Goal: Task Accomplishment & Management: Complete application form

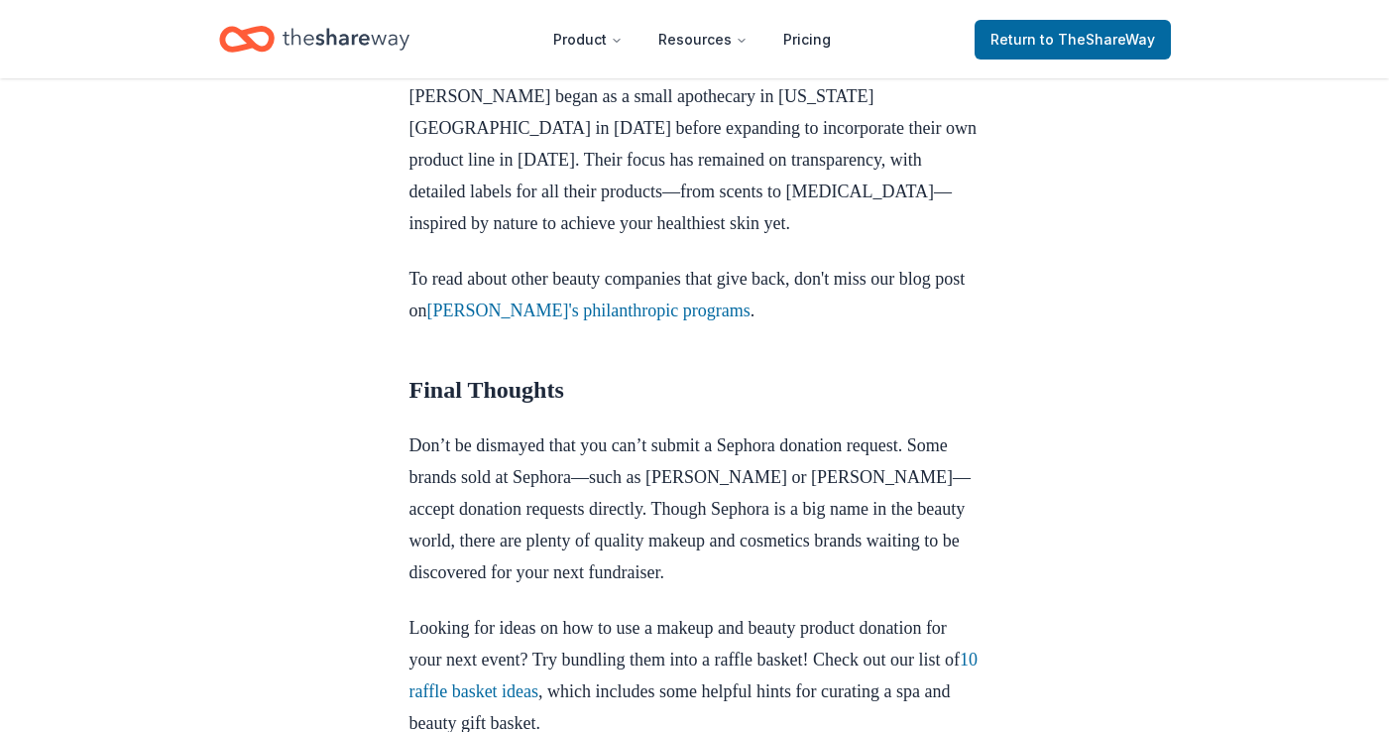
scroll to position [2553, 0]
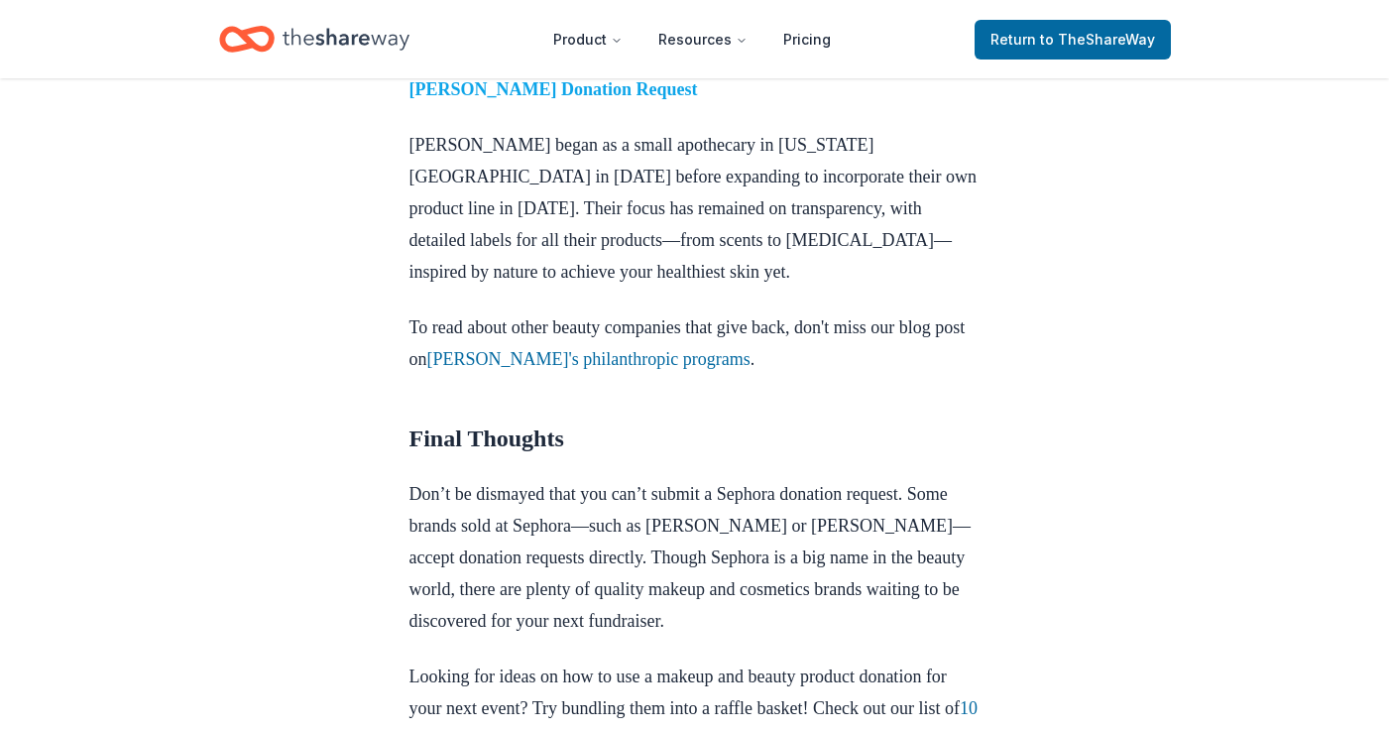
click at [596, 99] on strong "Kiehl’s Donation Request" at bounding box center [553, 89] width 289 height 20
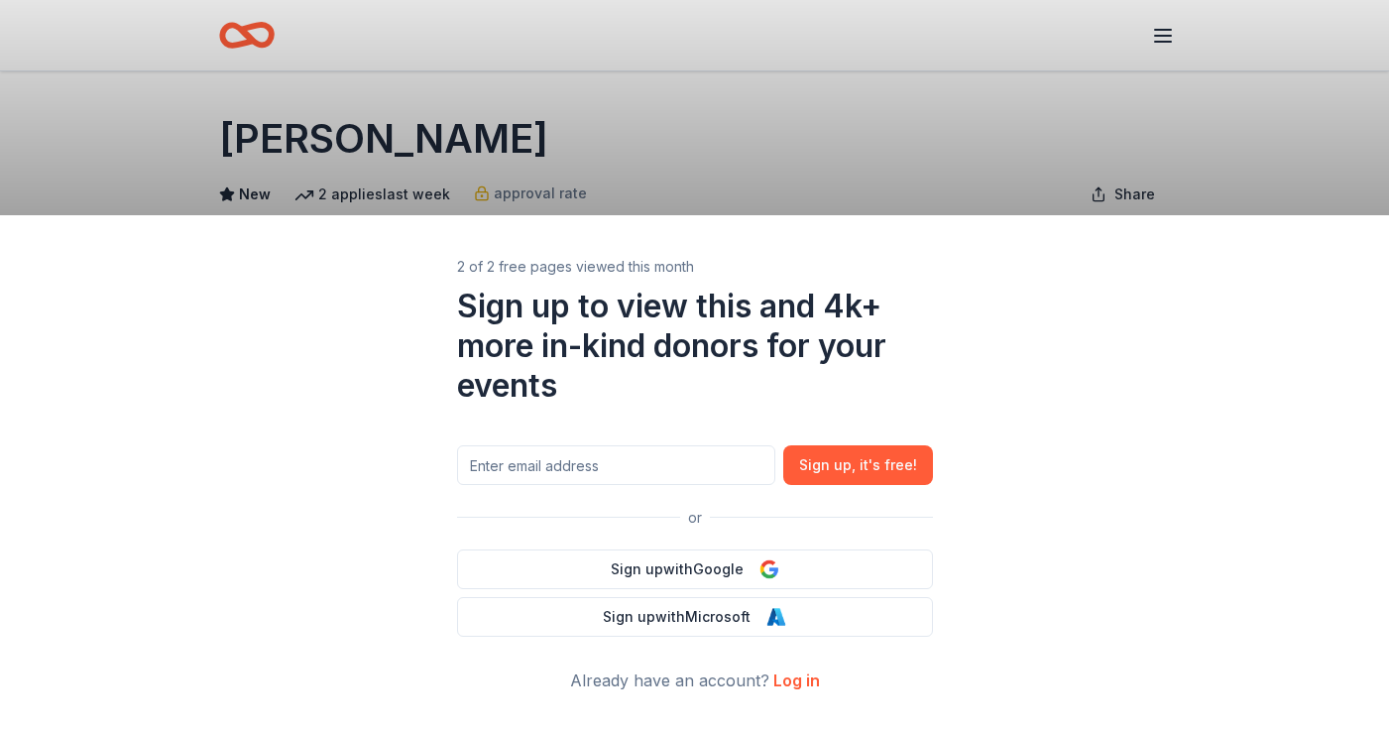
click at [902, 121] on div "2 of 2 free pages viewed this month Sign up to view this and 4k+ more in-kind d…" at bounding box center [694, 366] width 1389 height 732
click at [786, 679] on link "Log in" at bounding box center [796, 680] width 47 height 20
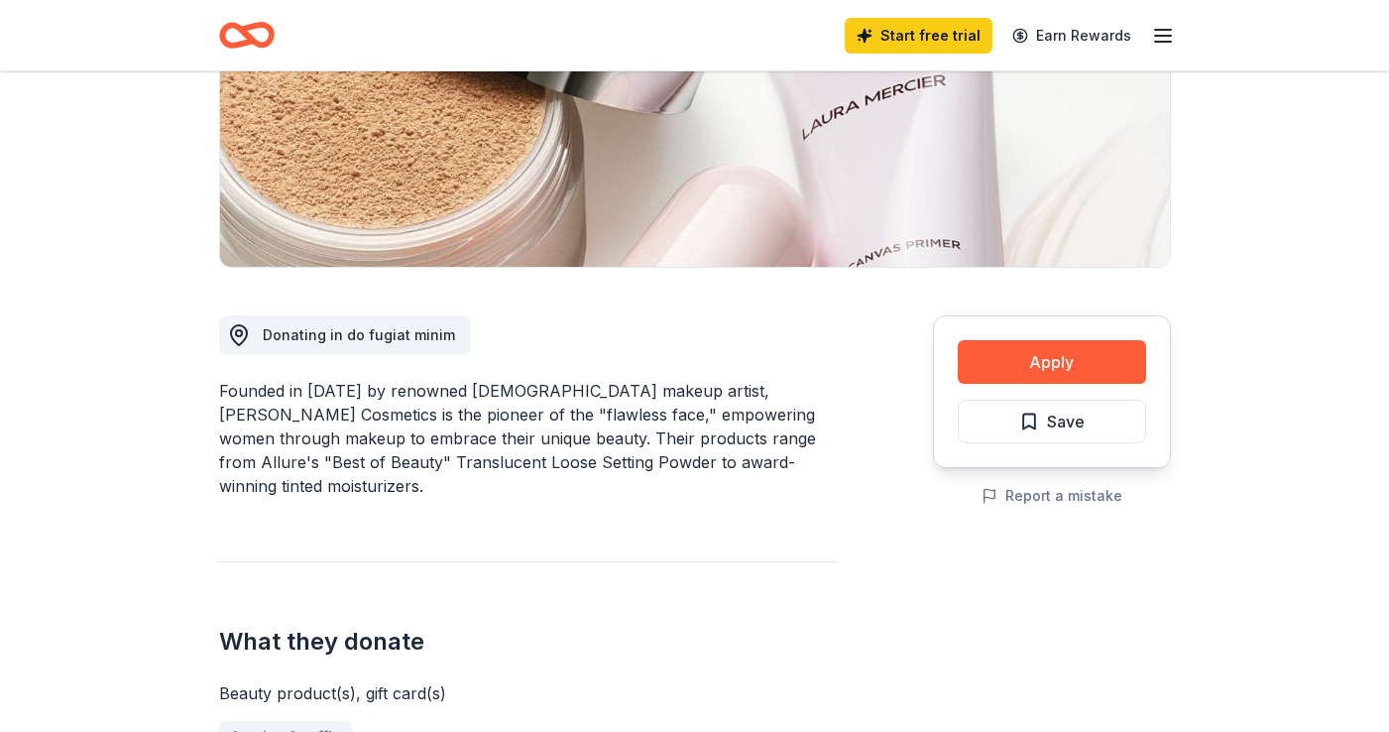
scroll to position [618, 0]
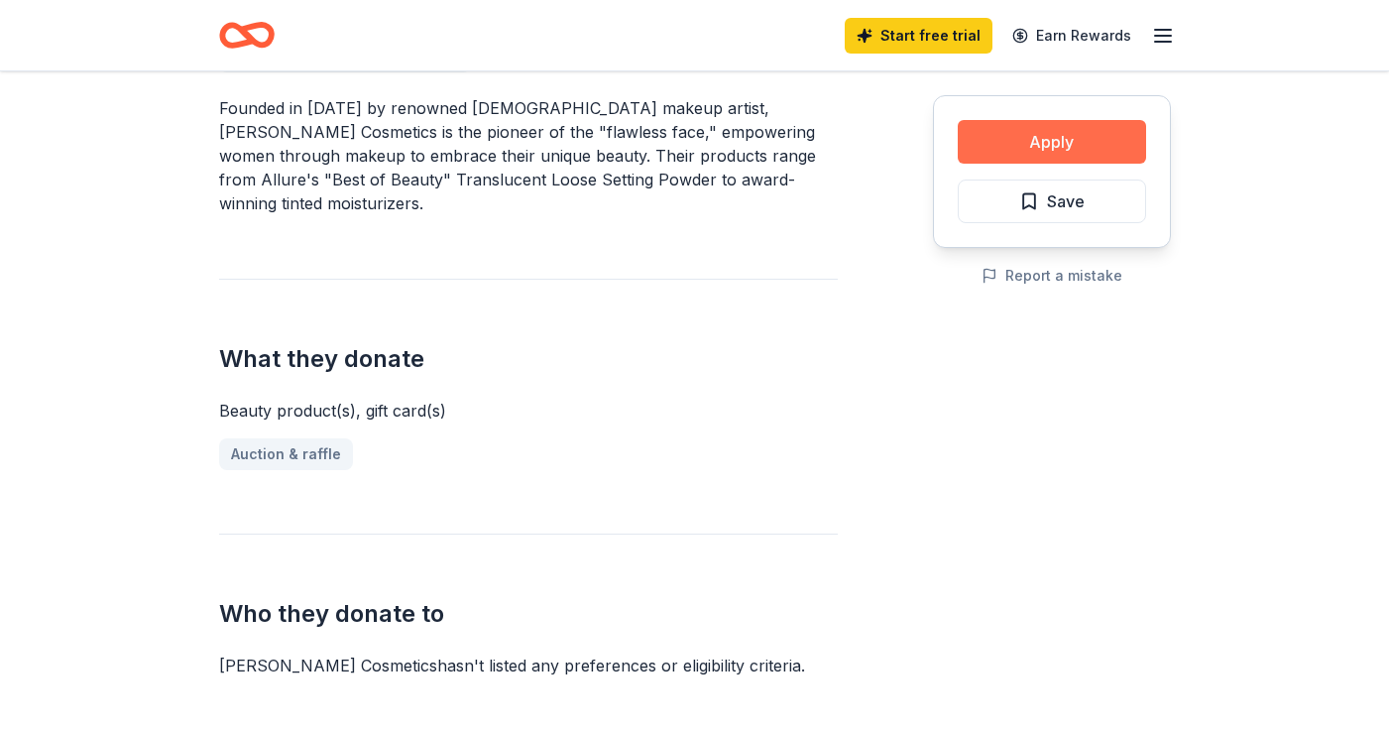
click at [1012, 152] on button "Apply" at bounding box center [1052, 142] width 188 height 44
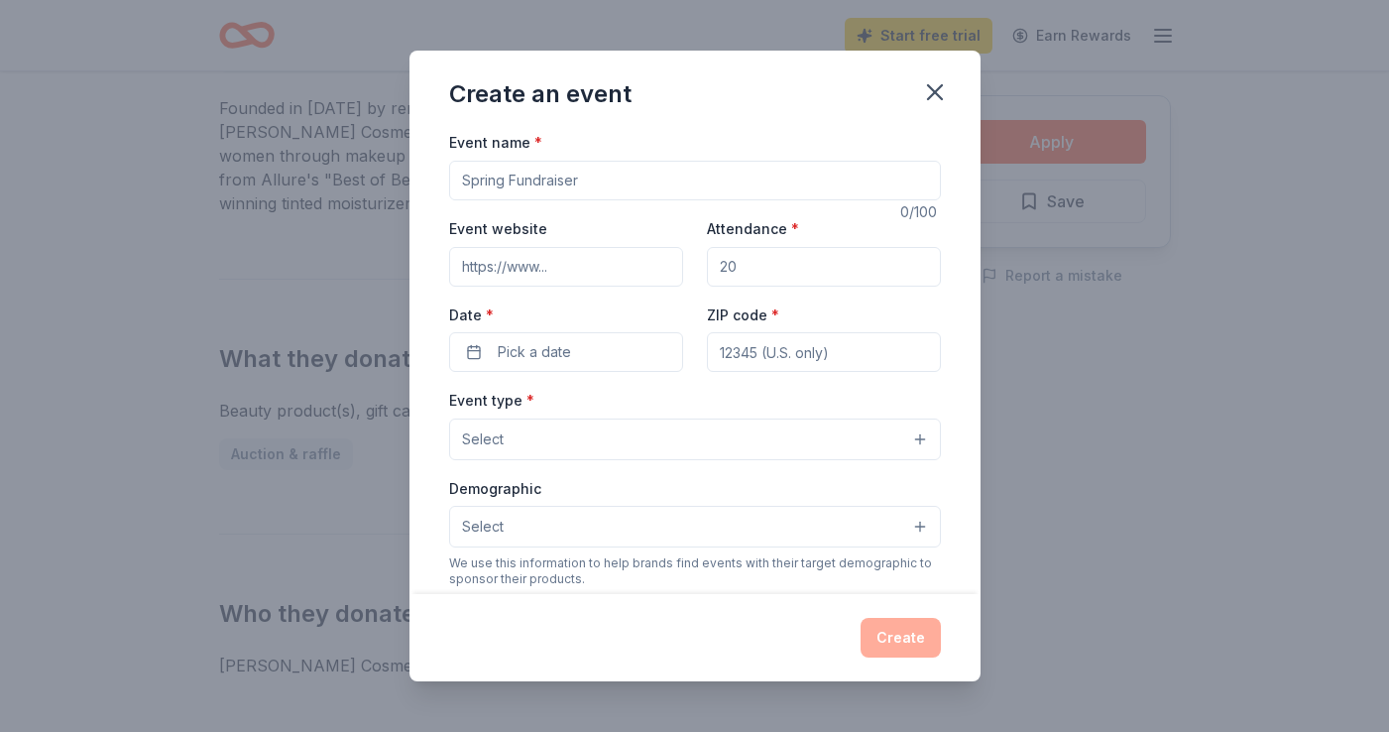
click at [635, 192] on input "Event name *" at bounding box center [695, 181] width 492 height 40
click at [943, 81] on icon "button" at bounding box center [935, 92] width 28 height 28
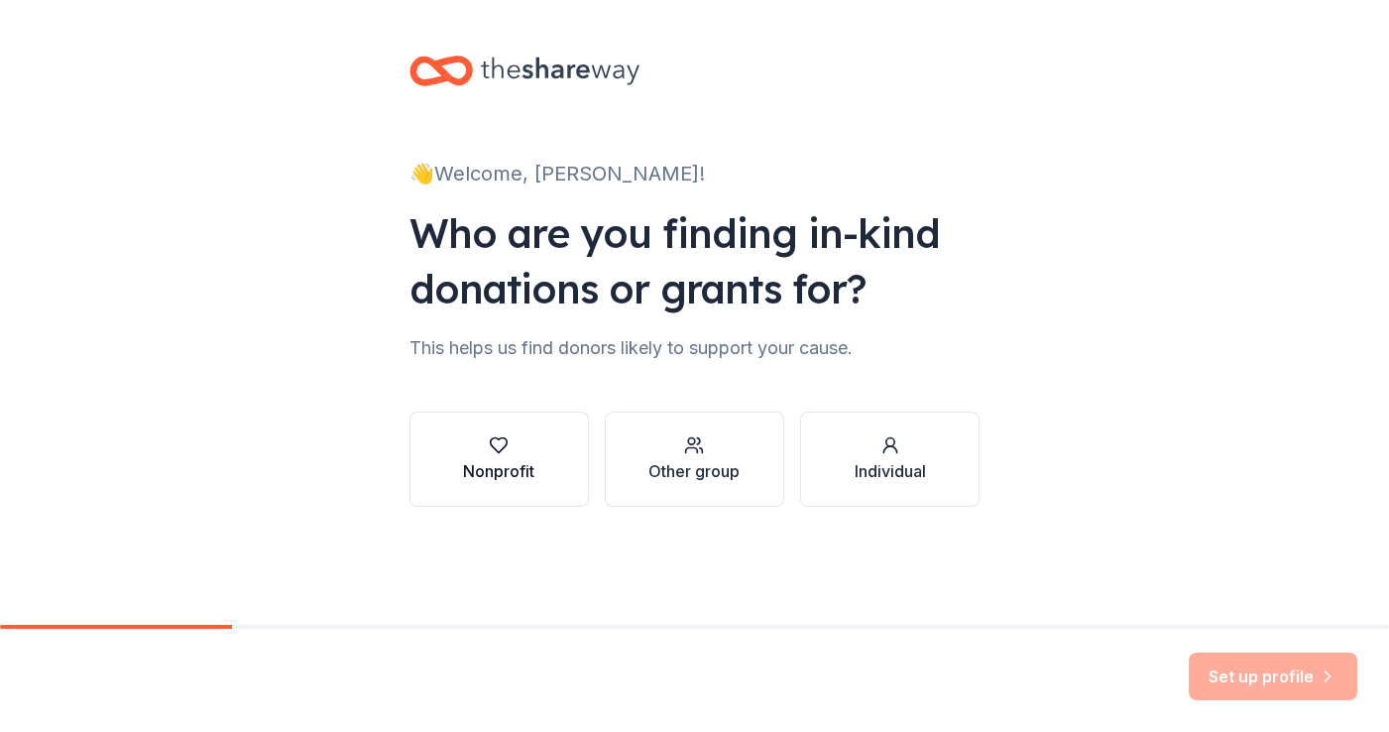
click at [511, 459] on div "Nonprofit" at bounding box center [498, 471] width 71 height 24
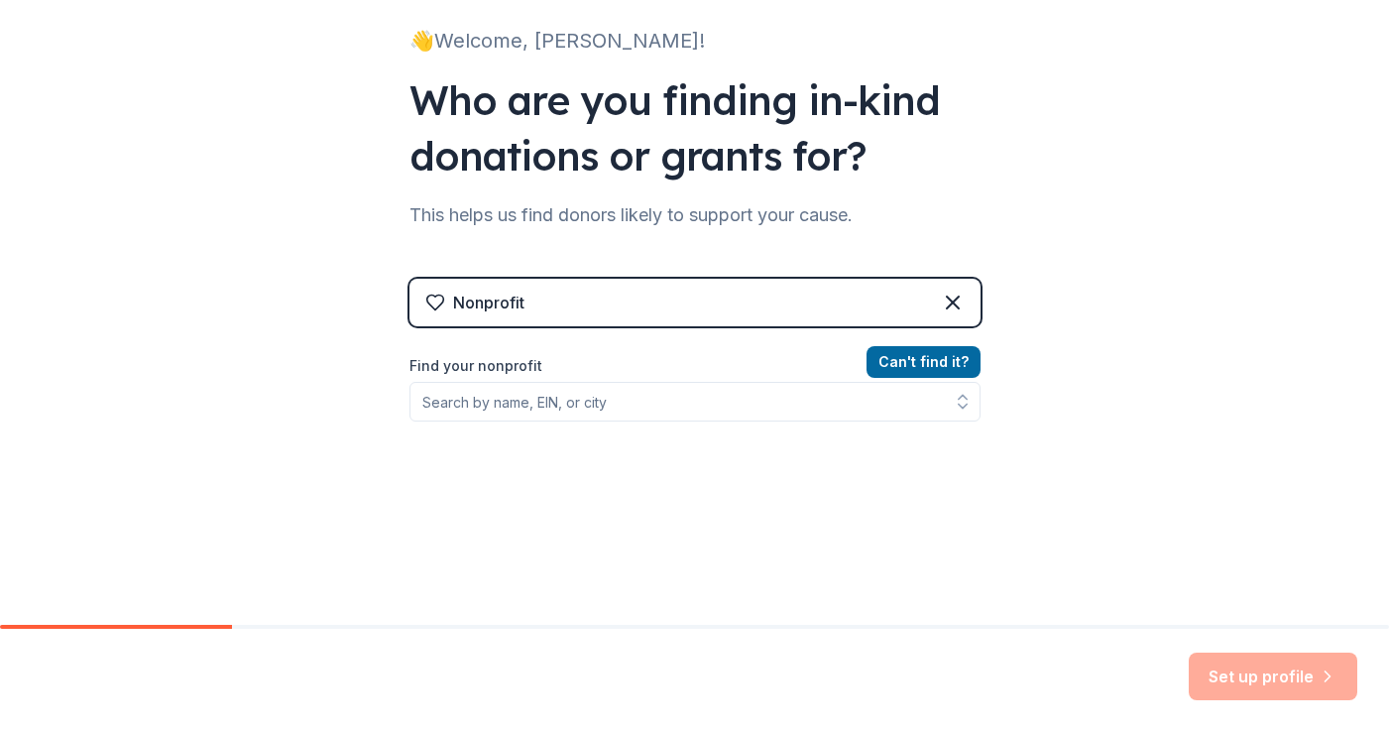
scroll to position [187, 0]
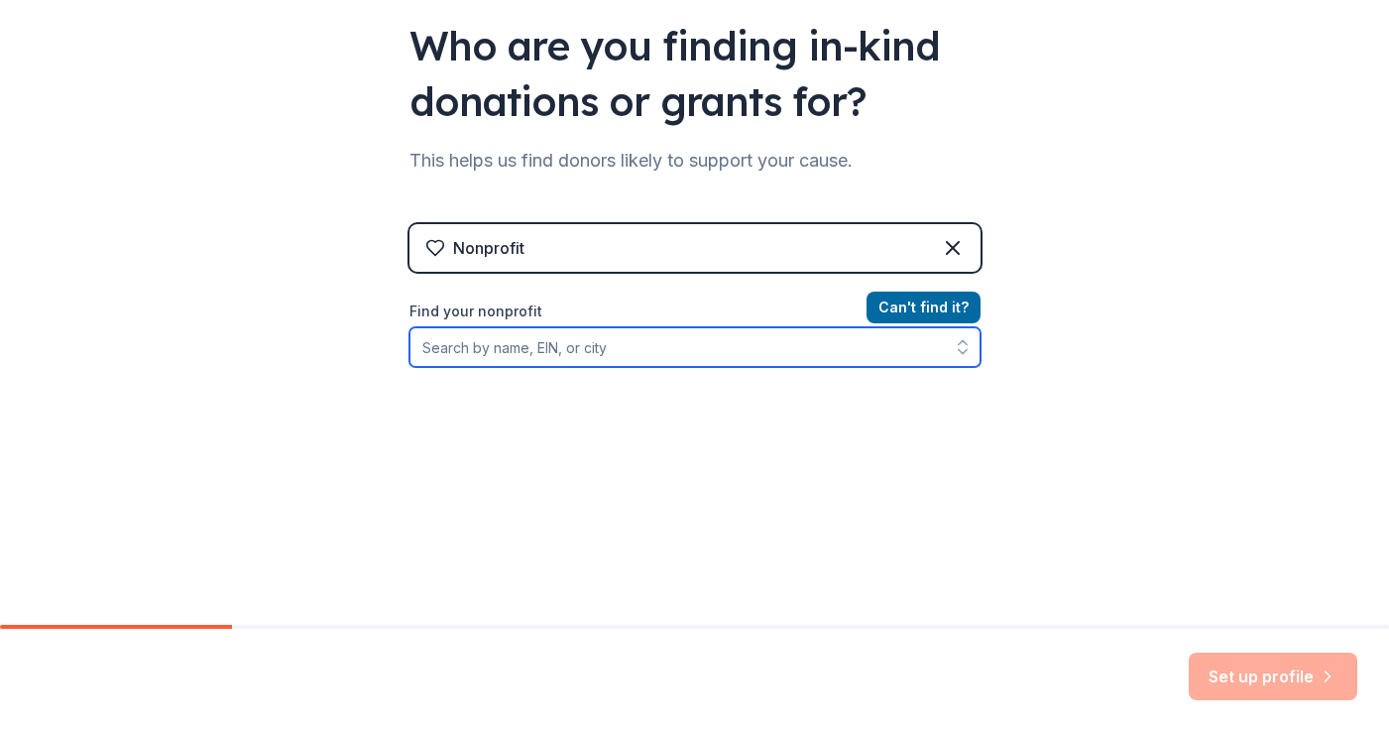
click at [847, 350] on input "Find your nonprofit" at bounding box center [694, 347] width 571 height 40
type input "Alexandria House"
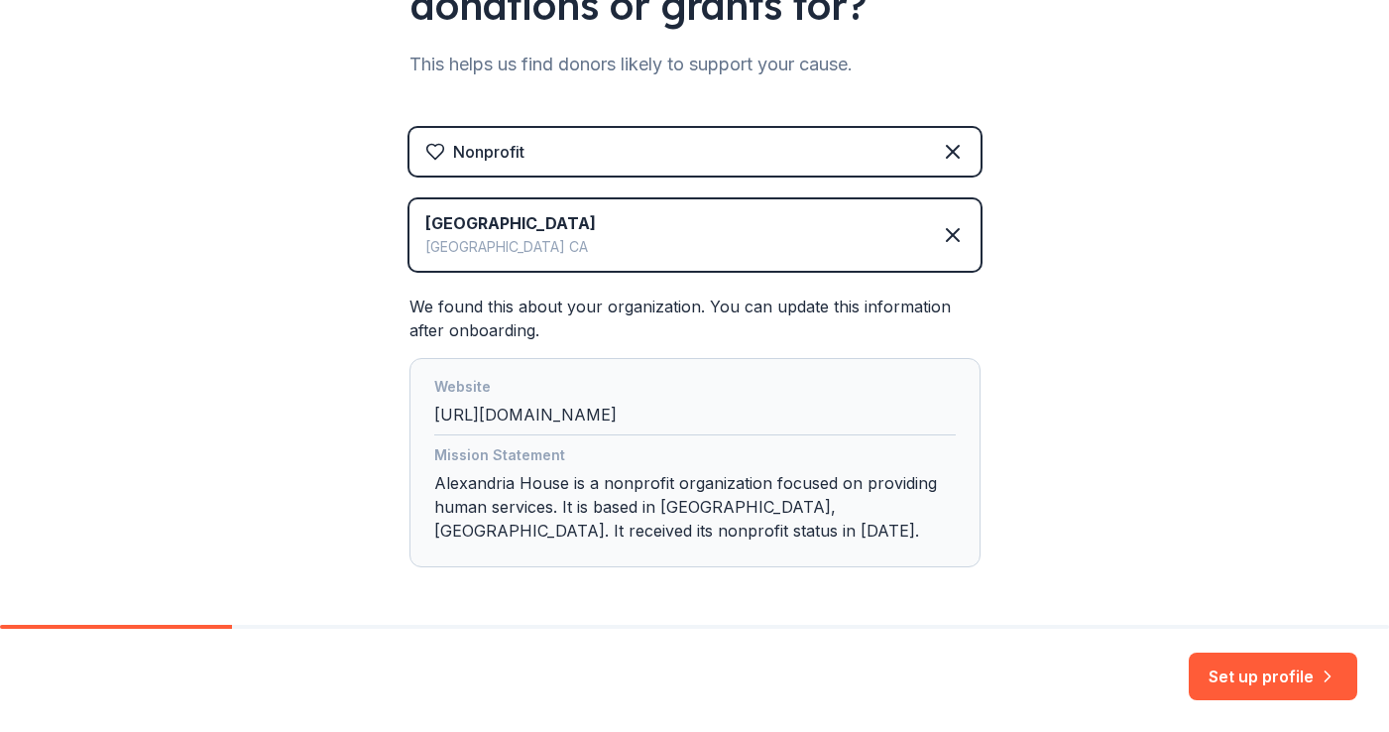
scroll to position [361, 0]
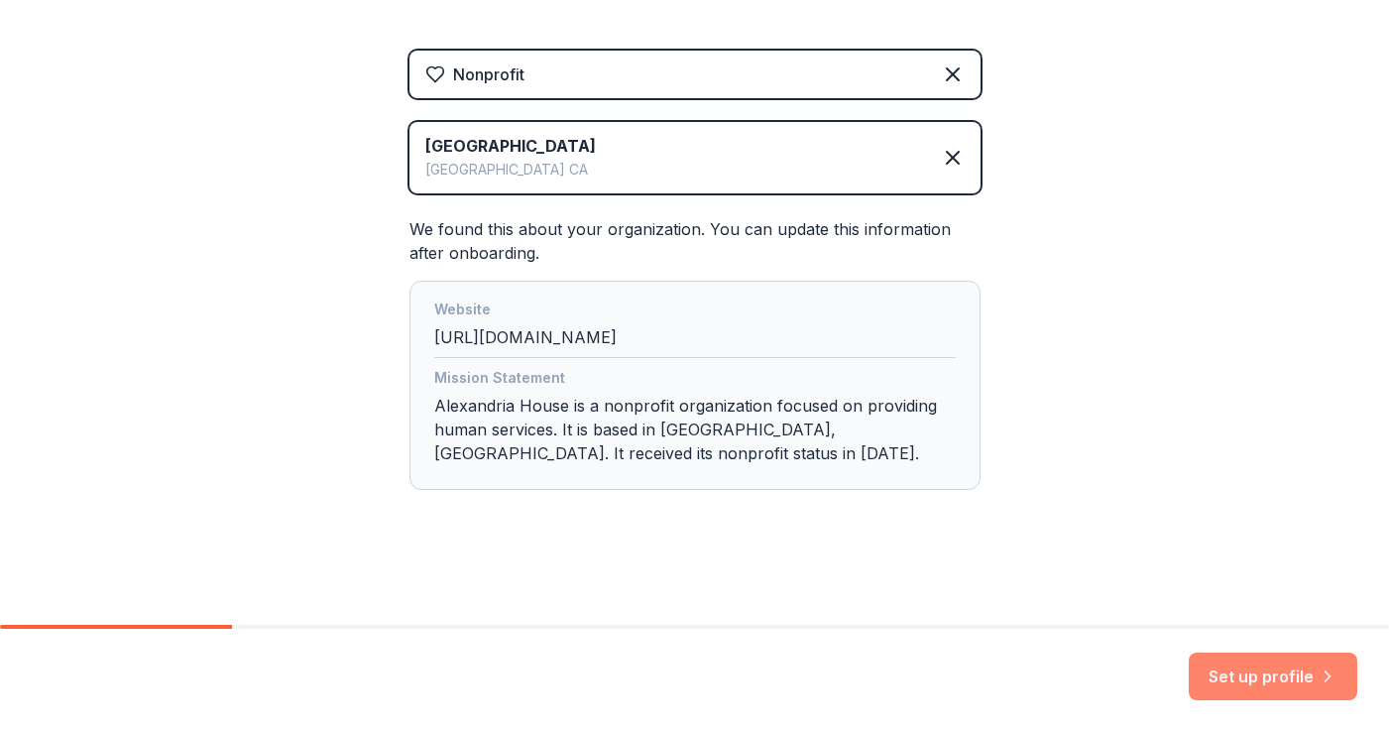
click at [1230, 661] on button "Set up profile" at bounding box center [1273, 676] width 169 height 48
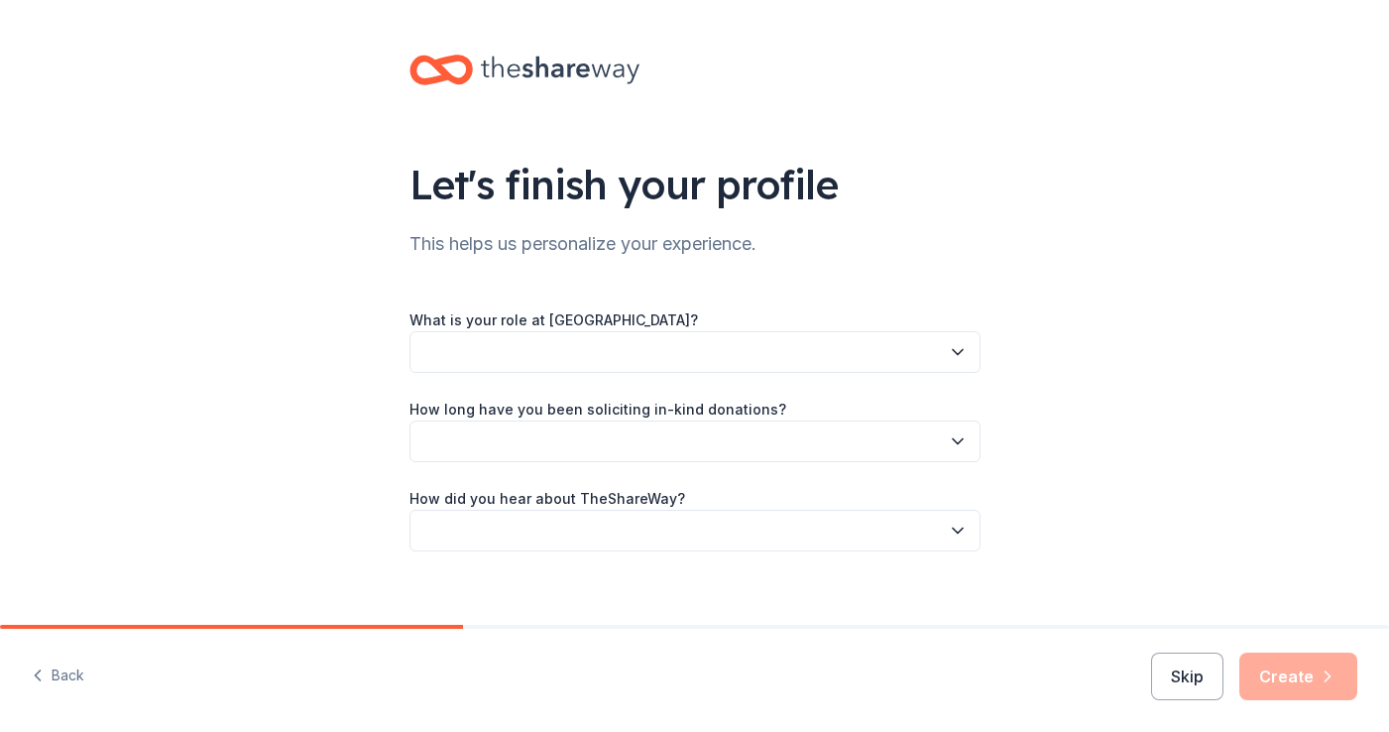
scroll to position [23, 0]
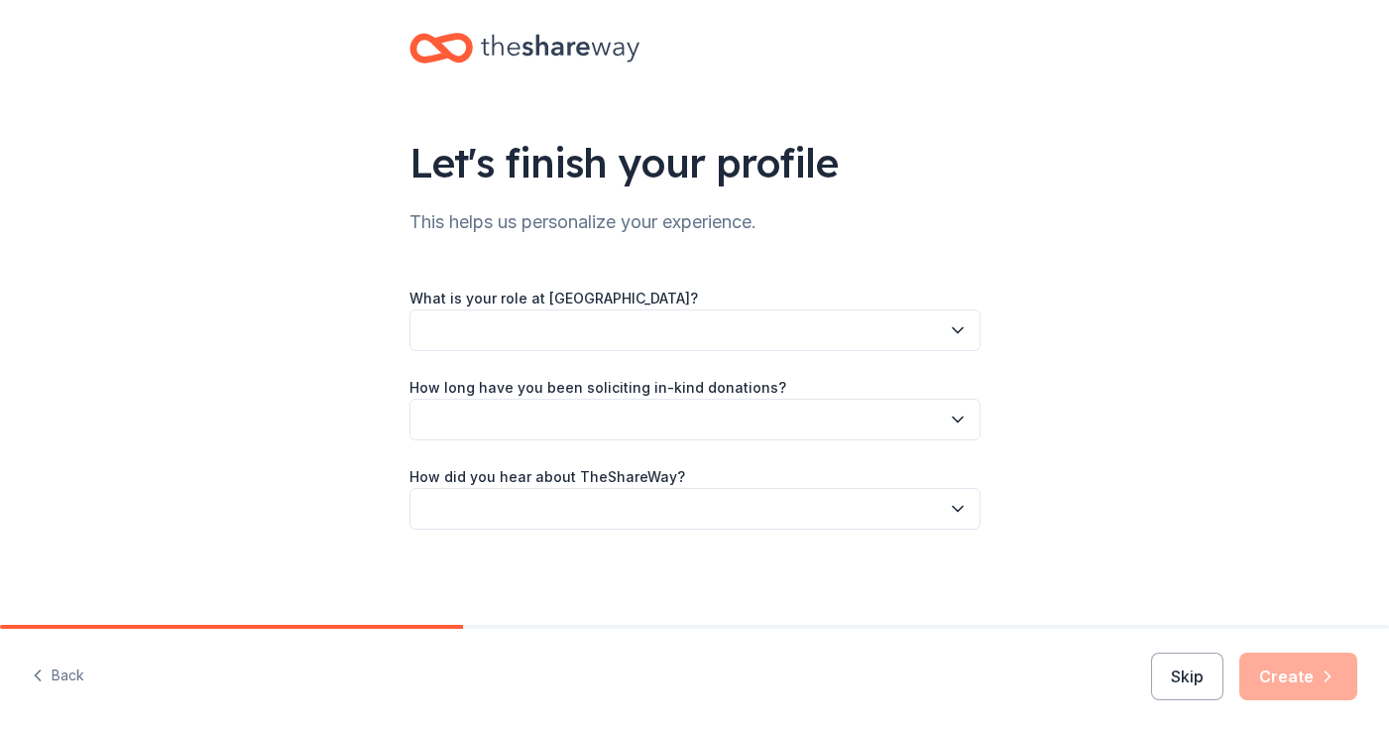
click at [664, 326] on button "button" at bounding box center [694, 330] width 571 height 42
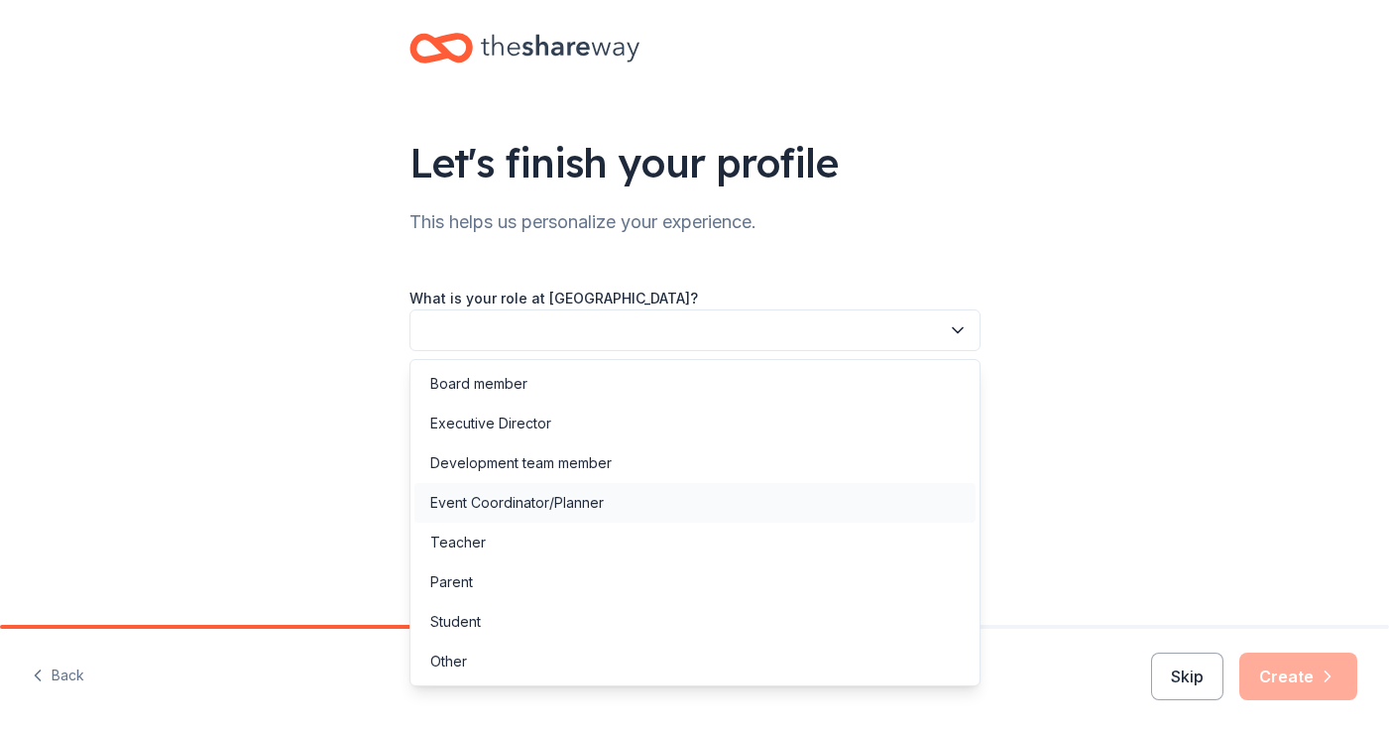
click at [592, 509] on div "Event Coordinator/Planner" at bounding box center [516, 503] width 173 height 24
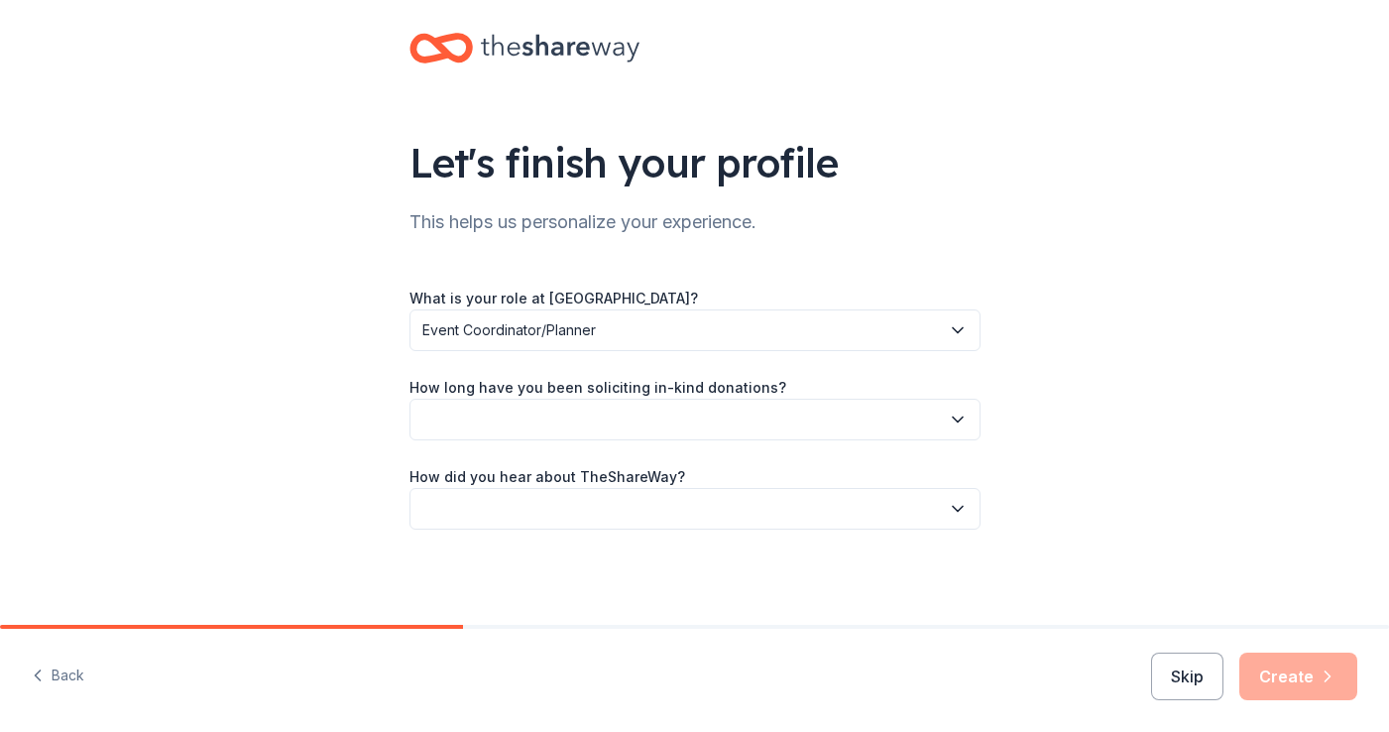
click at [606, 423] on button "button" at bounding box center [694, 420] width 571 height 42
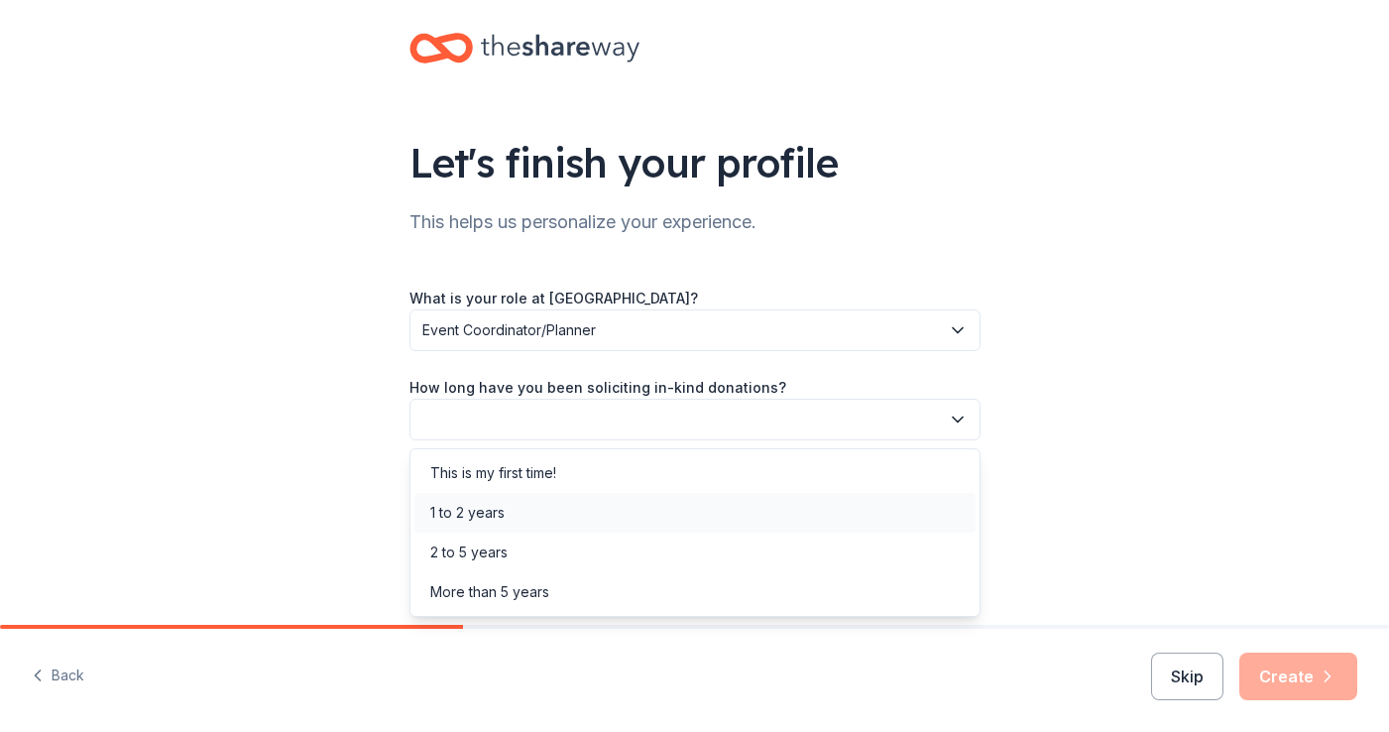
click at [574, 508] on div "1 to 2 years" at bounding box center [694, 513] width 561 height 40
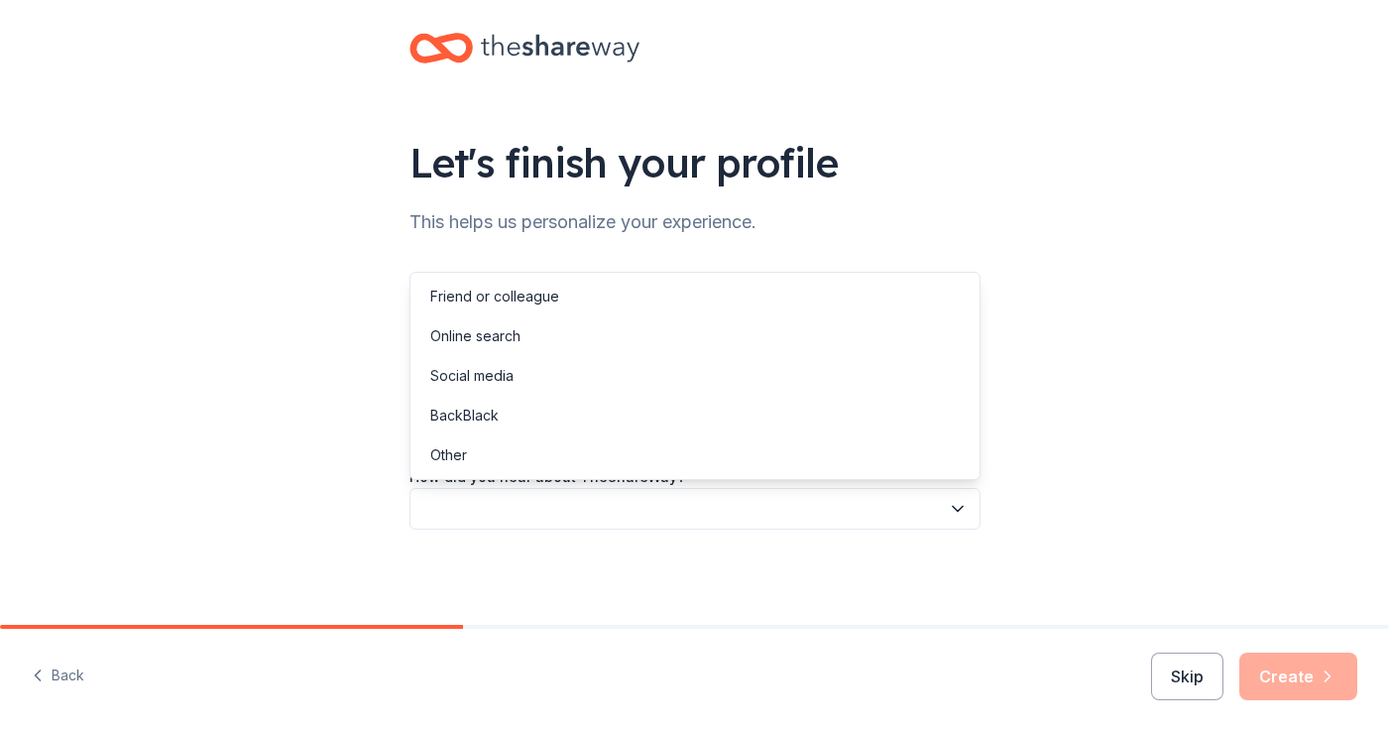
click at [603, 507] on button "button" at bounding box center [694, 509] width 571 height 42
click at [613, 330] on div "Online search" at bounding box center [694, 336] width 561 height 40
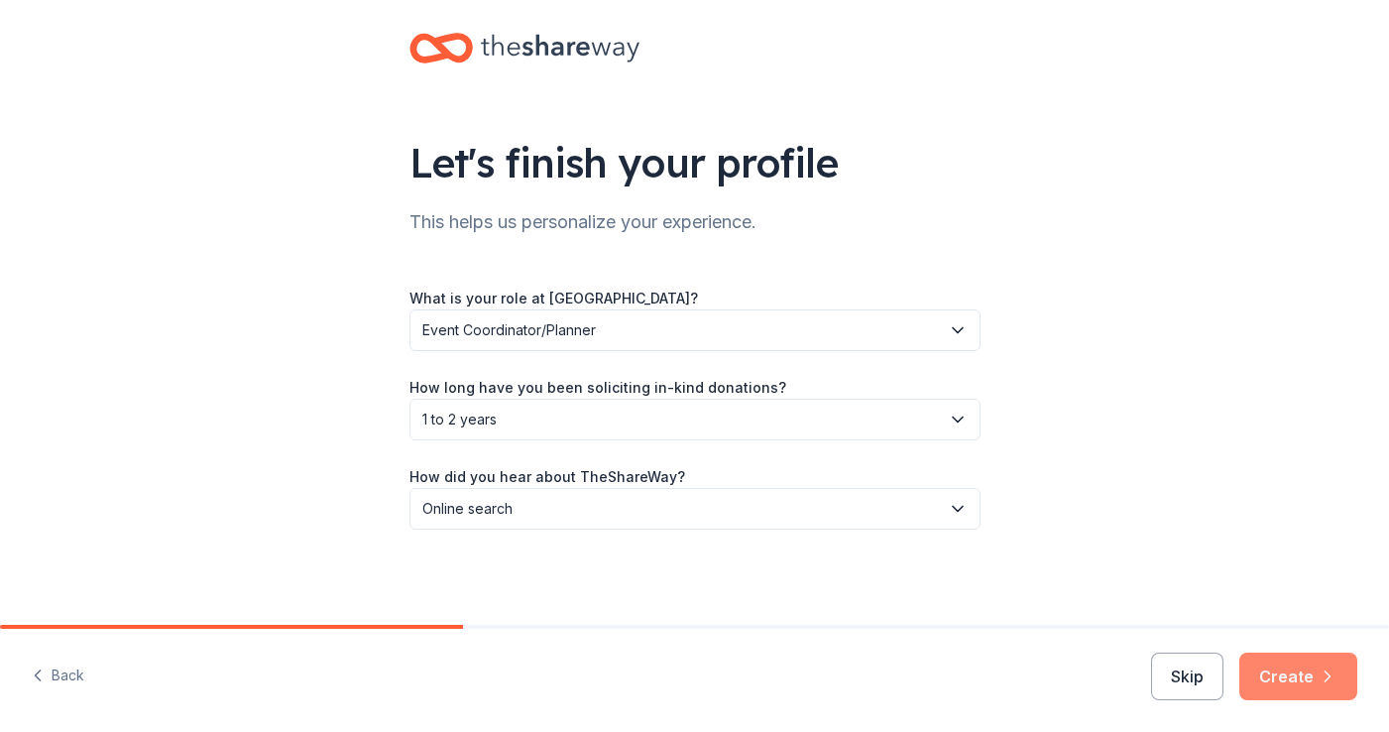
click at [1296, 677] on button "Create" at bounding box center [1298, 676] width 118 height 48
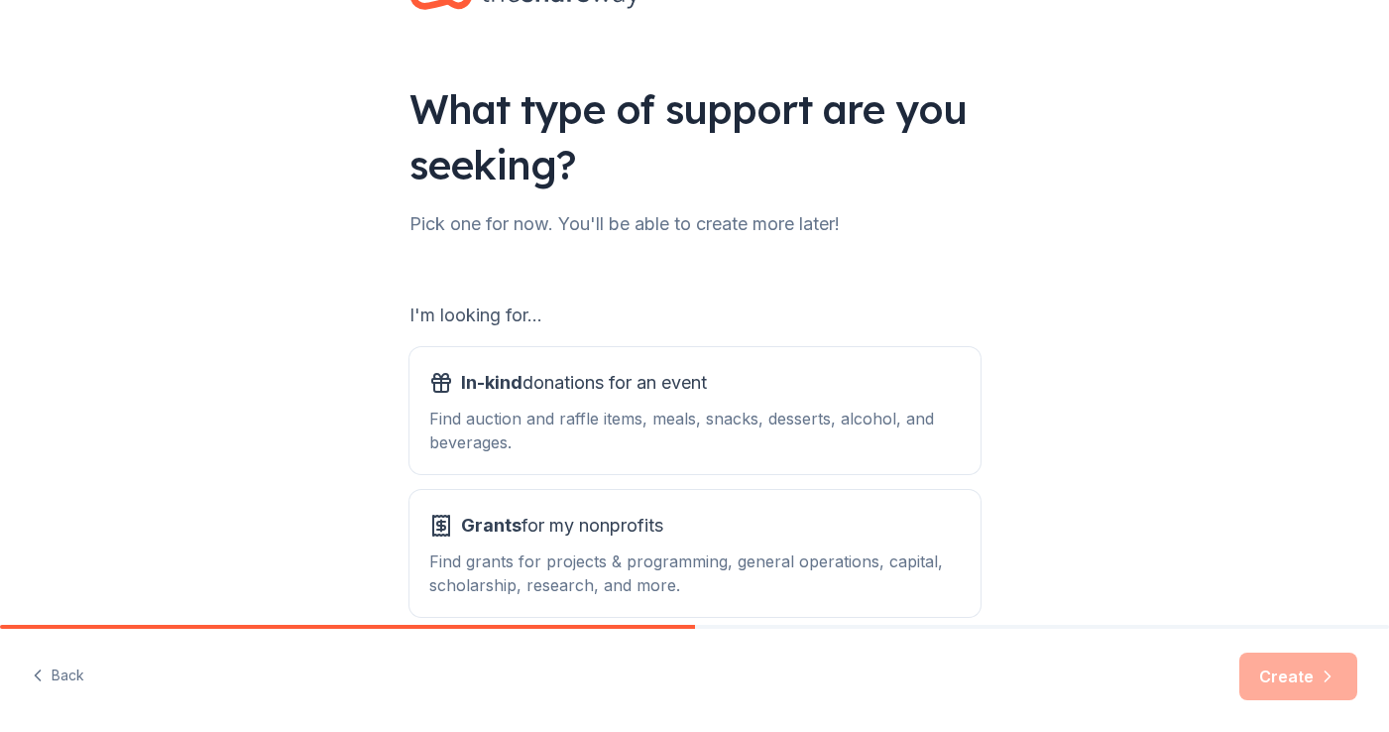
scroll to position [175, 0]
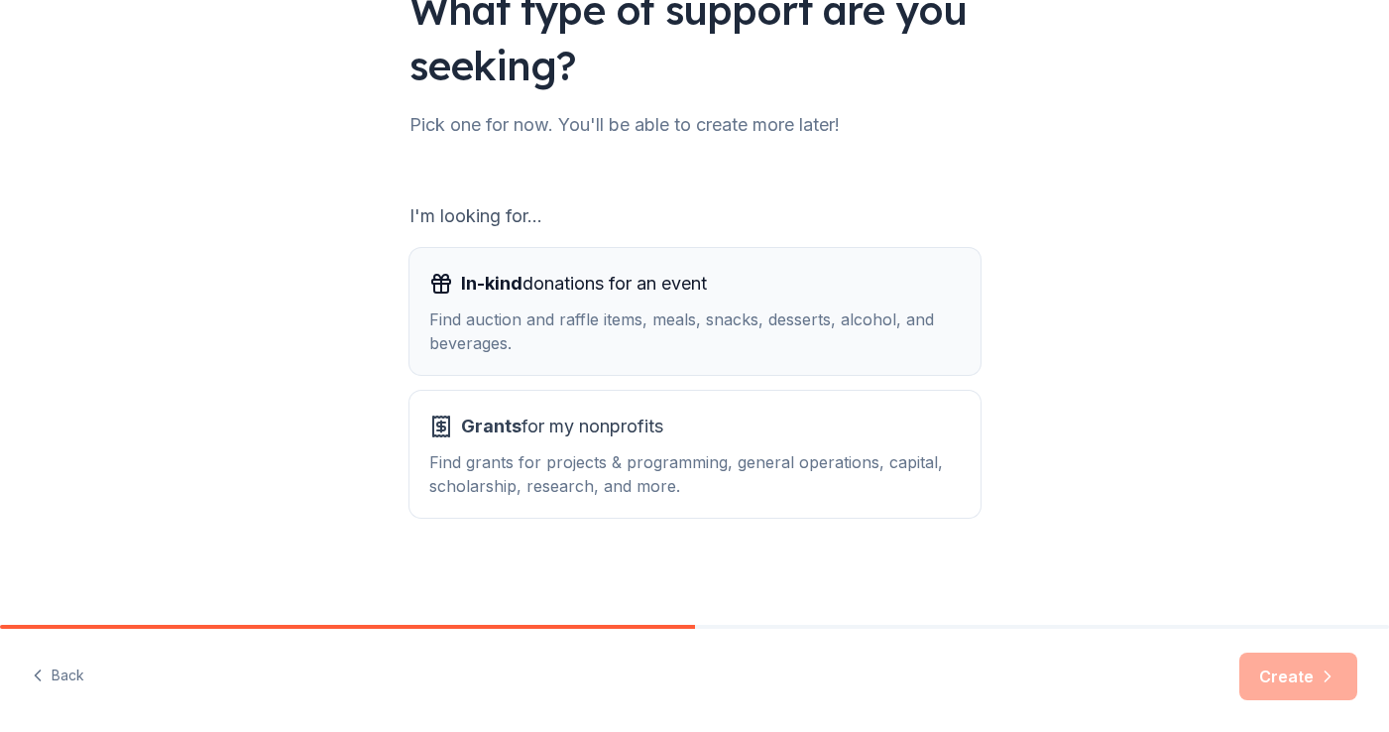
click at [791, 302] on div "In-kind donations for an event Find auction and raffle items, meals, snacks, de…" at bounding box center [694, 311] width 531 height 87
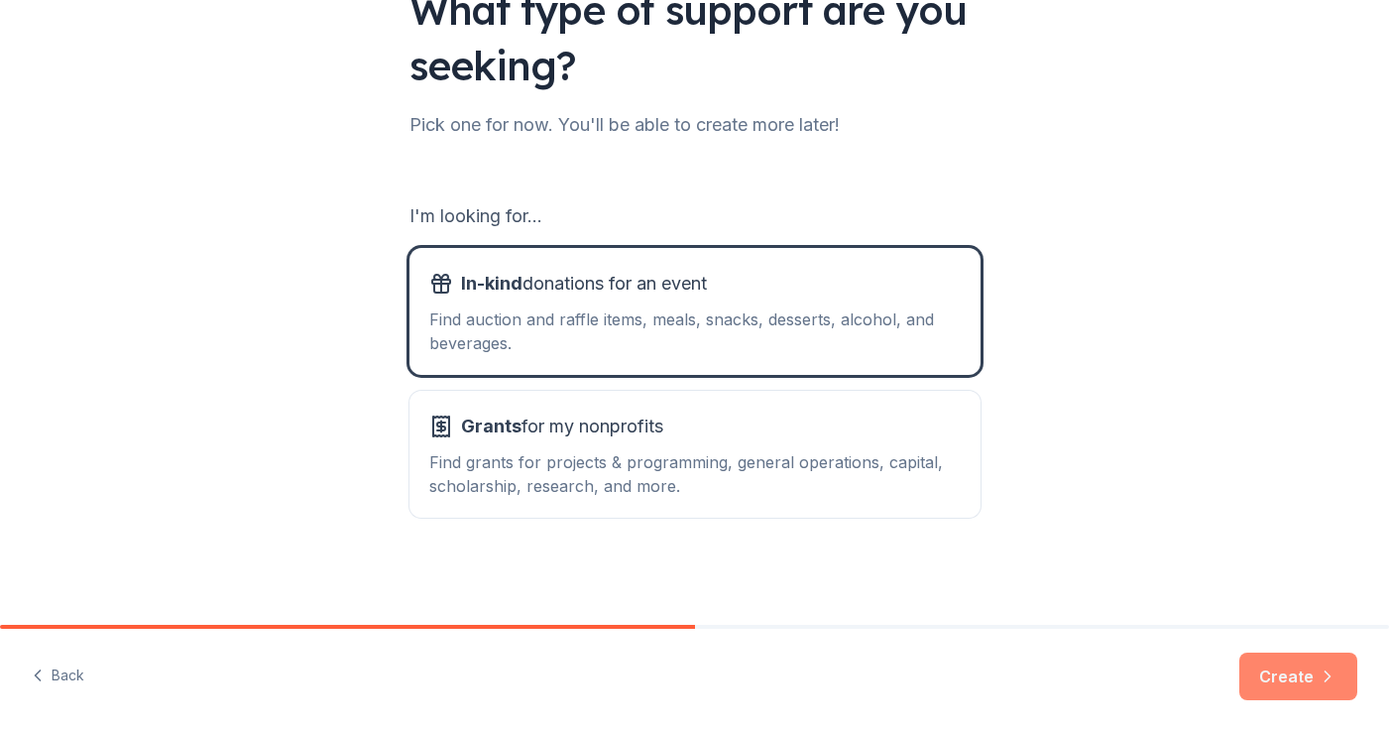
click at [1280, 689] on button "Create" at bounding box center [1298, 676] width 118 height 48
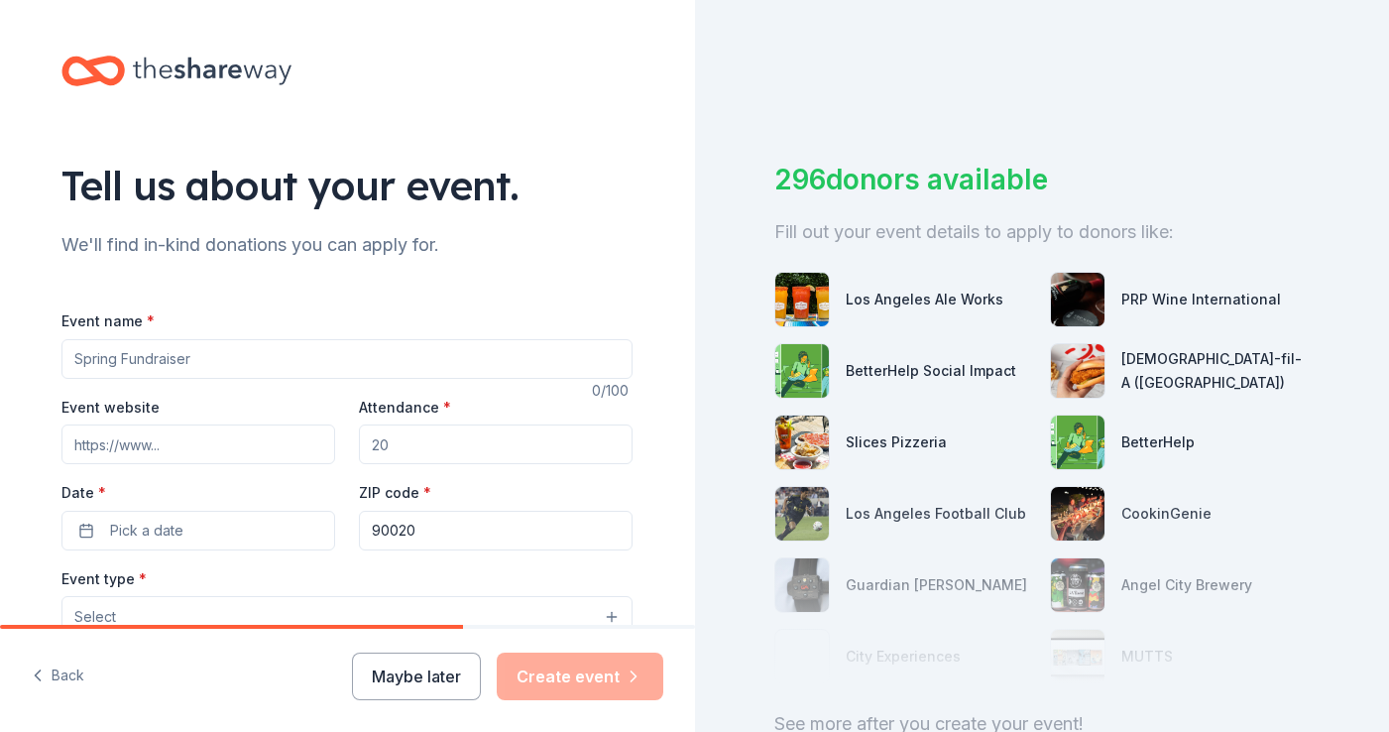
click at [279, 363] on input "Event name *" at bounding box center [346, 359] width 571 height 40
type input "[PERSON_NAME]'s Rockin Disco for [GEOGRAPHIC_DATA]"
click at [414, 443] on input "Attendance *" at bounding box center [496, 444] width 274 height 40
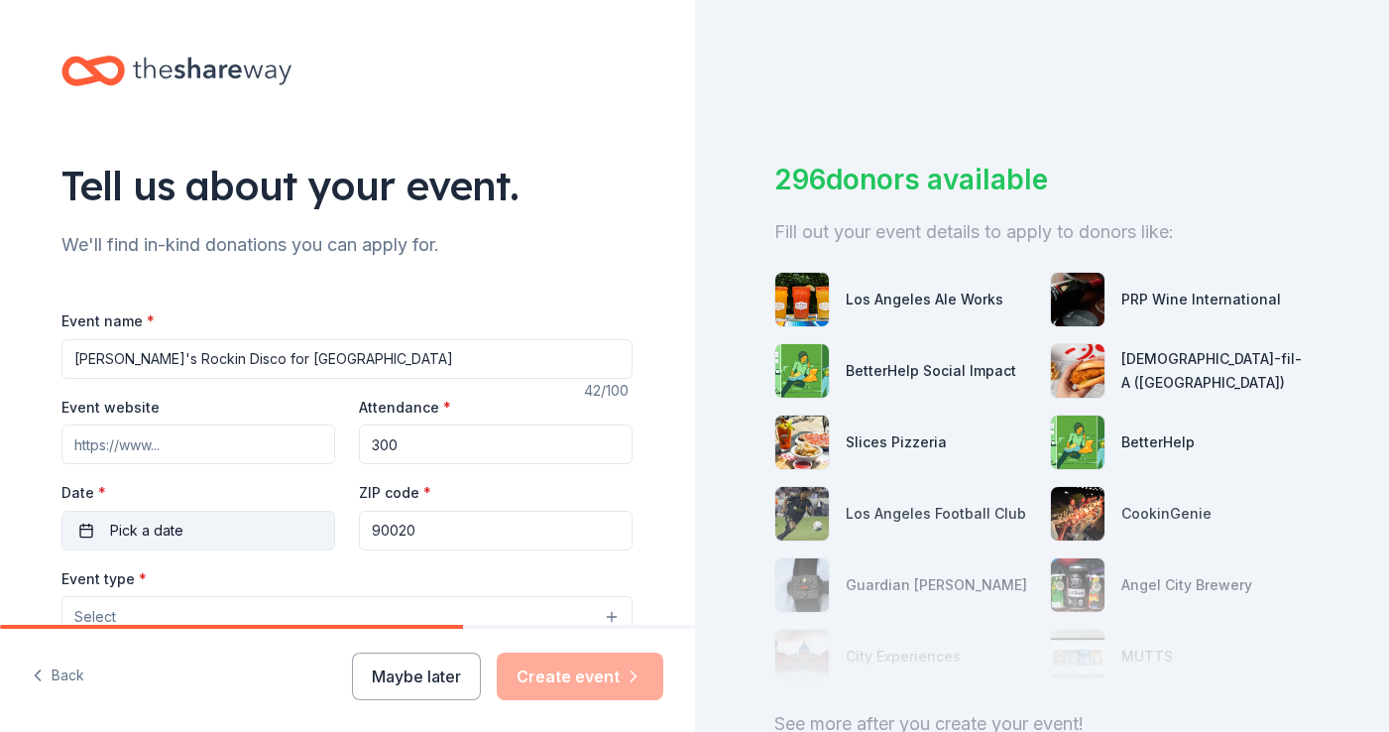
type input "300"
click at [316, 535] on button "Pick a date" at bounding box center [198, 531] width 274 height 40
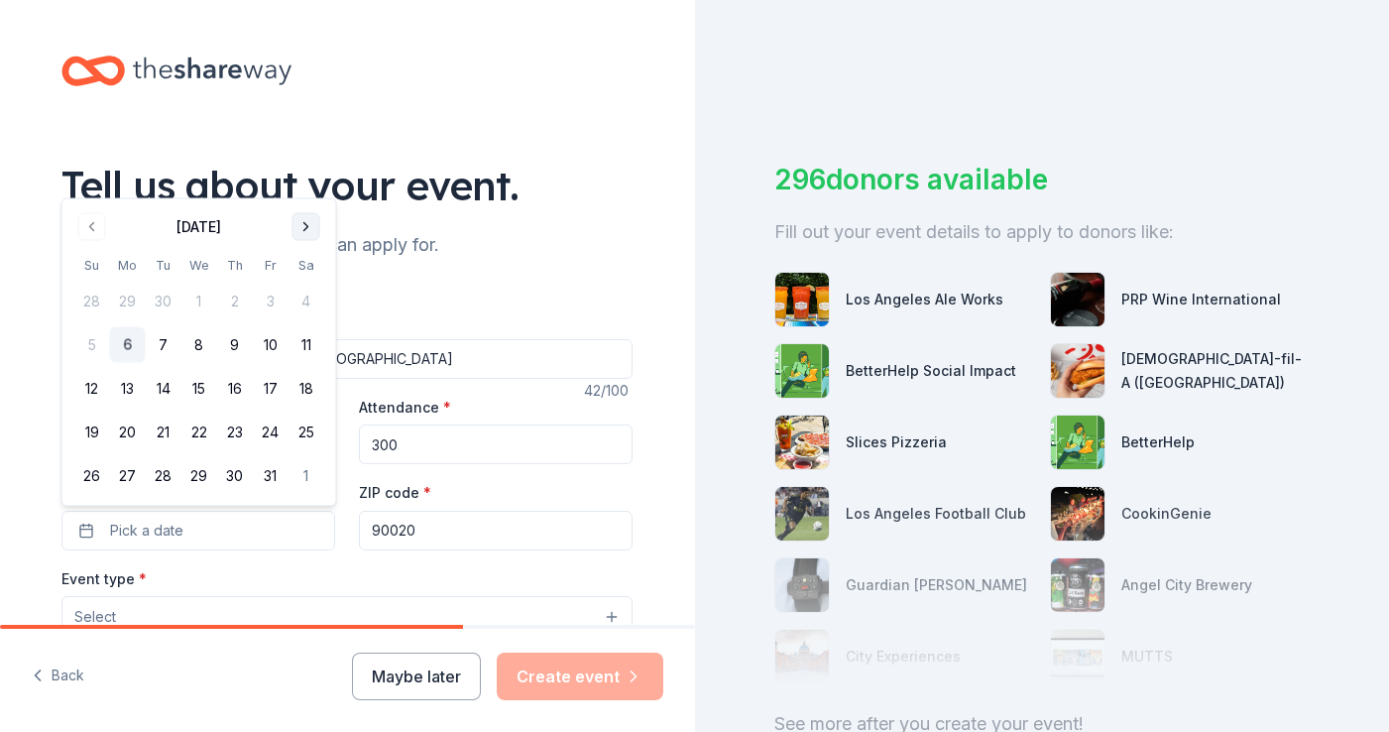
click at [308, 232] on button "Go to next month" at bounding box center [306, 227] width 28 height 28
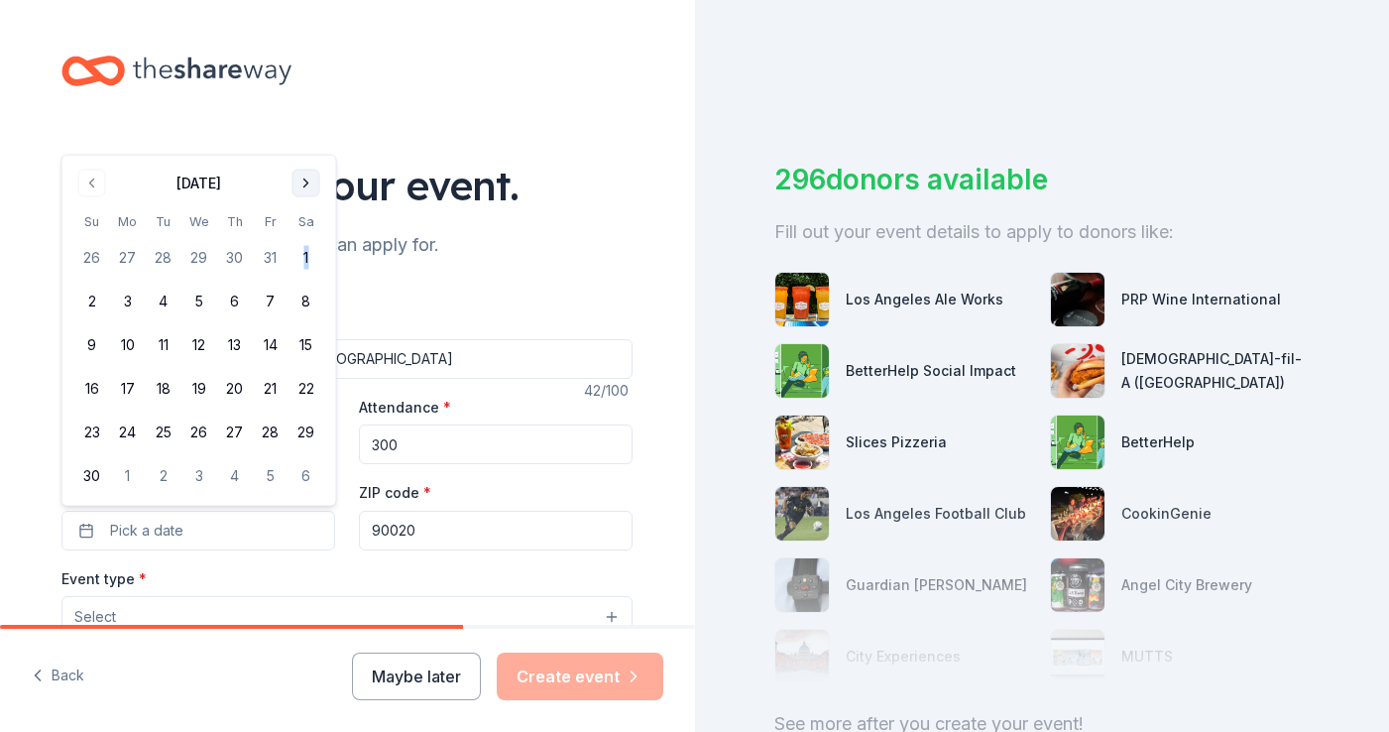
click at [308, 232] on tbody "26 27 28 29 30 31 1 2 3 4 5 6 7 8 9 10 11 12 13 14 15 16 17 18 19 20 21 22 23 2…" at bounding box center [199, 363] width 250 height 262
click at [309, 201] on div "November 2025 Su Mo Tu We Th Fr Sa 26 27 28 29 30 31 1 2 3 4 5 6 7 8 9 10 11 12…" at bounding box center [199, 331] width 250 height 326
click at [308, 184] on button "Go to next month" at bounding box center [306, 184] width 28 height 28
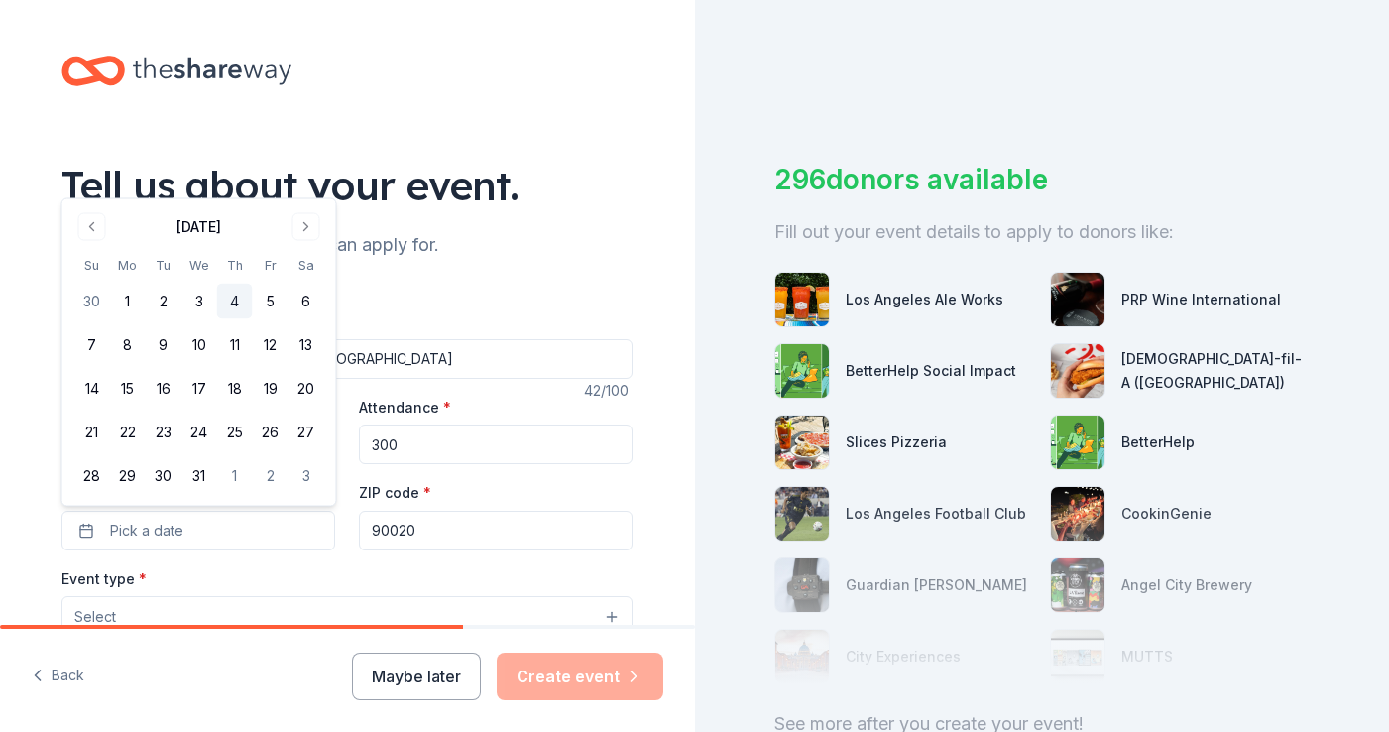
click at [235, 292] on button "4" at bounding box center [235, 302] width 36 height 36
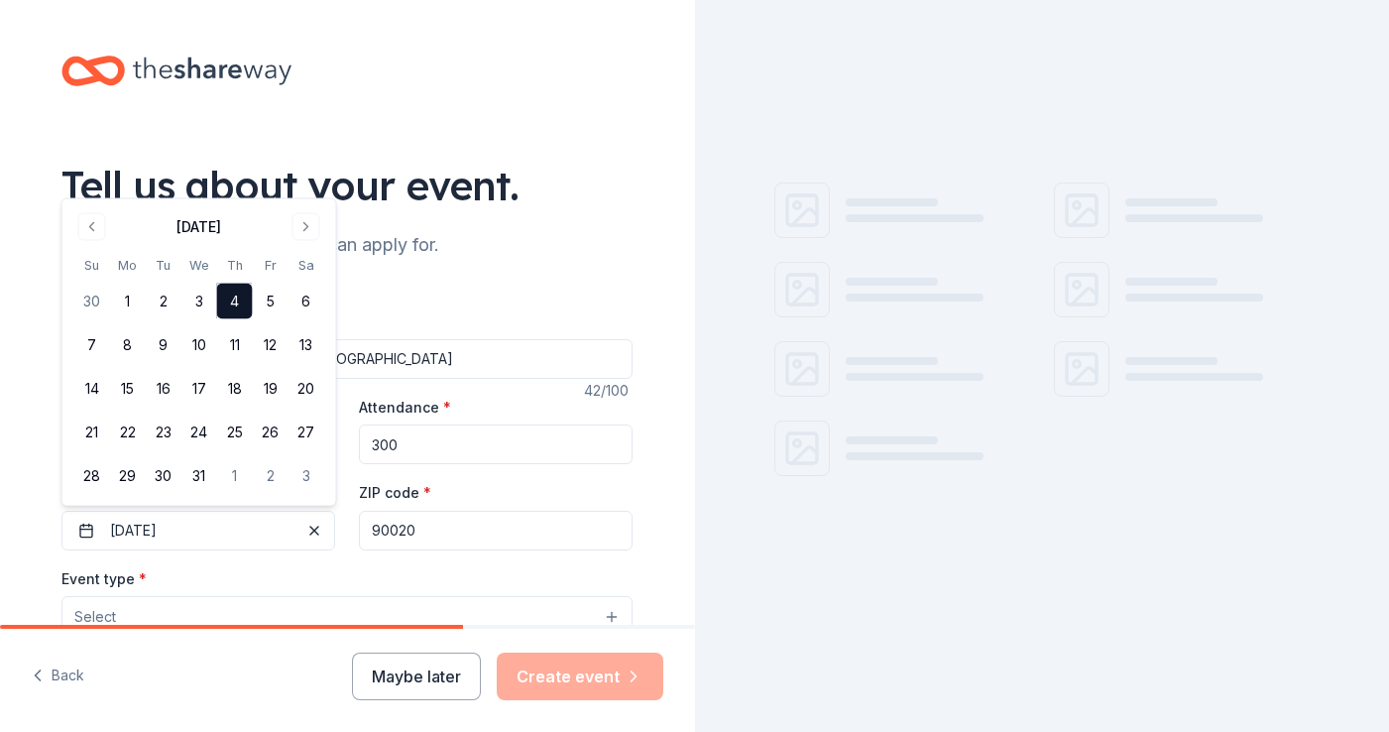
click at [431, 530] on input "90020" at bounding box center [496, 531] width 274 height 40
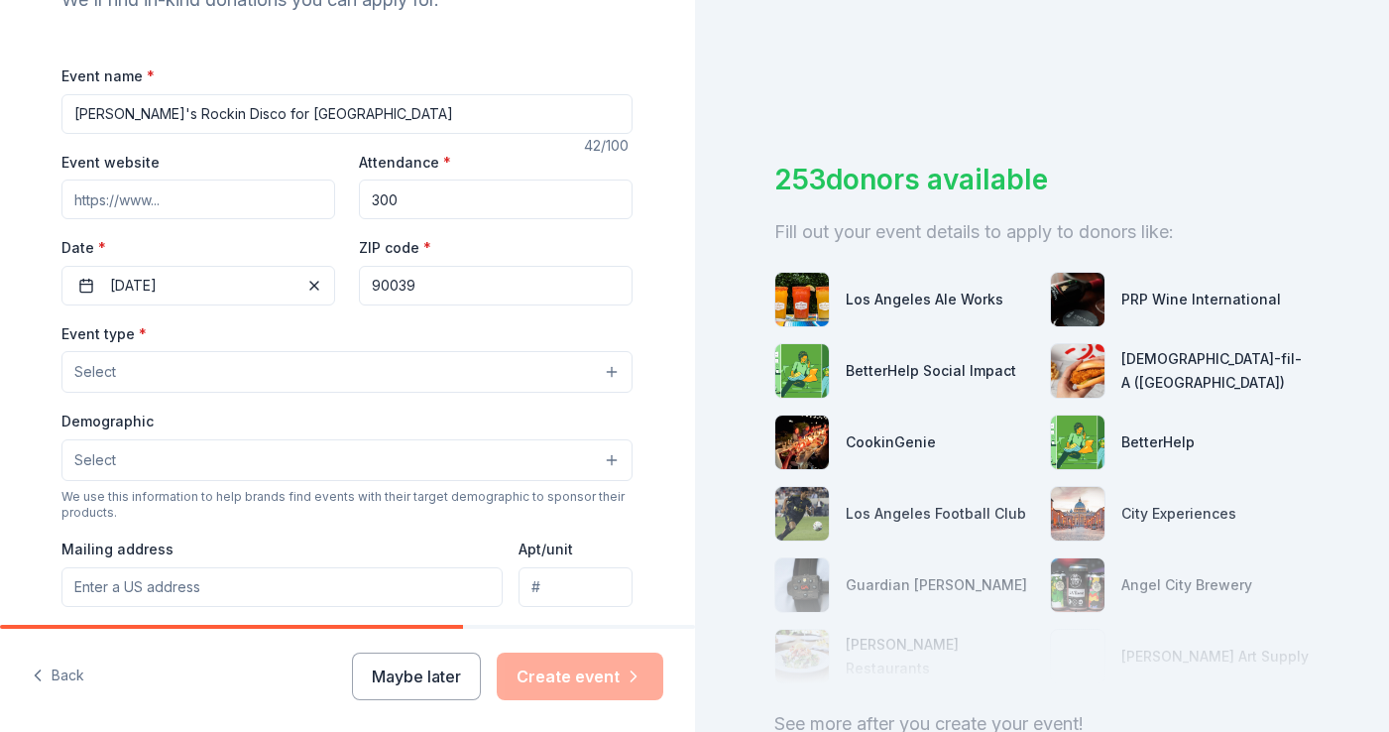
scroll to position [322, 0]
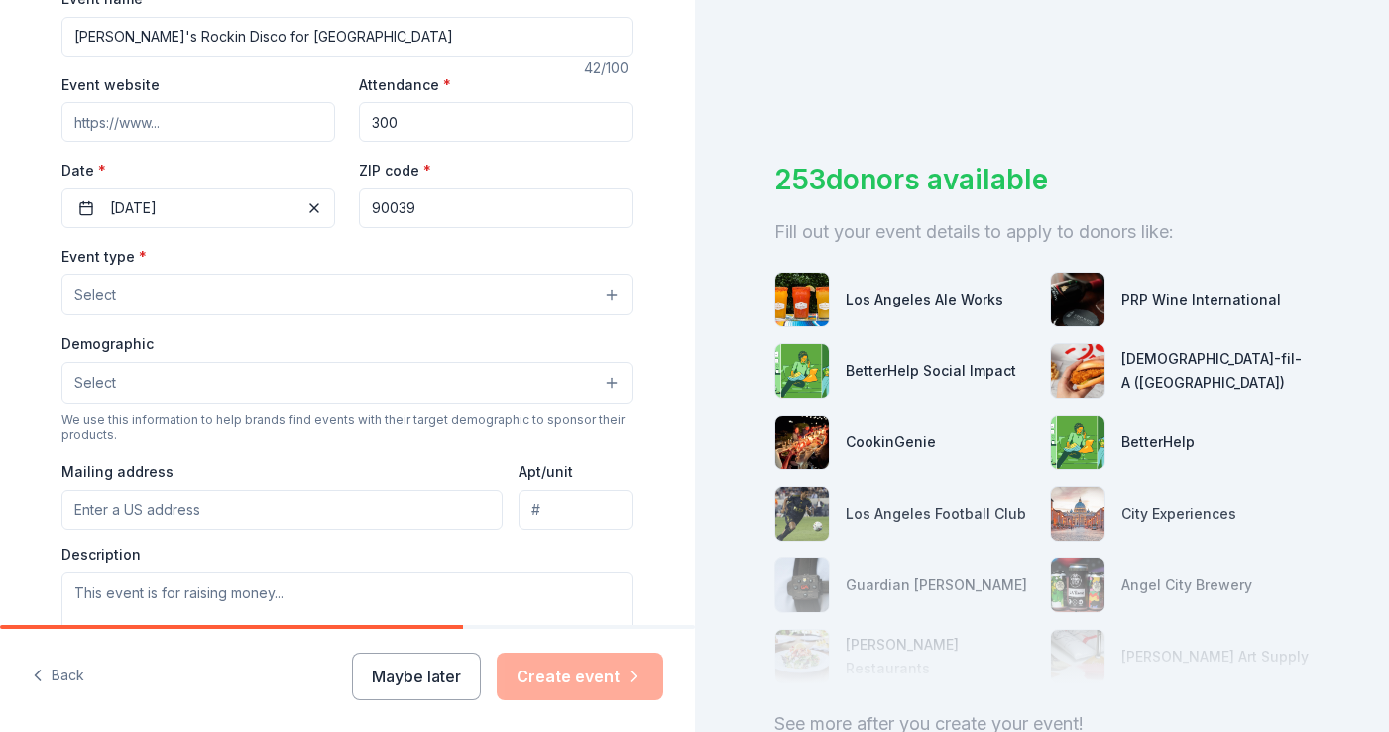
type input "90039"
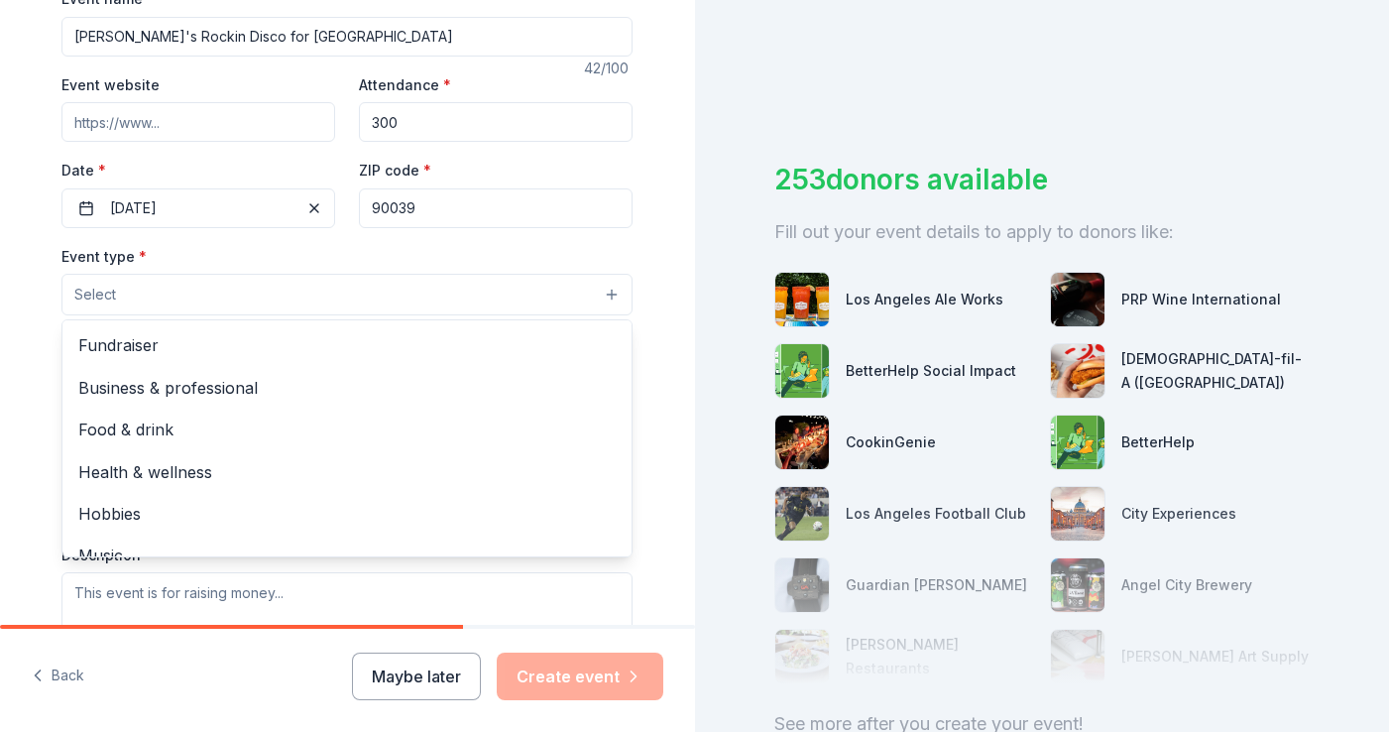
click at [191, 304] on button "Select" at bounding box center [346, 295] width 571 height 42
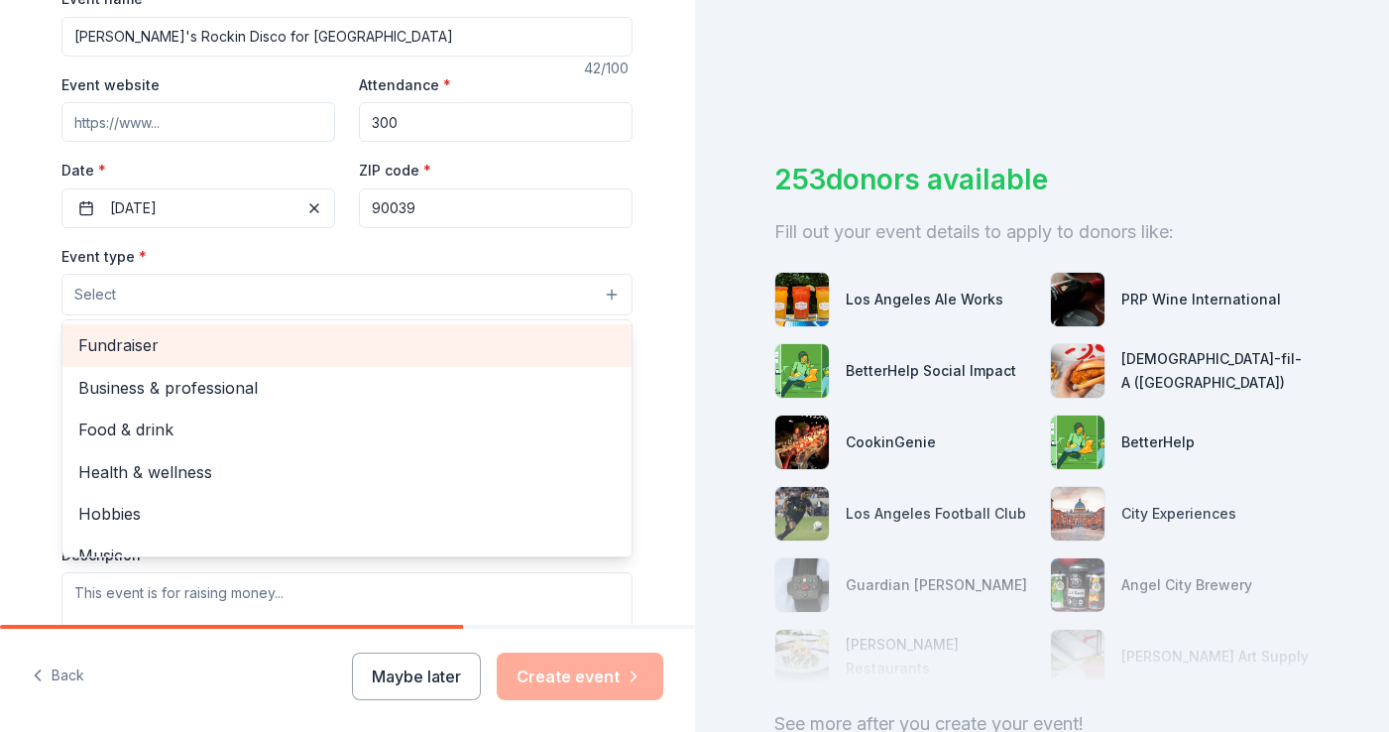
click at [177, 349] on span "Fundraiser" at bounding box center [346, 345] width 537 height 26
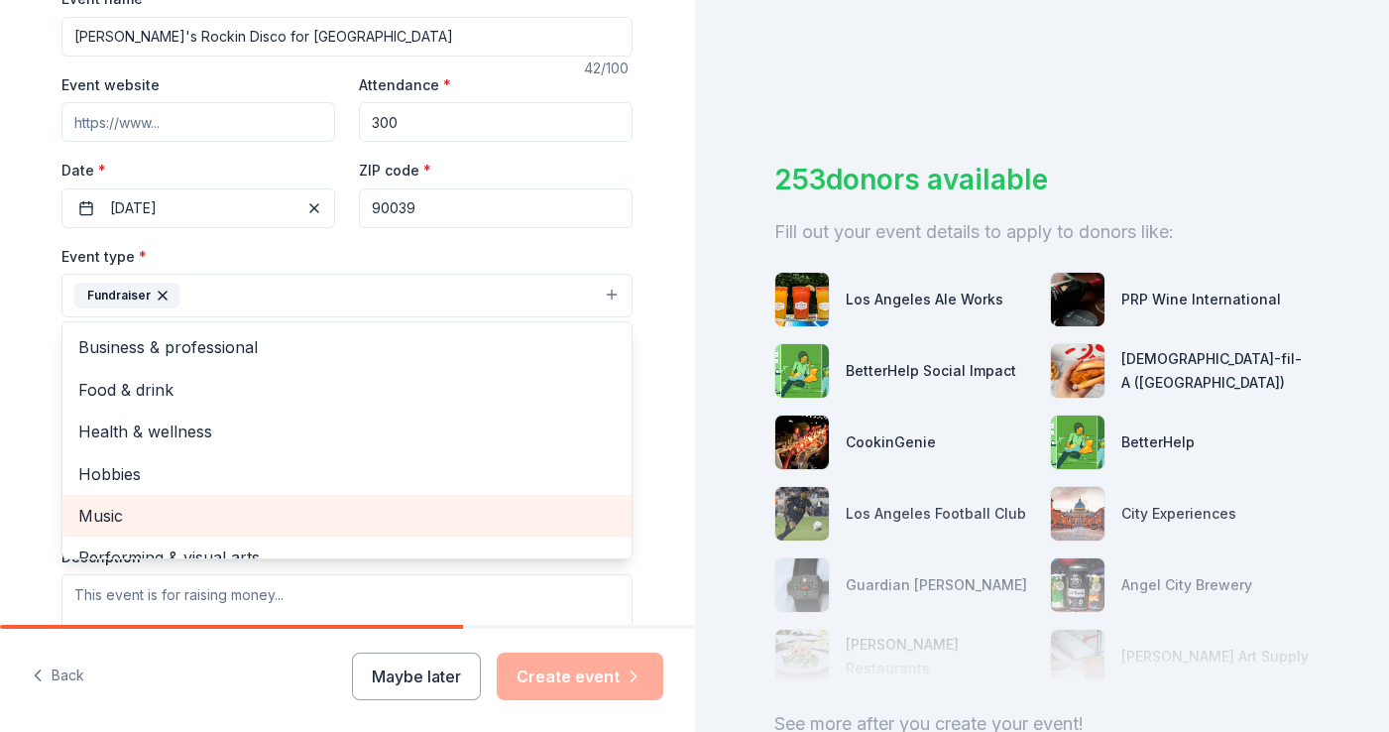
click at [138, 507] on span "Music" at bounding box center [346, 516] width 537 height 26
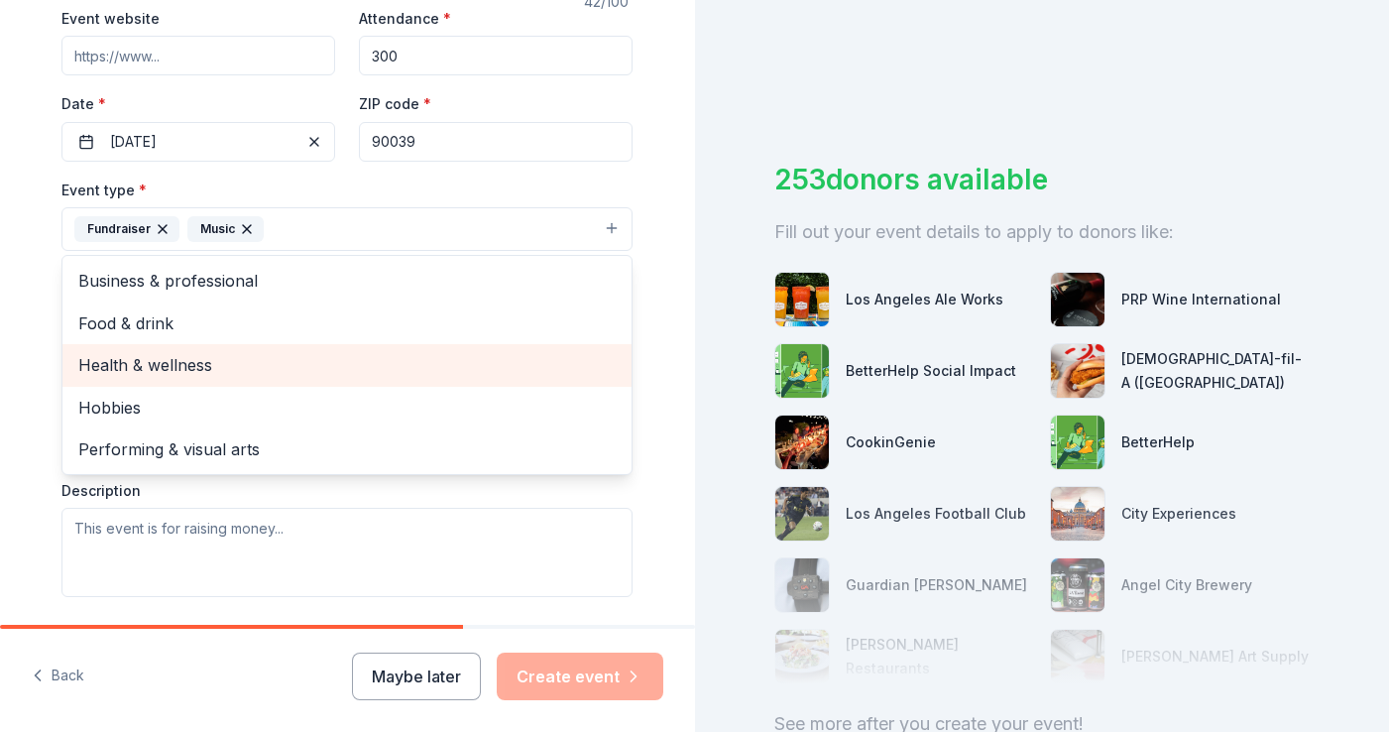
scroll to position [411, 0]
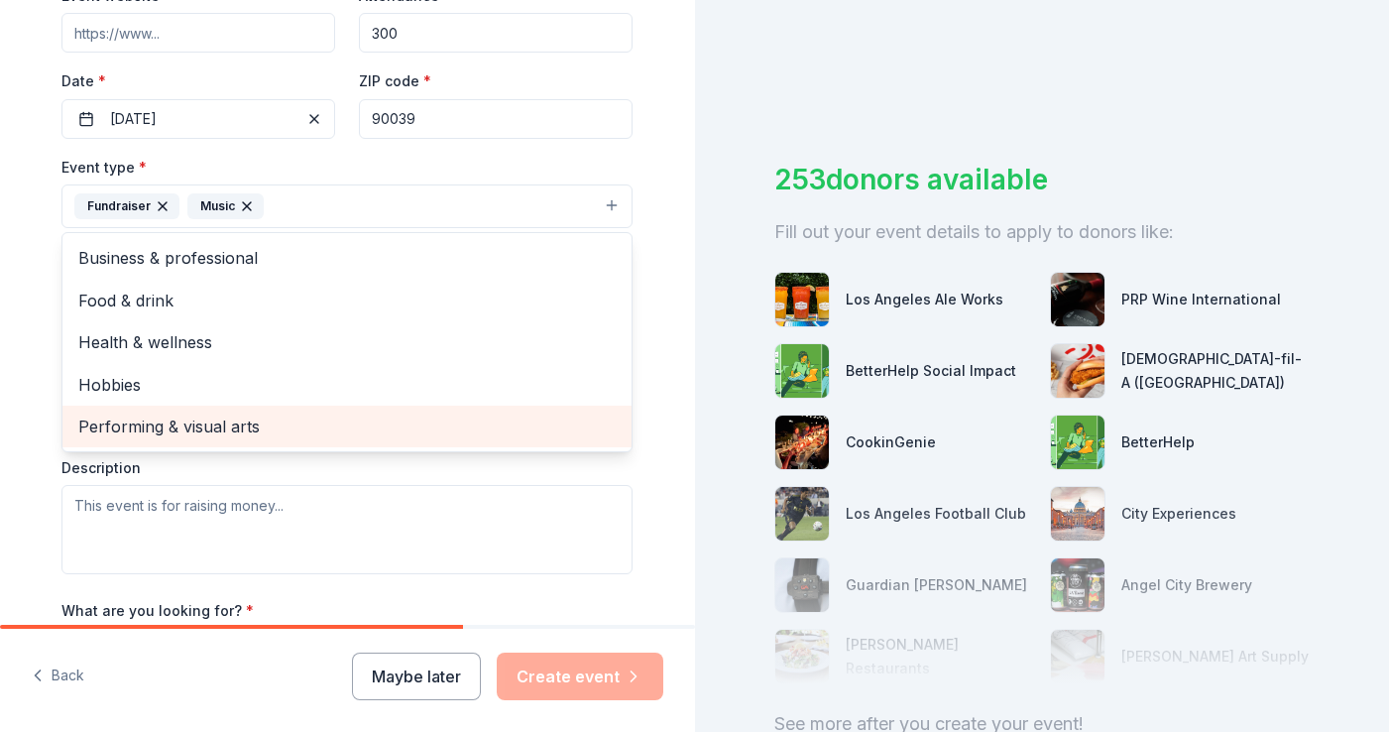
click at [188, 417] on span "Performing & visual arts" at bounding box center [346, 426] width 537 height 26
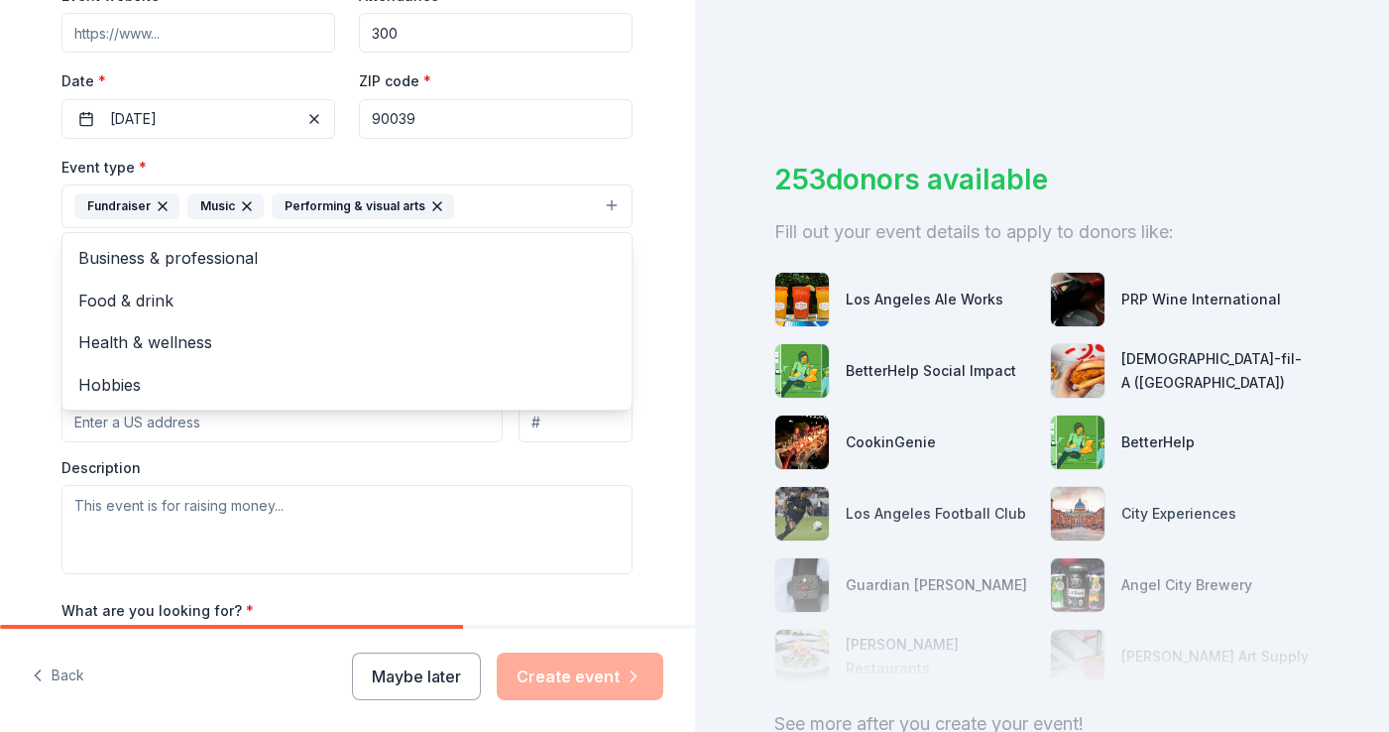
click at [15, 355] on div "Tell us about your event. We'll find in-kind donations you can apply for. Event…" at bounding box center [347, 250] width 695 height 1322
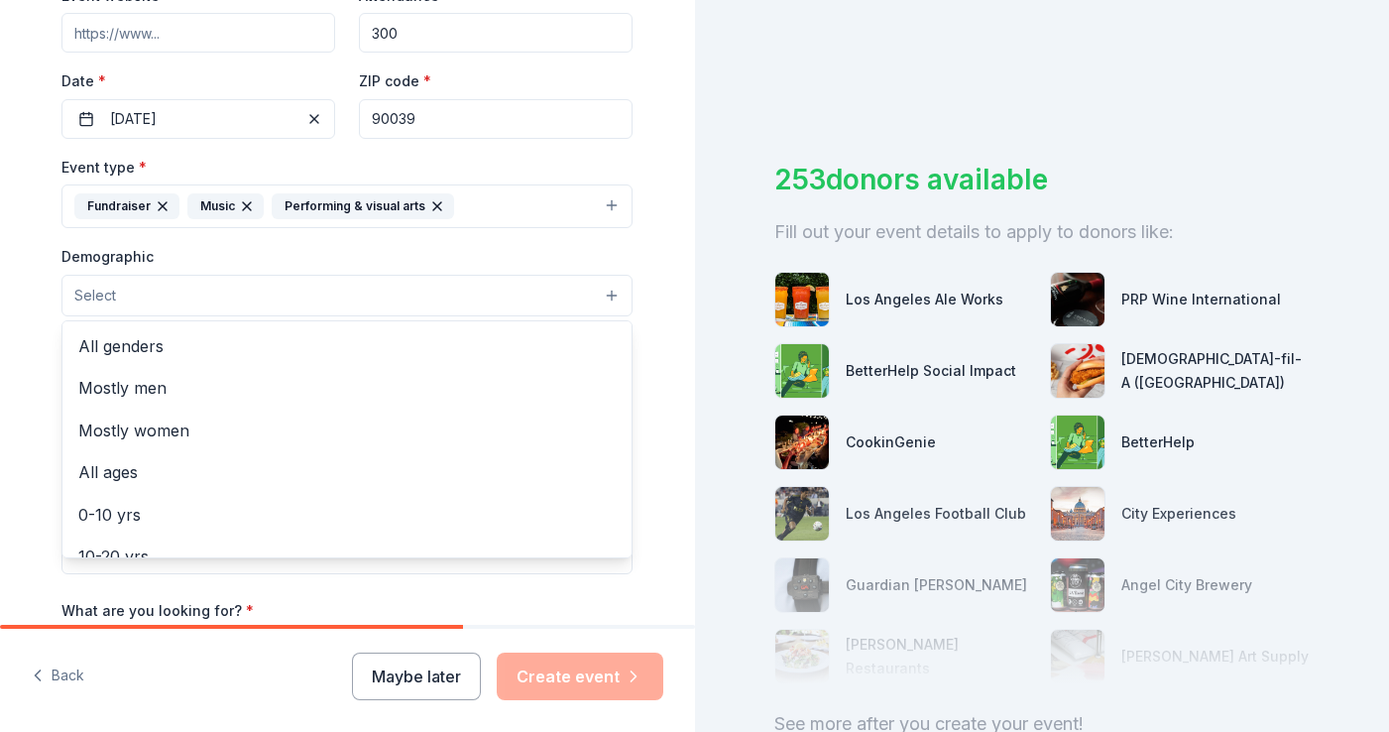
click at [138, 297] on button "Select" at bounding box center [346, 296] width 571 height 42
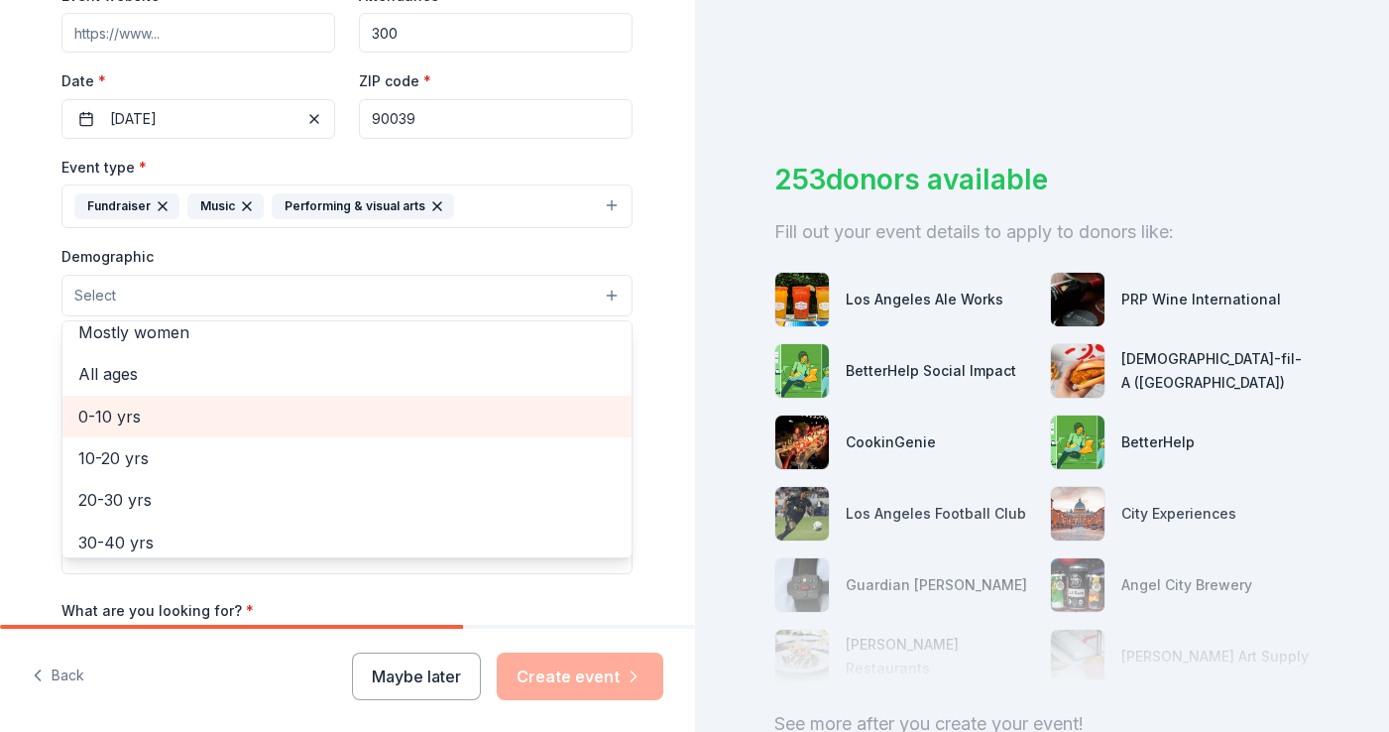
scroll to position [181, 0]
click at [148, 415] on span "20-30 yrs" at bounding box center [346, 417] width 537 height 26
click at [145, 420] on span "30-40 yrs" at bounding box center [346, 418] width 537 height 26
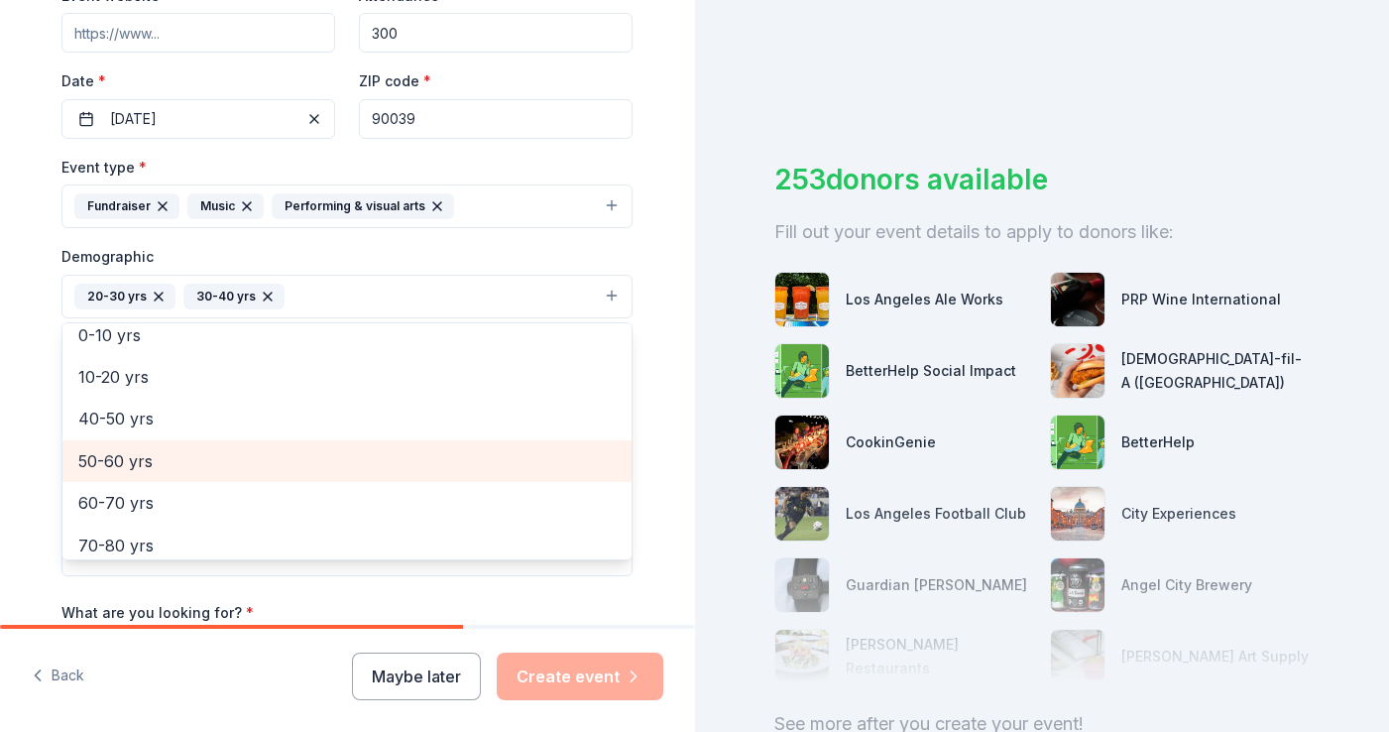
click at [143, 458] on span "50-60 yrs" at bounding box center [346, 461] width 537 height 26
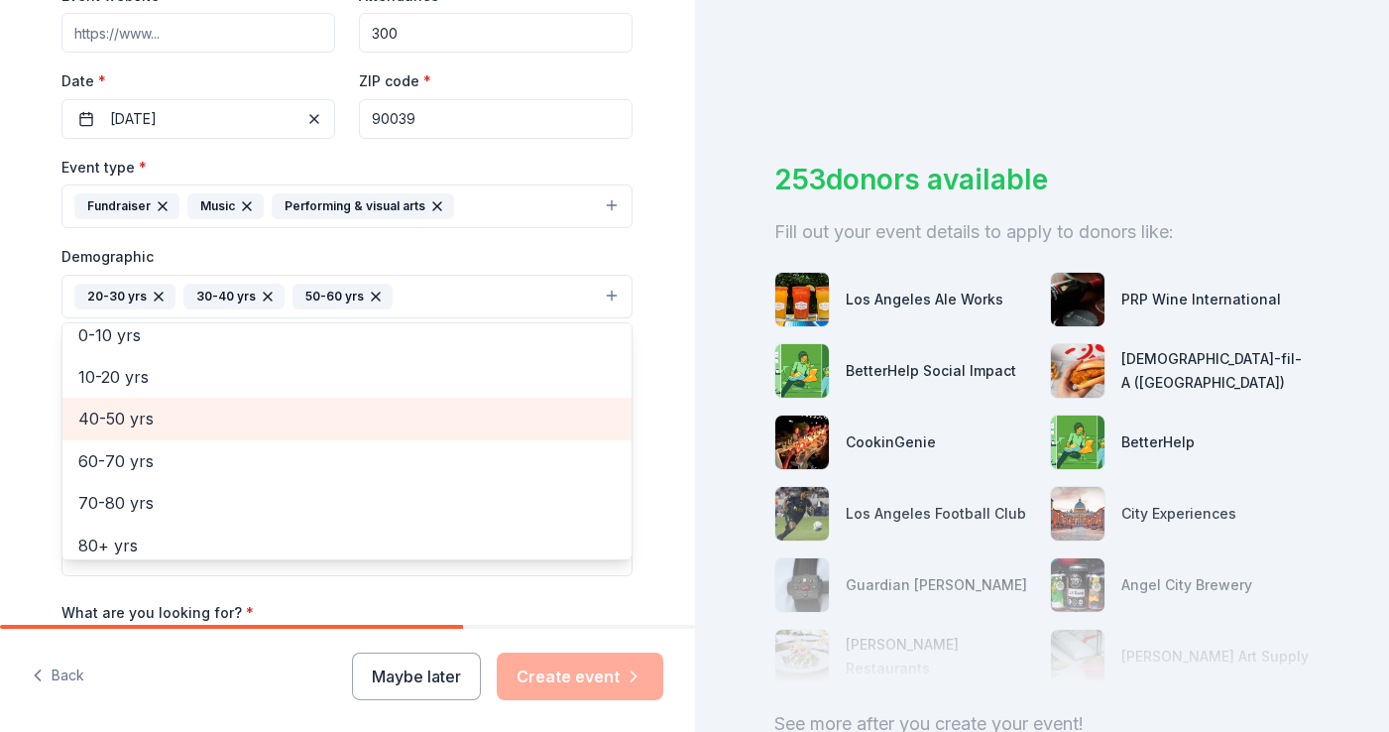
click at [146, 425] on span "40-50 yrs" at bounding box center [346, 418] width 537 height 26
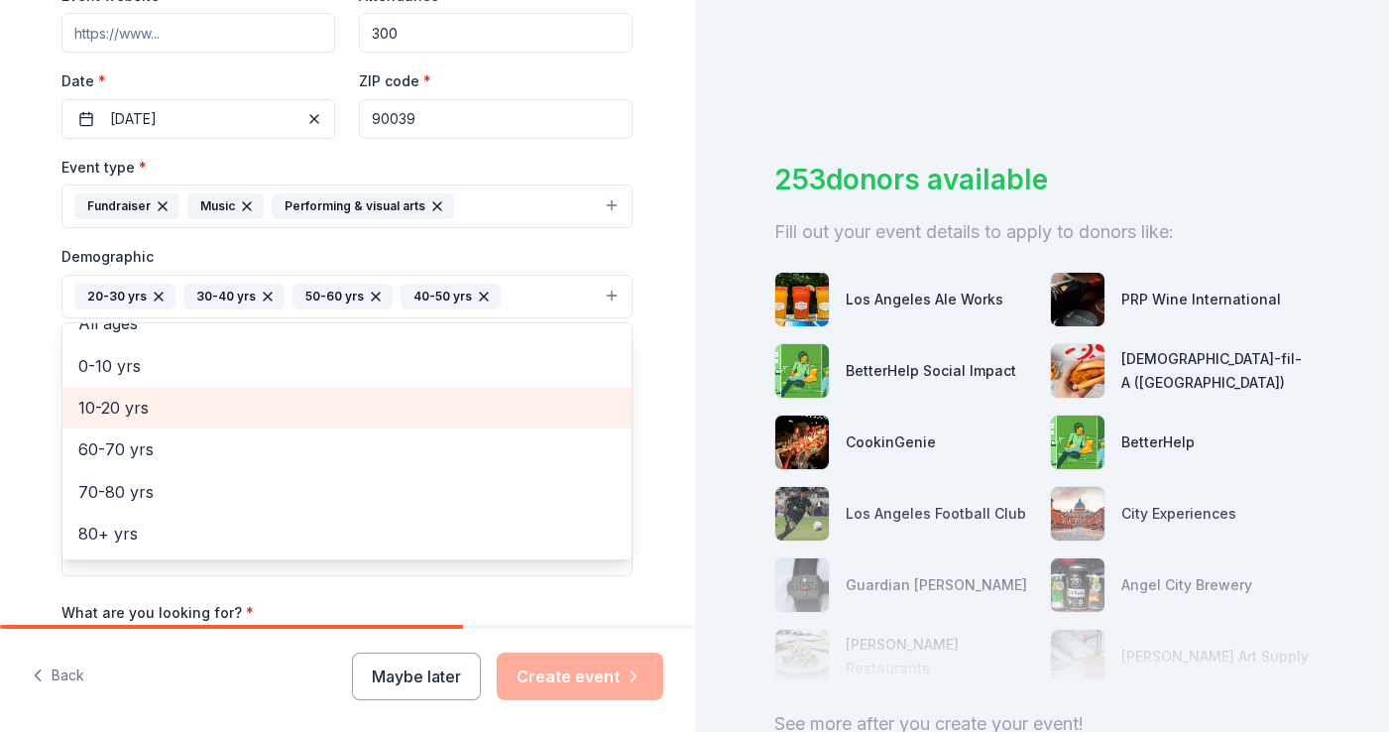
scroll to position [150, 0]
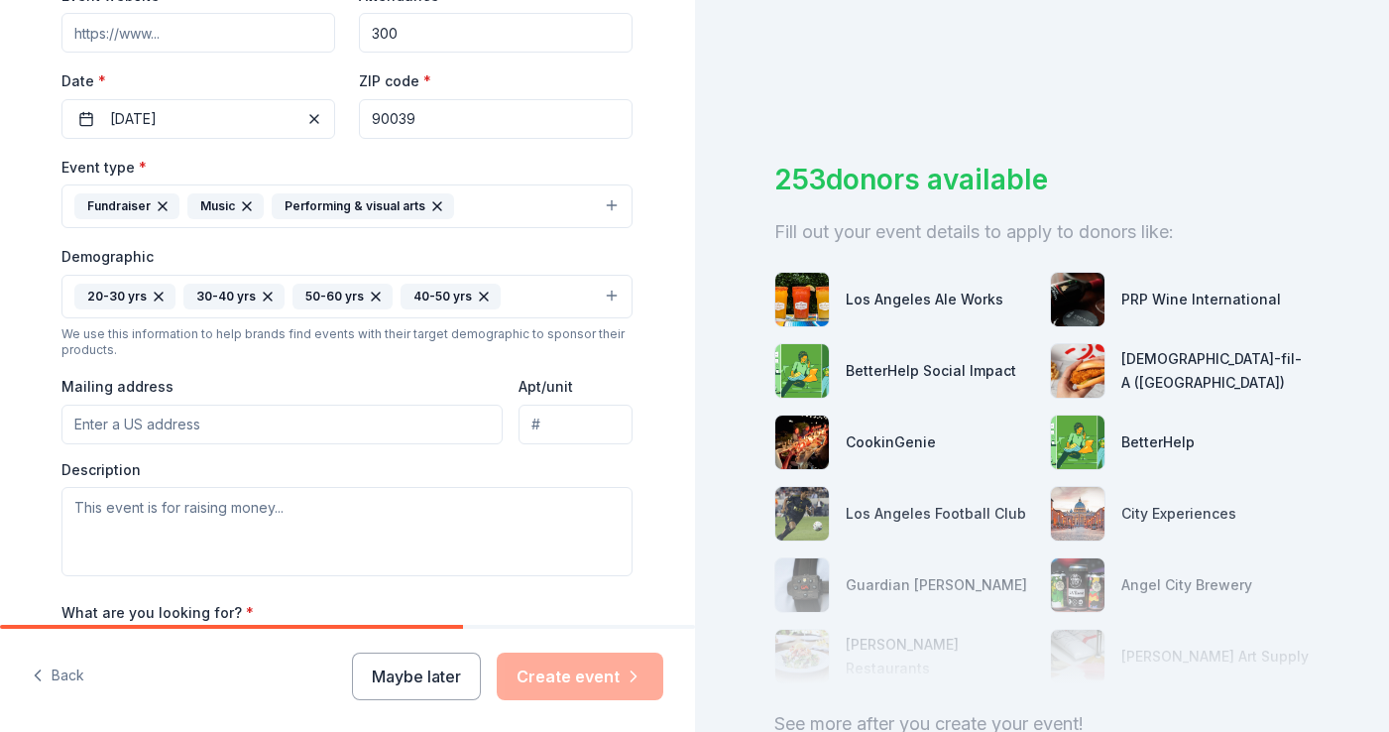
click at [368, 296] on icon "button" at bounding box center [376, 297] width 16 height 16
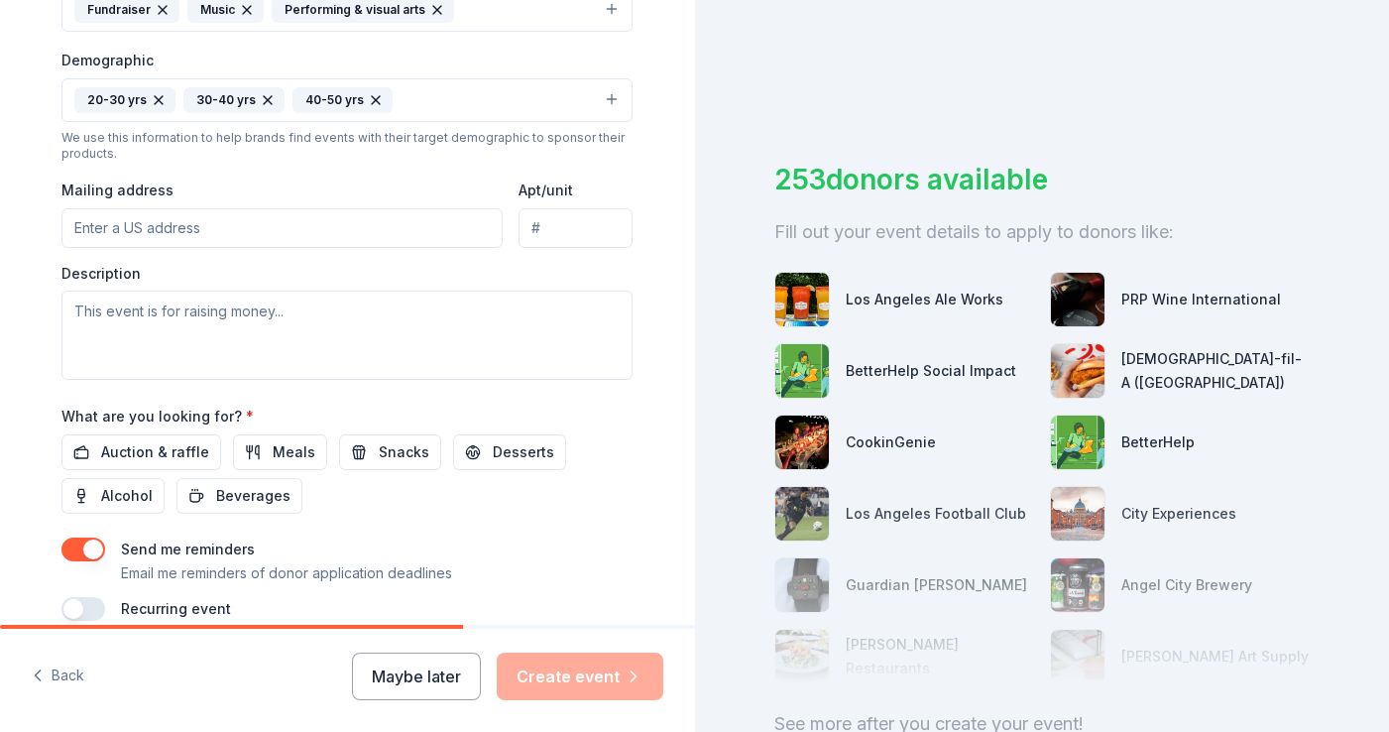
scroll to position [612, 0]
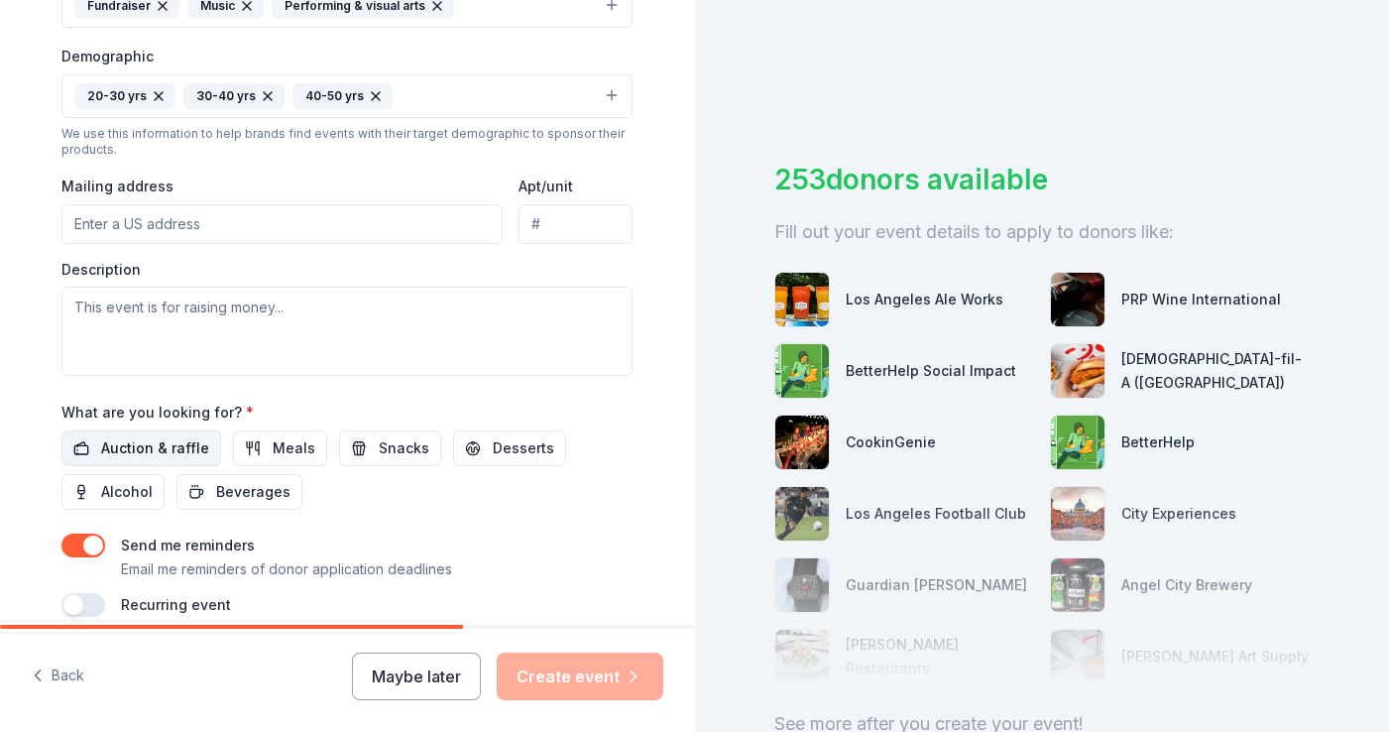
click at [134, 450] on span "Auction & raffle" at bounding box center [155, 448] width 108 height 24
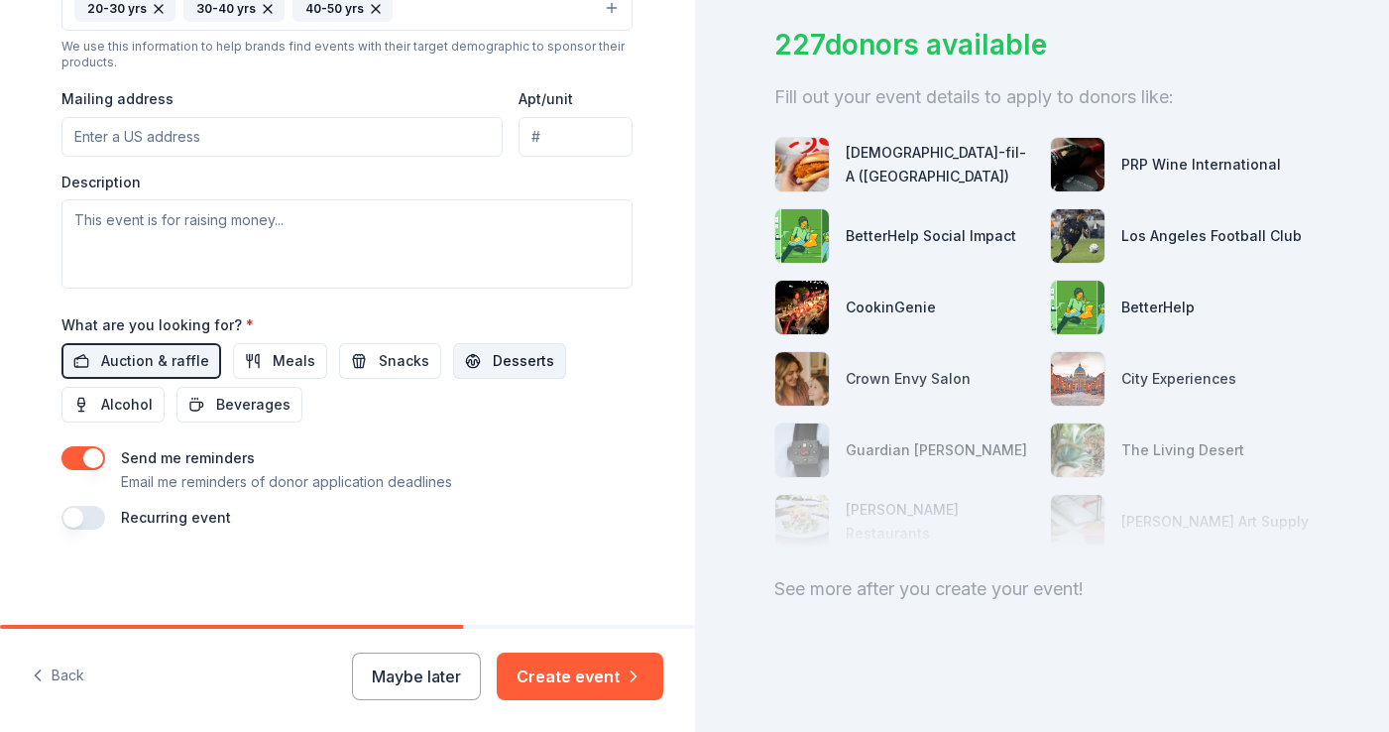
scroll to position [698, 0]
click at [273, 351] on span "Meals" at bounding box center [294, 362] width 43 height 24
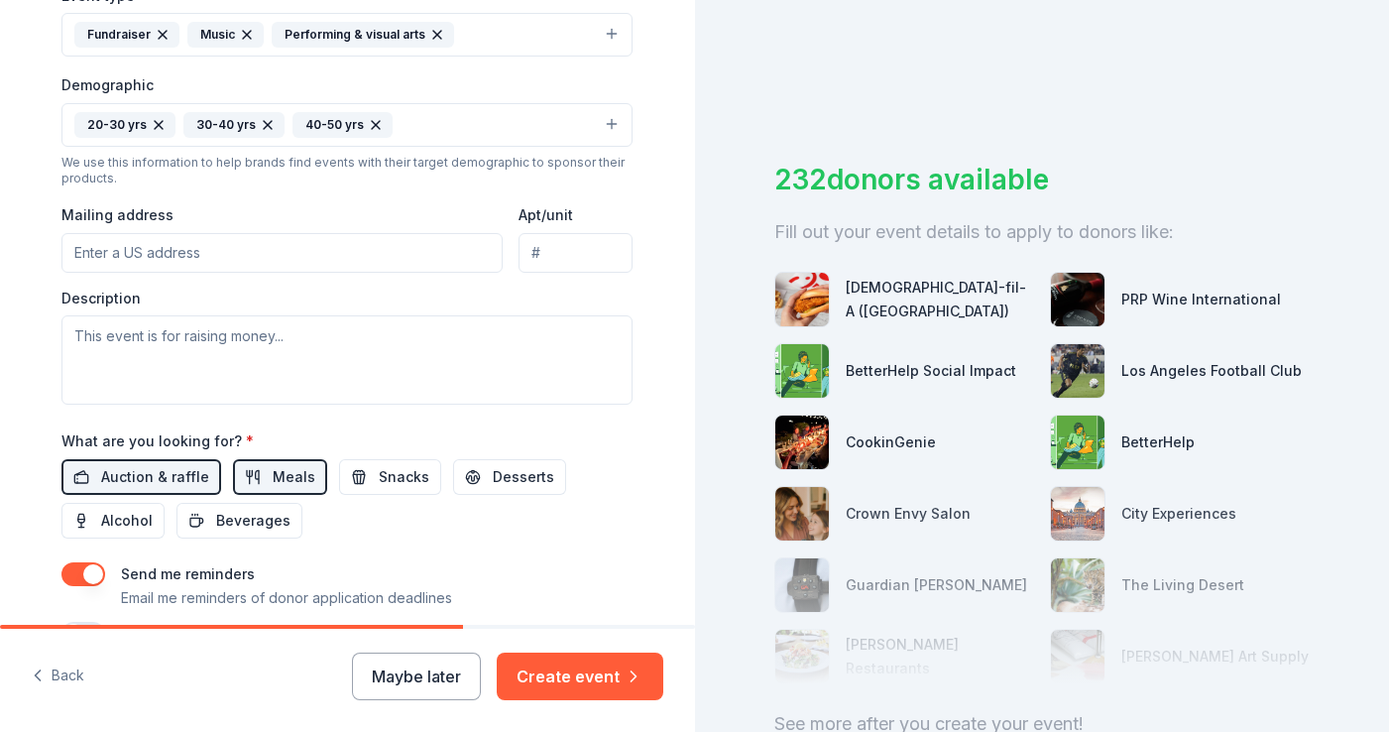
scroll to position [644, 0]
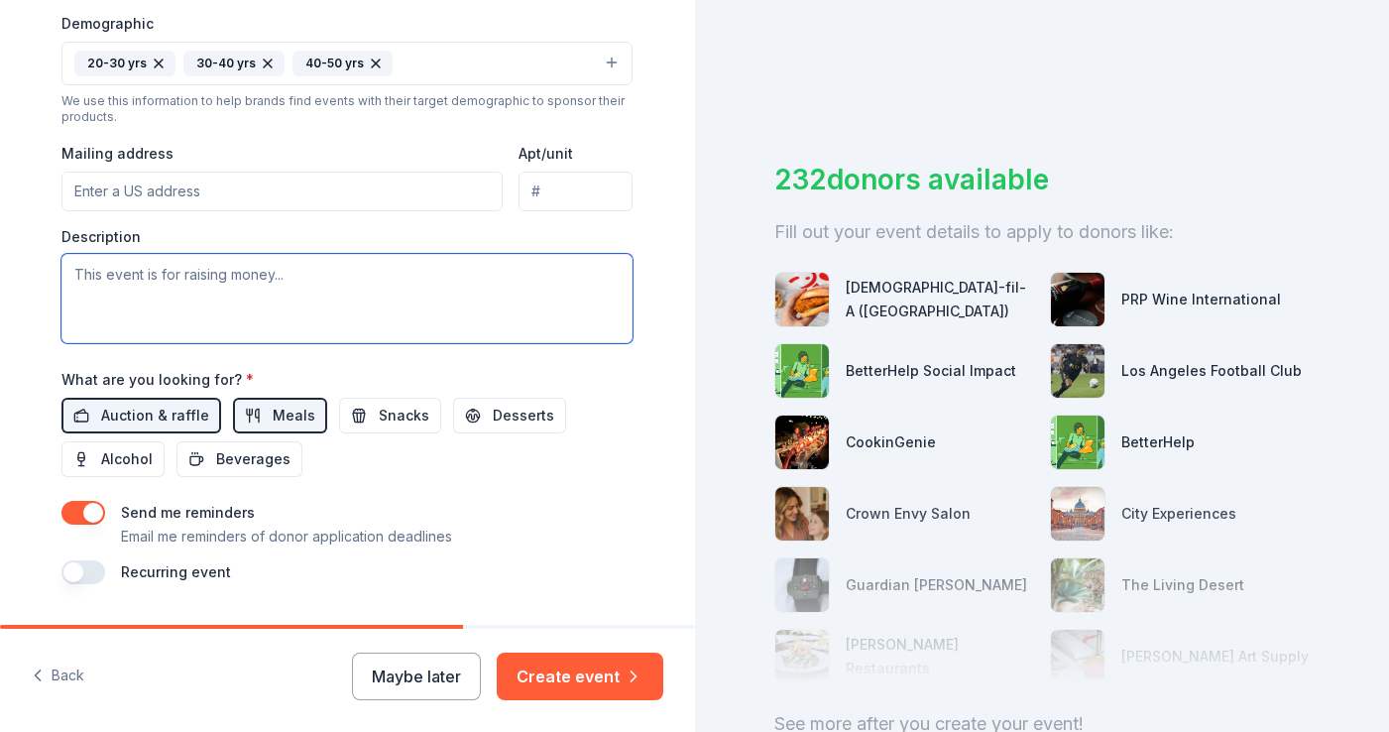
click at [243, 305] on textarea at bounding box center [346, 298] width 571 height 89
paste textarea "Ronboy's Rockin' Disco is an annual holiday benefit concert in Los Angeles orga…"
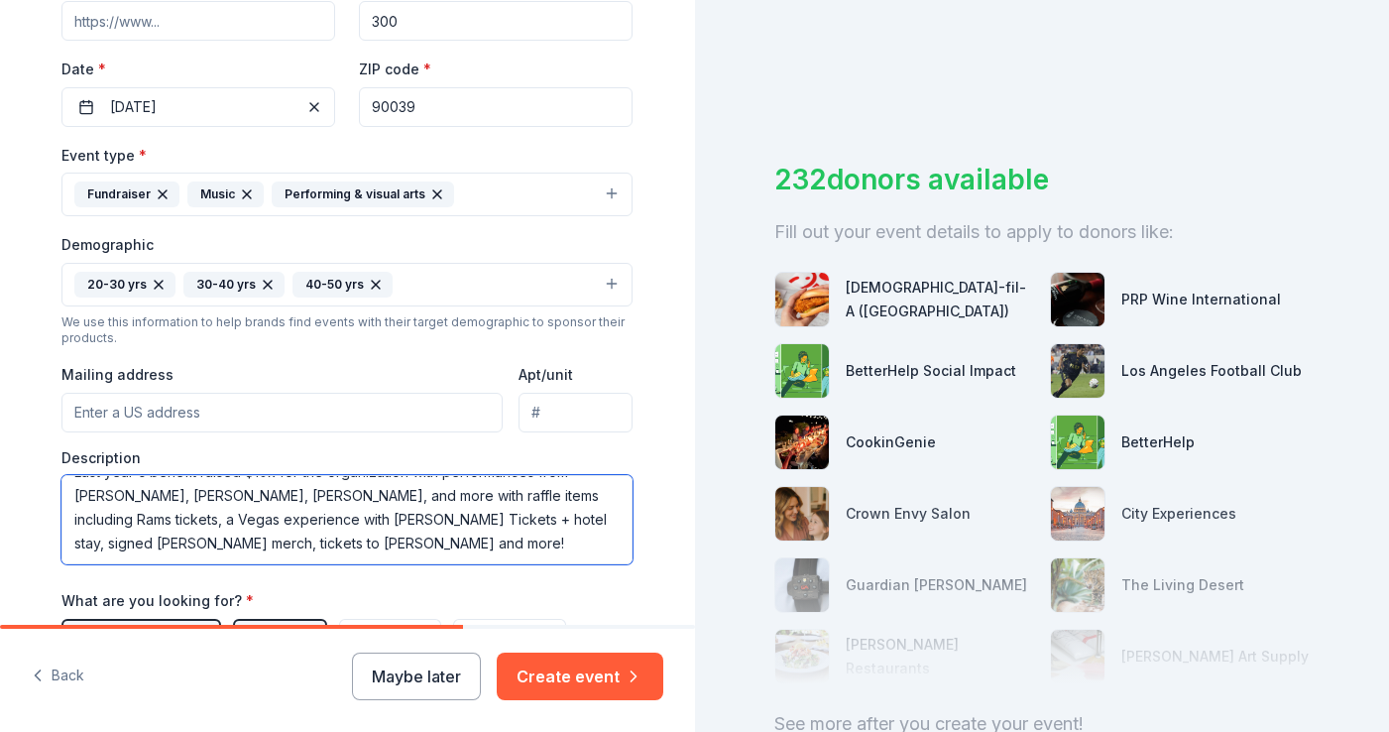
scroll to position [408, 0]
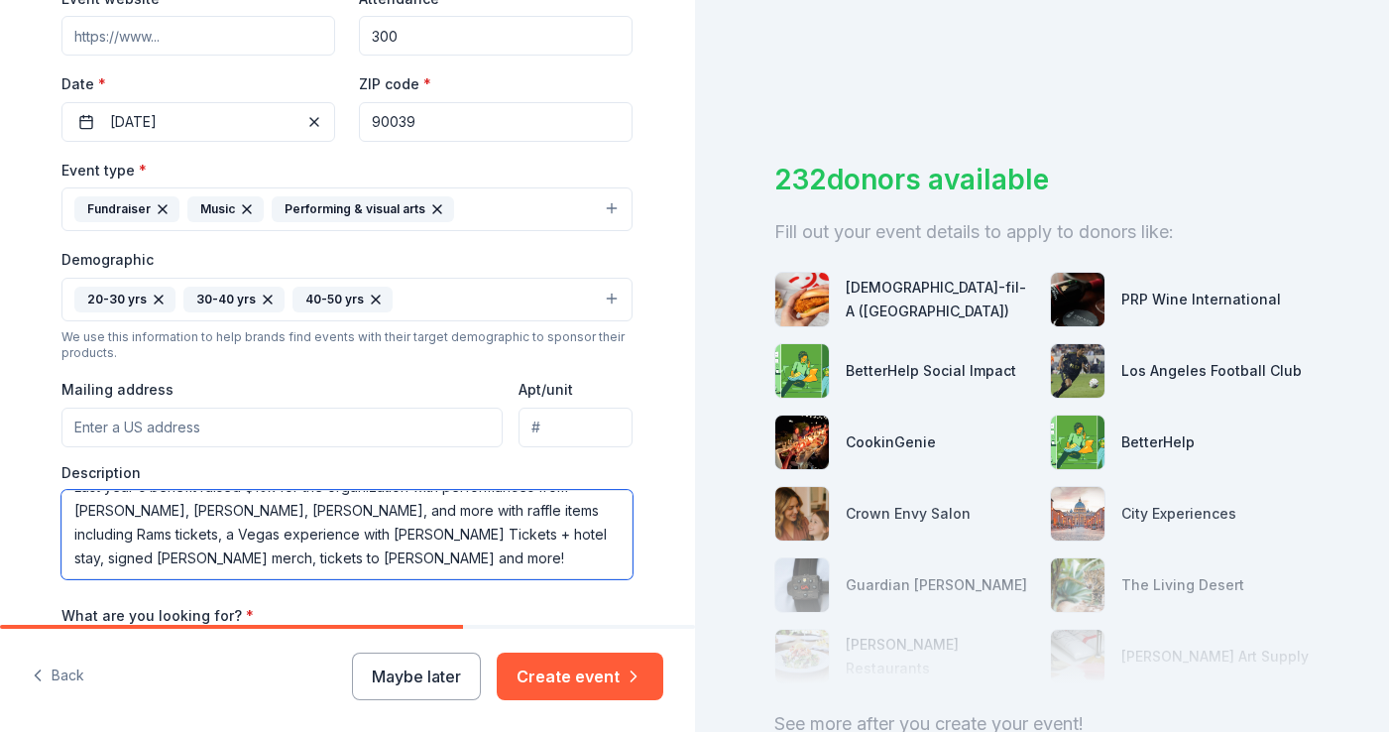
type textarea "Ronboy's Rockin' Disco is an annual holiday benefit concert in Los Angeles orga…"
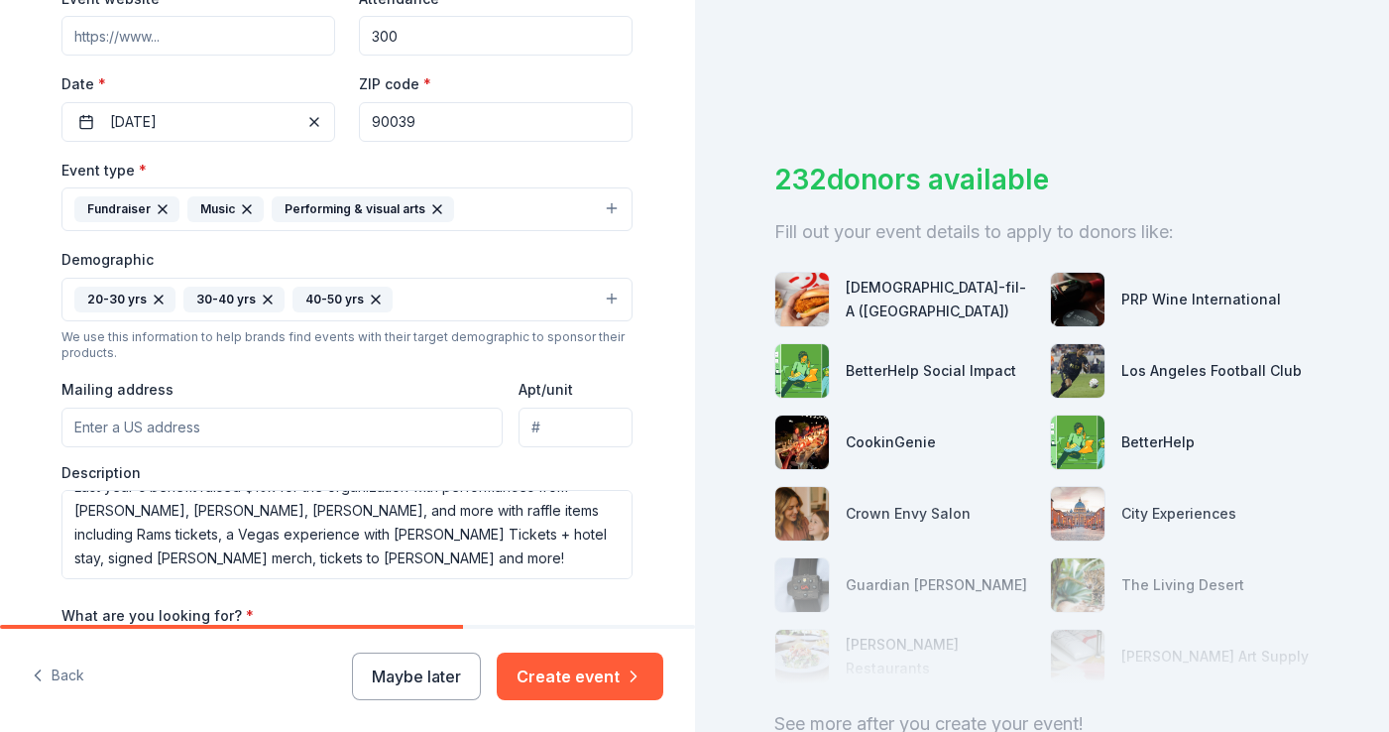
click at [230, 430] on input "Mailing address" at bounding box center [281, 427] width 441 height 40
click at [380, 424] on input "3812 West Boyce Avenue, Fort Worth, TX, 76115" at bounding box center [281, 427] width 441 height 40
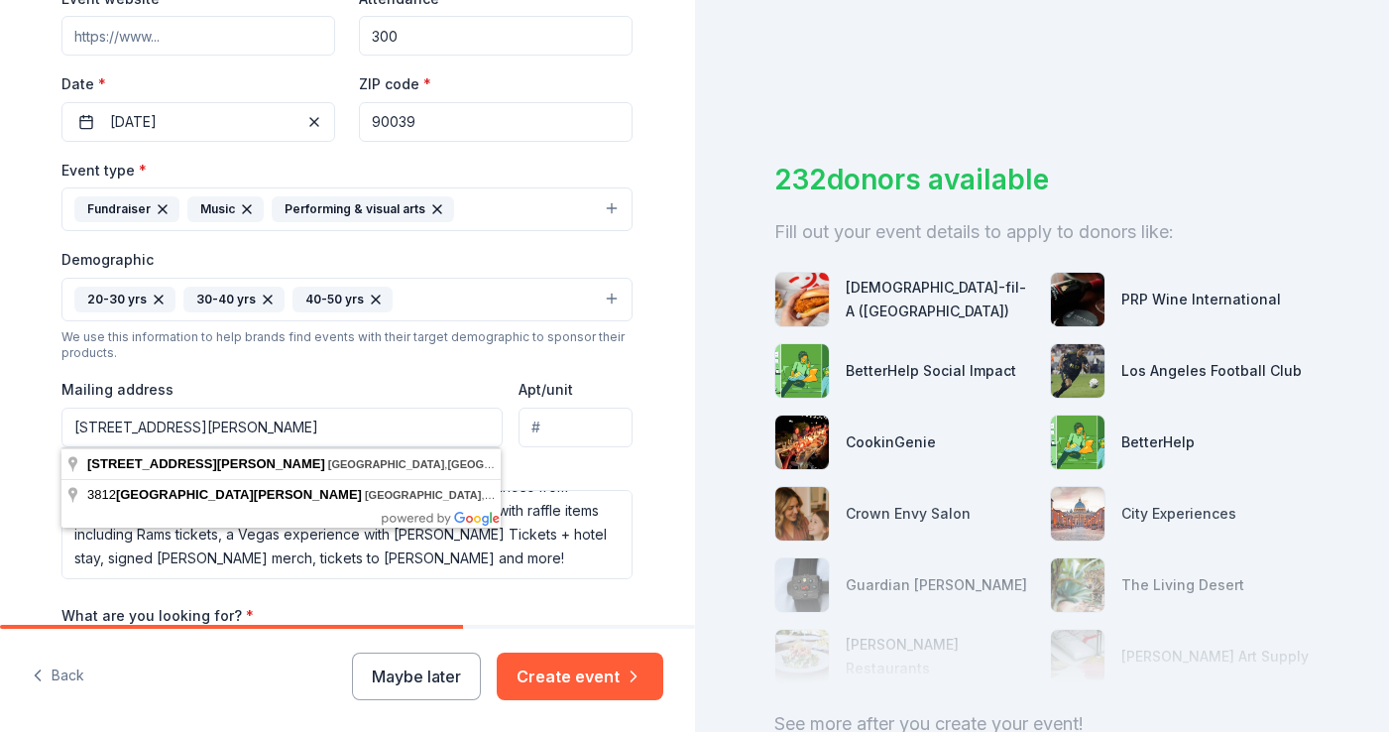
click at [380, 424] on input "3812 West Boyce Avenue, Fort Worth, TX, 76115" at bounding box center [281, 427] width 441 height 40
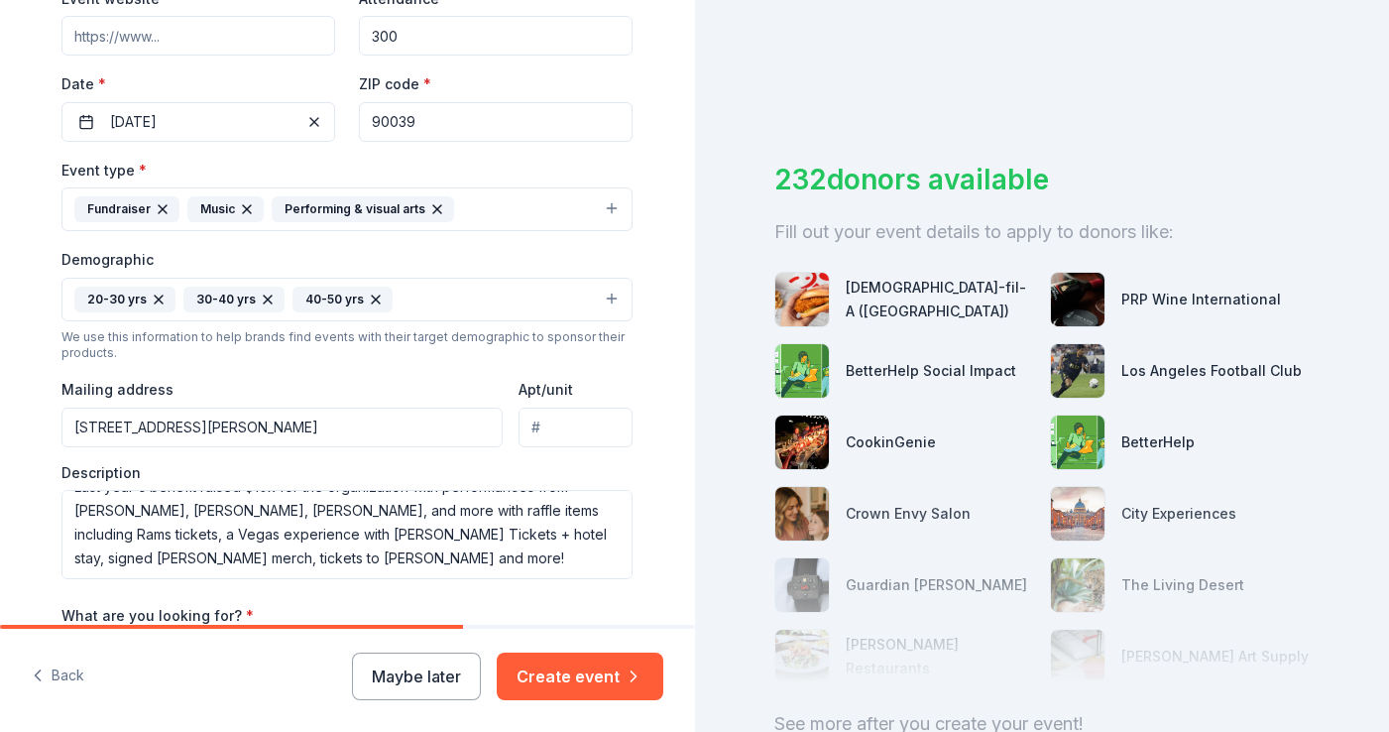
type input "3812 Boyce Avenue, Los Angeles, CA, 90039"
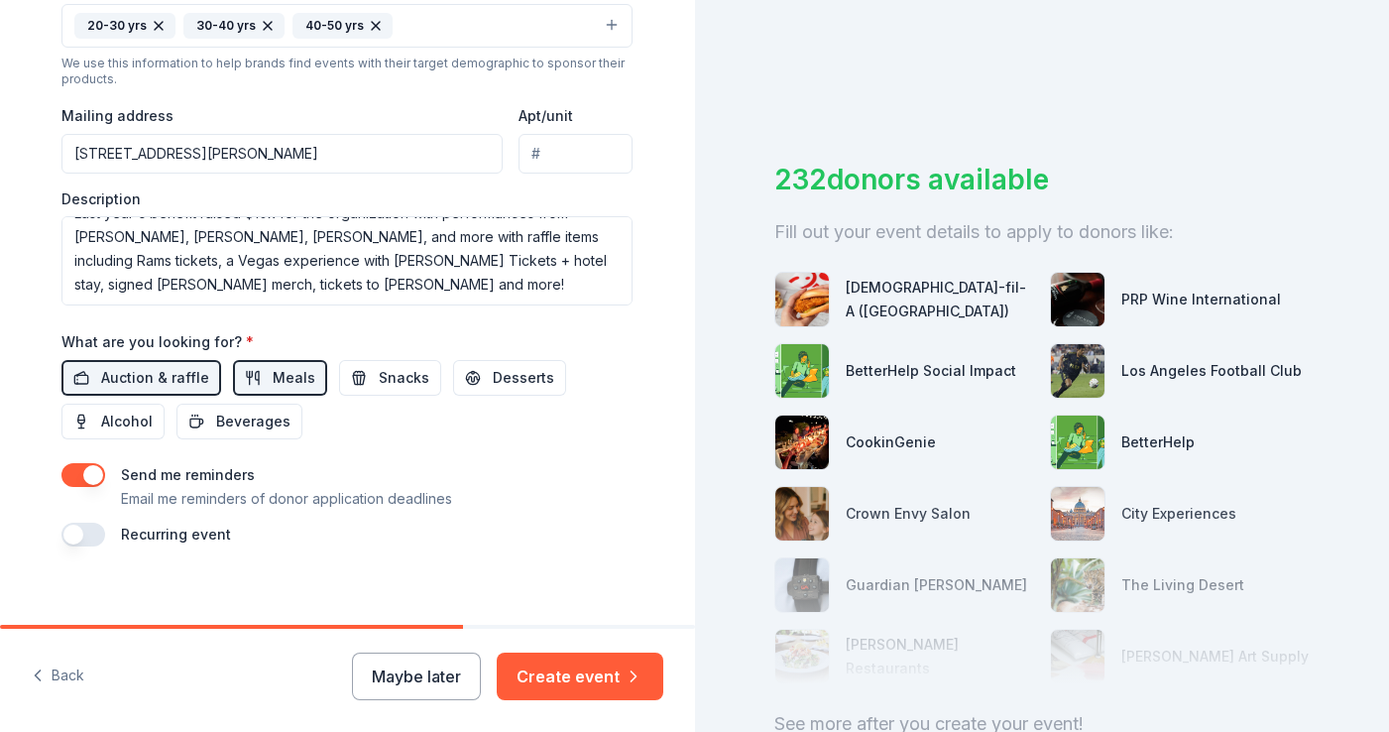
scroll to position [699, 0]
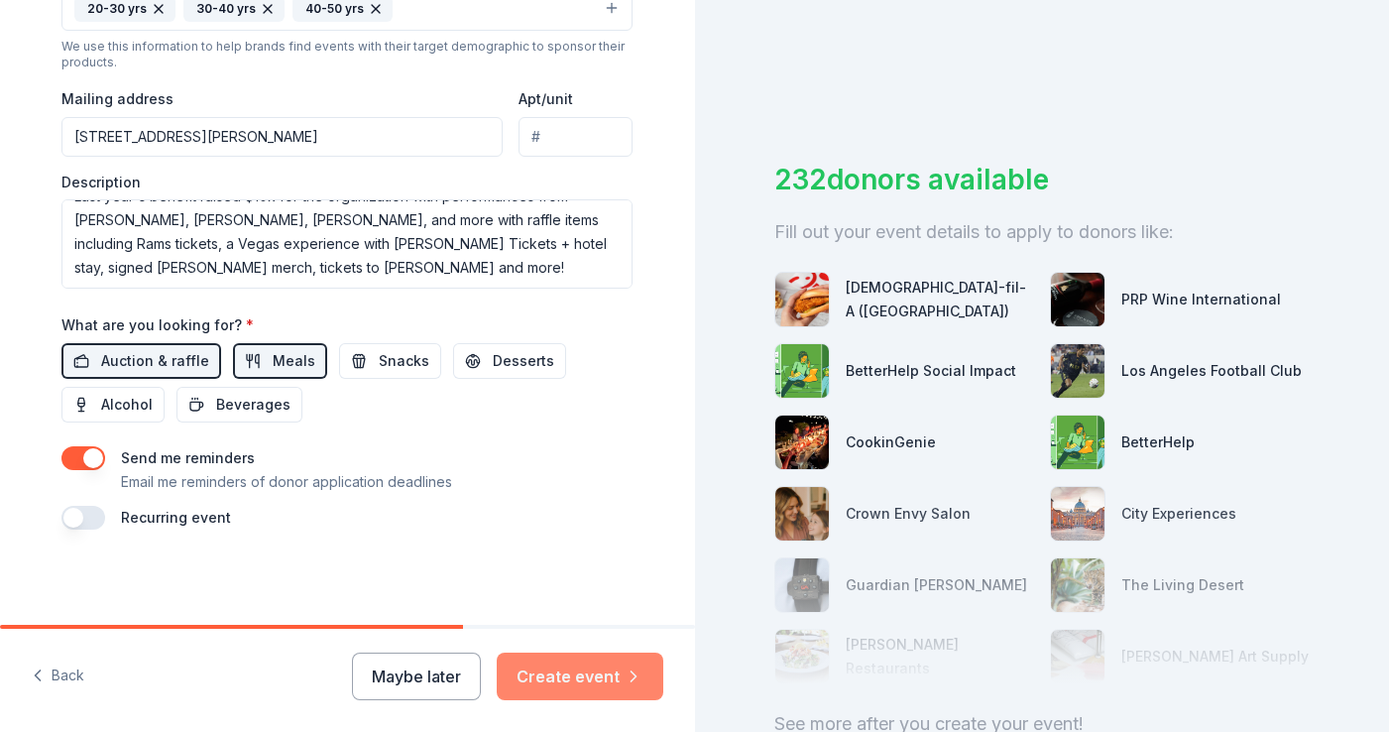
click at [582, 680] on button "Create event" at bounding box center [580, 676] width 167 height 48
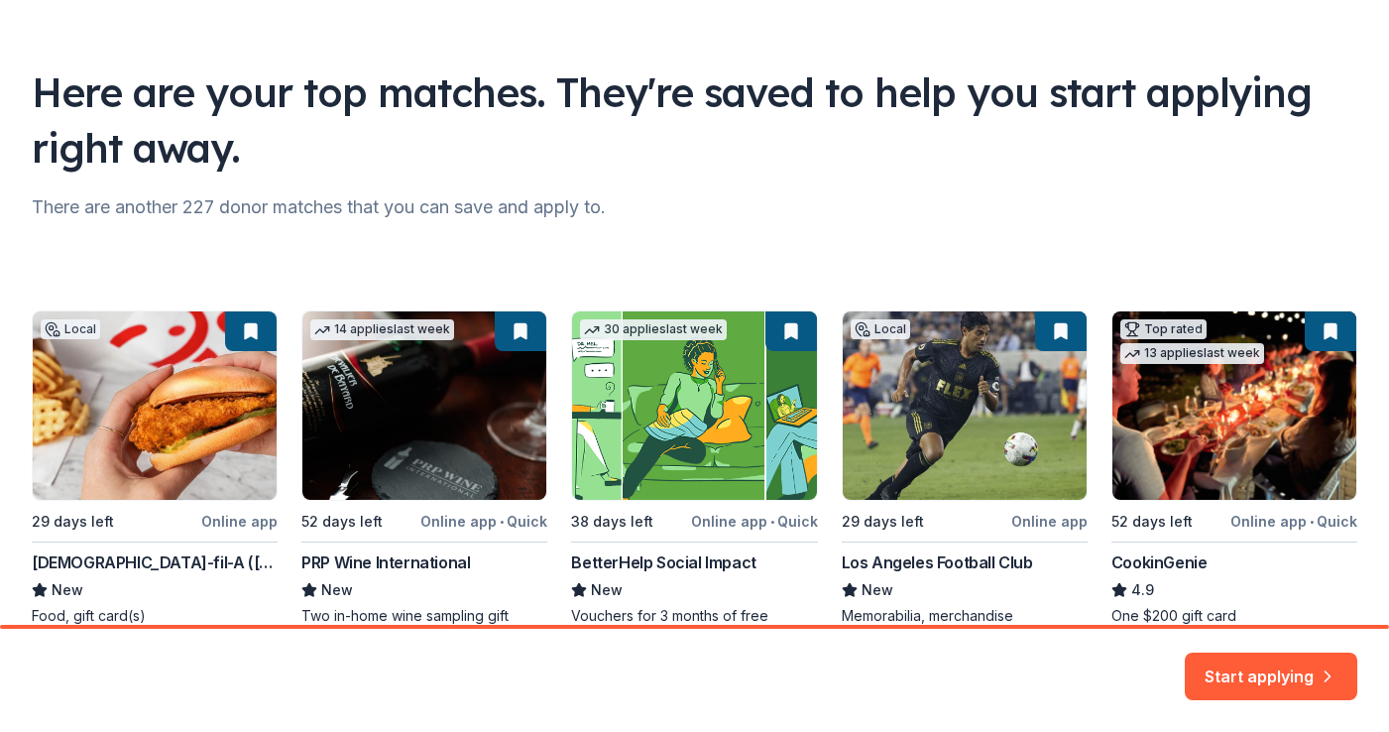
scroll to position [209, 0]
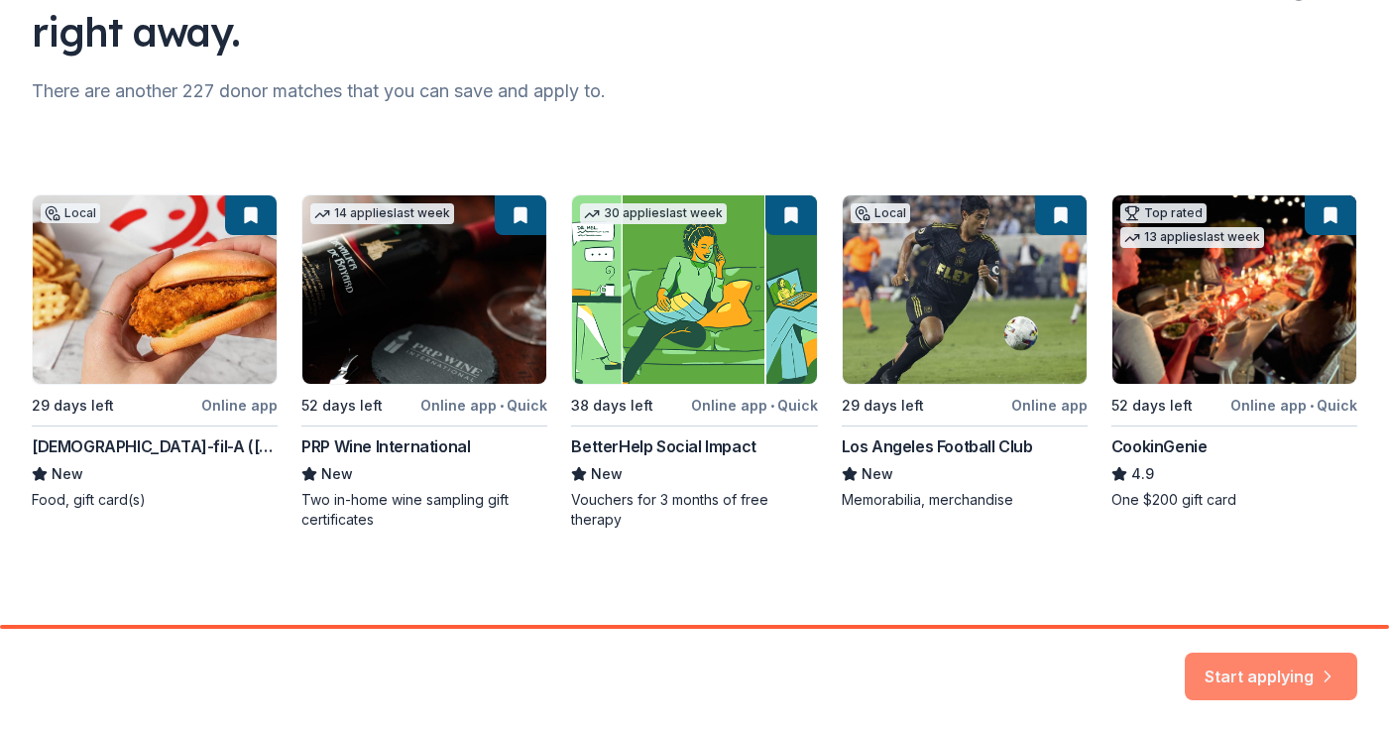
click at [1255, 665] on button "Start applying" at bounding box center [1271, 665] width 173 height 48
click at [1098, 690] on div "Start applying" at bounding box center [694, 680] width 1389 height 103
click at [1289, 666] on div "Start applying" at bounding box center [1271, 676] width 173 height 48
click at [1275, 504] on div "Local 29 days left Online app Chick-fil-A (Los Angeles) New Food, gift card(s) …" at bounding box center [695, 361] width 1326 height 335
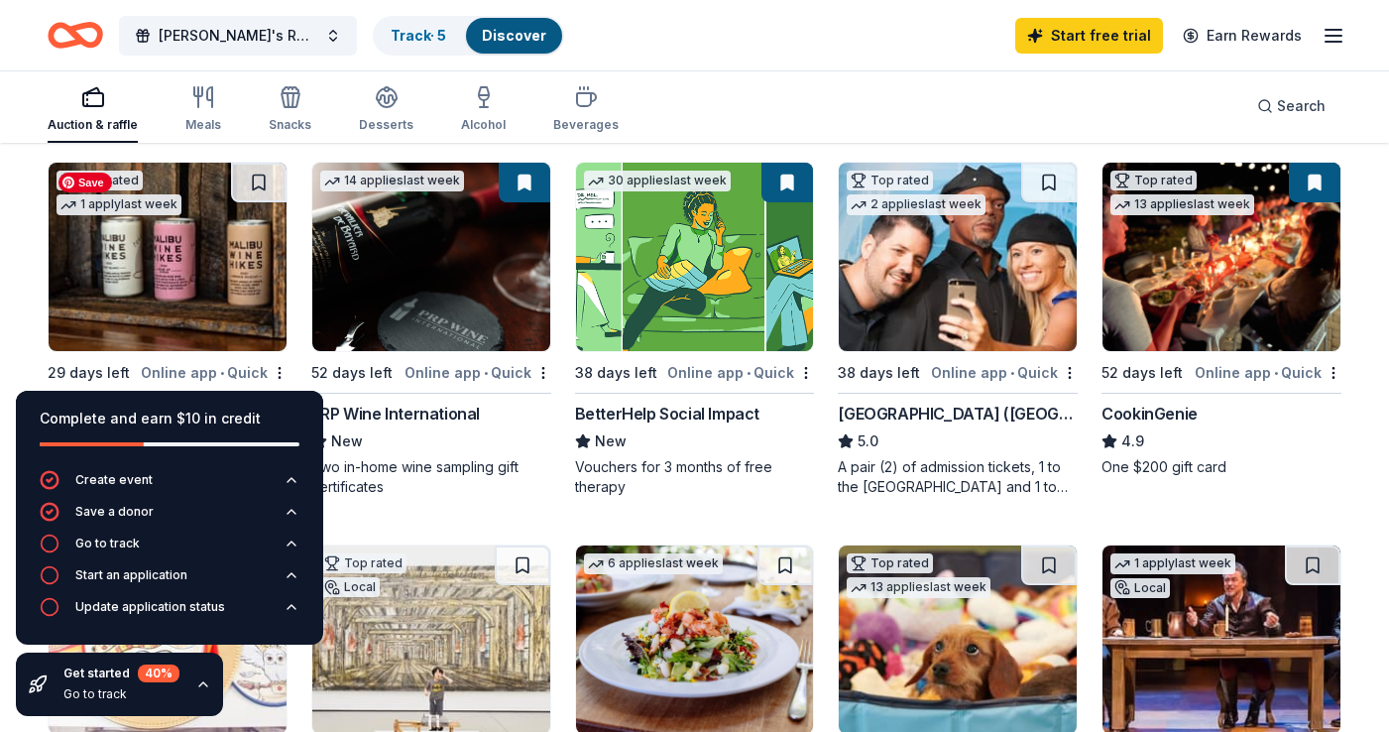
scroll to position [200, 0]
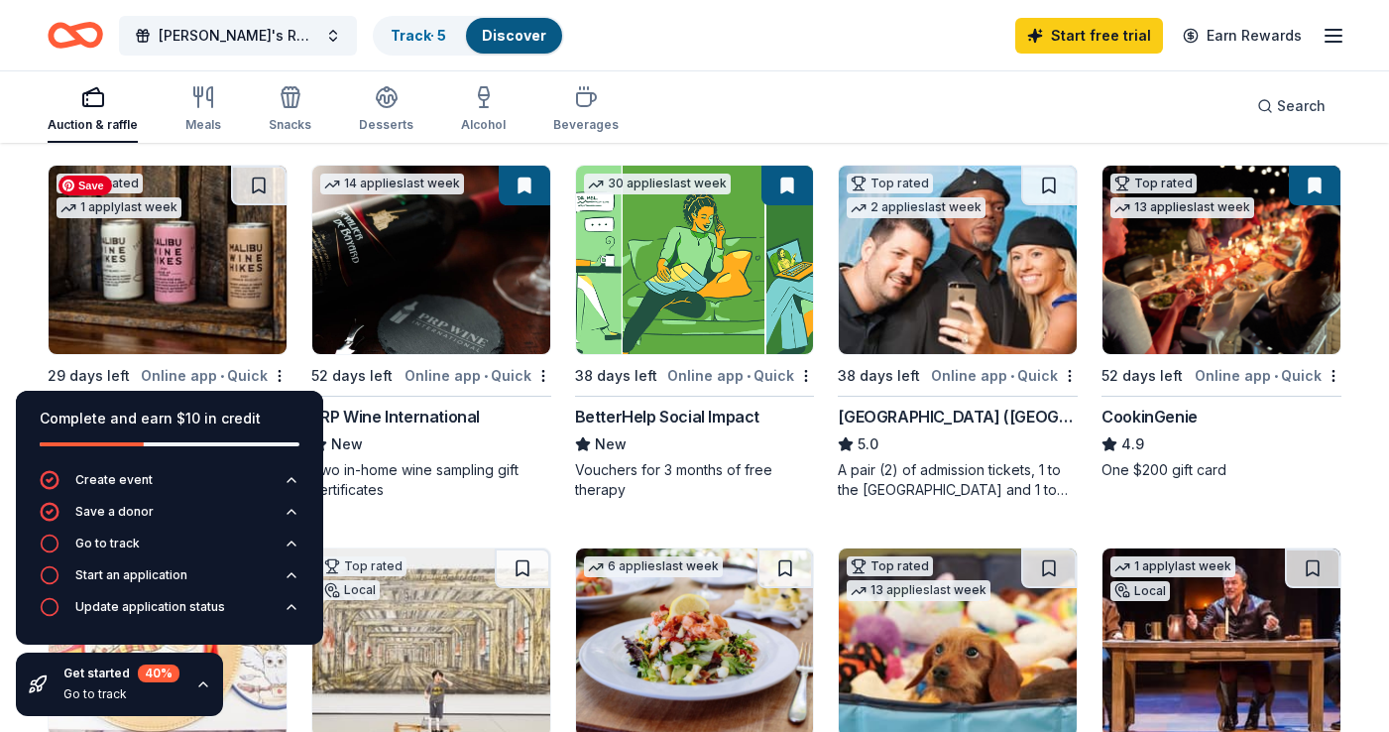
click at [177, 262] on img at bounding box center [168, 260] width 238 height 188
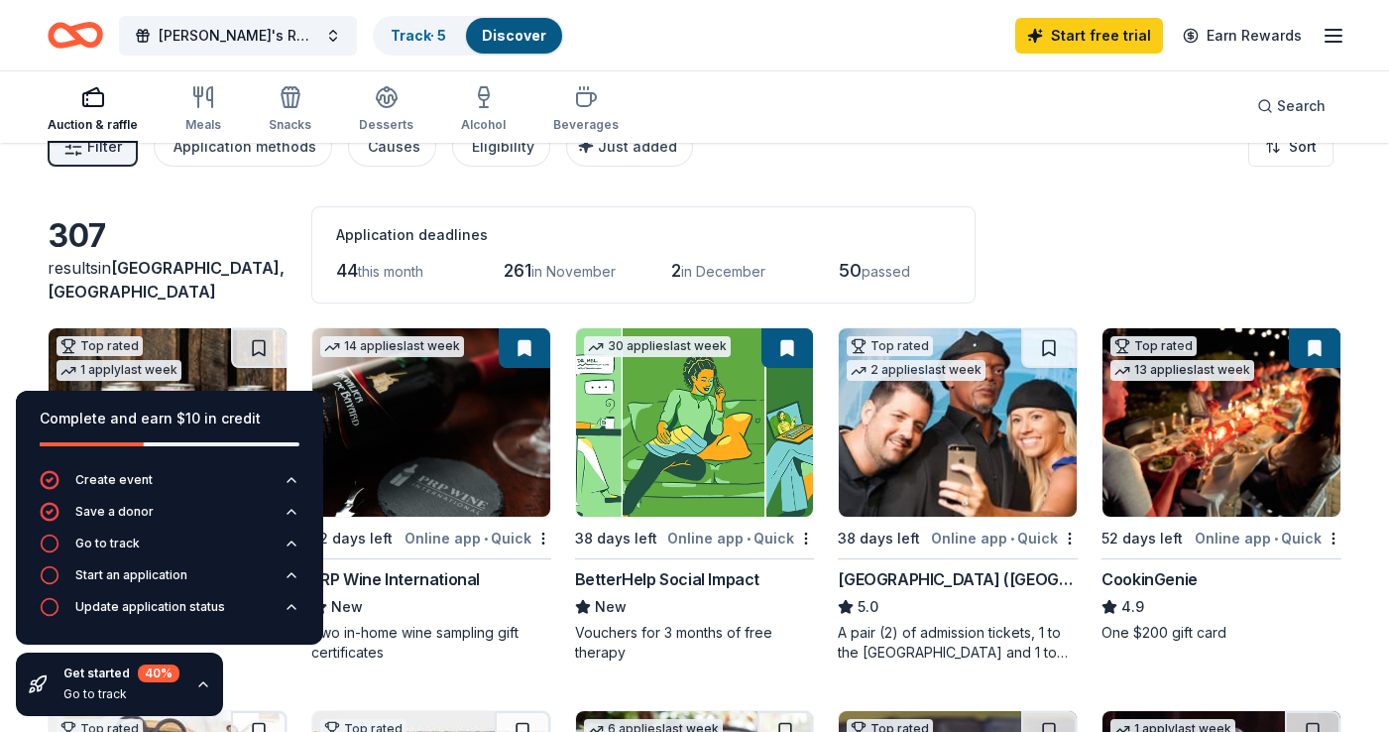
scroll to position [0, 0]
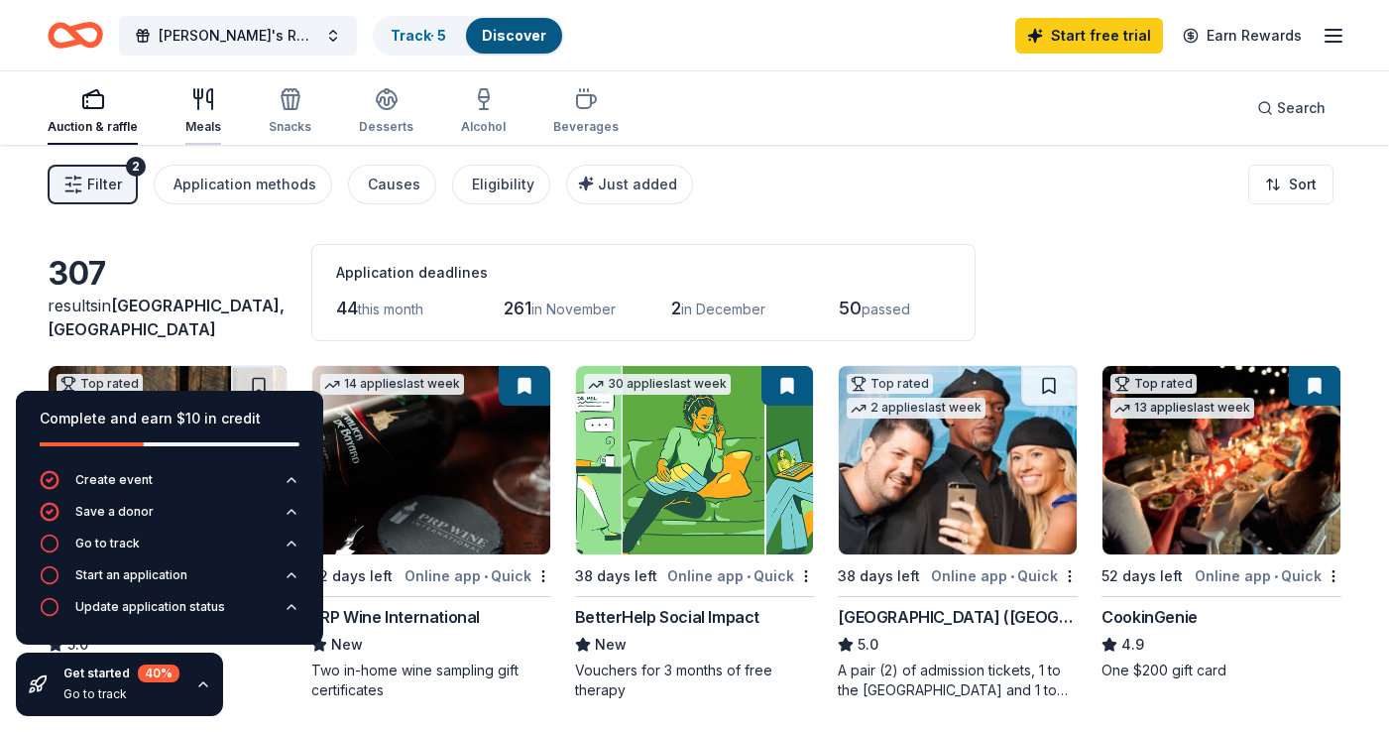
click at [194, 109] on icon "button" at bounding box center [203, 99] width 24 height 24
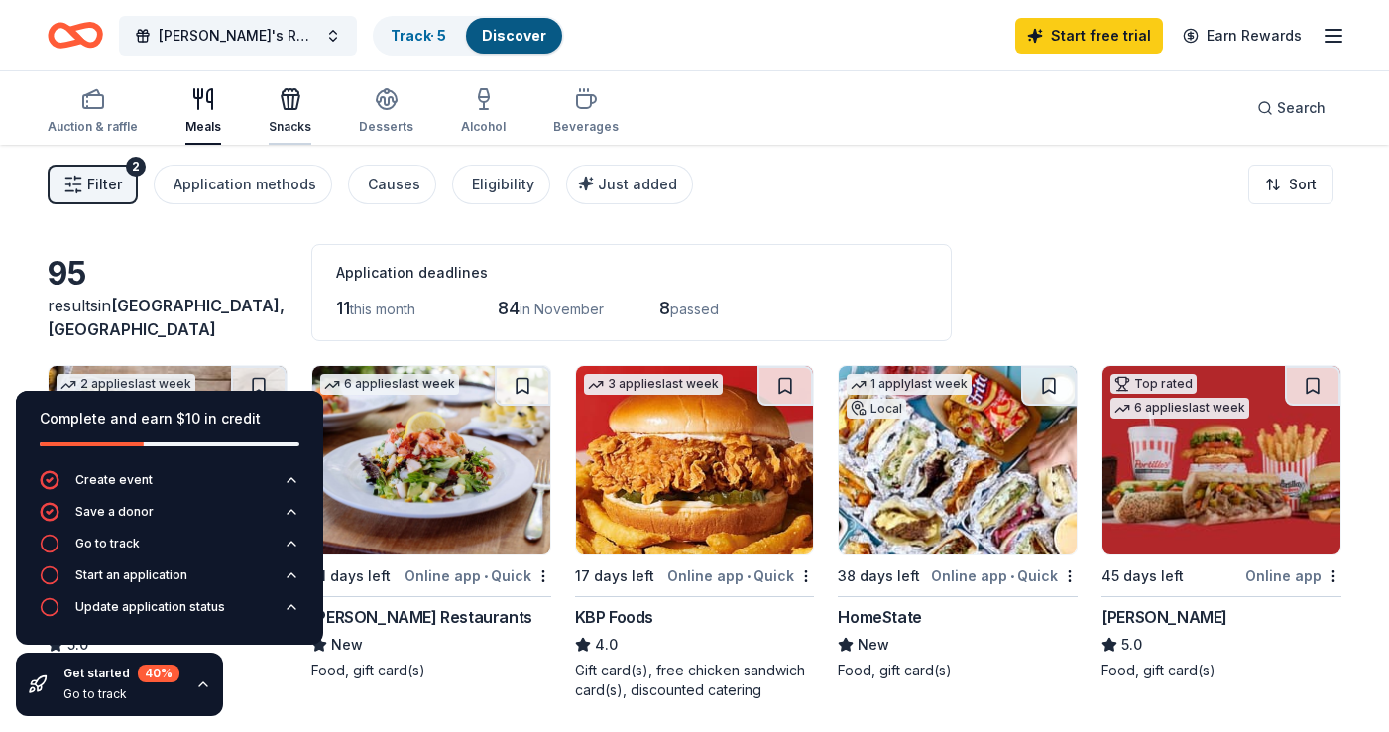
click at [282, 102] on icon "button" at bounding box center [291, 102] width 18 height 14
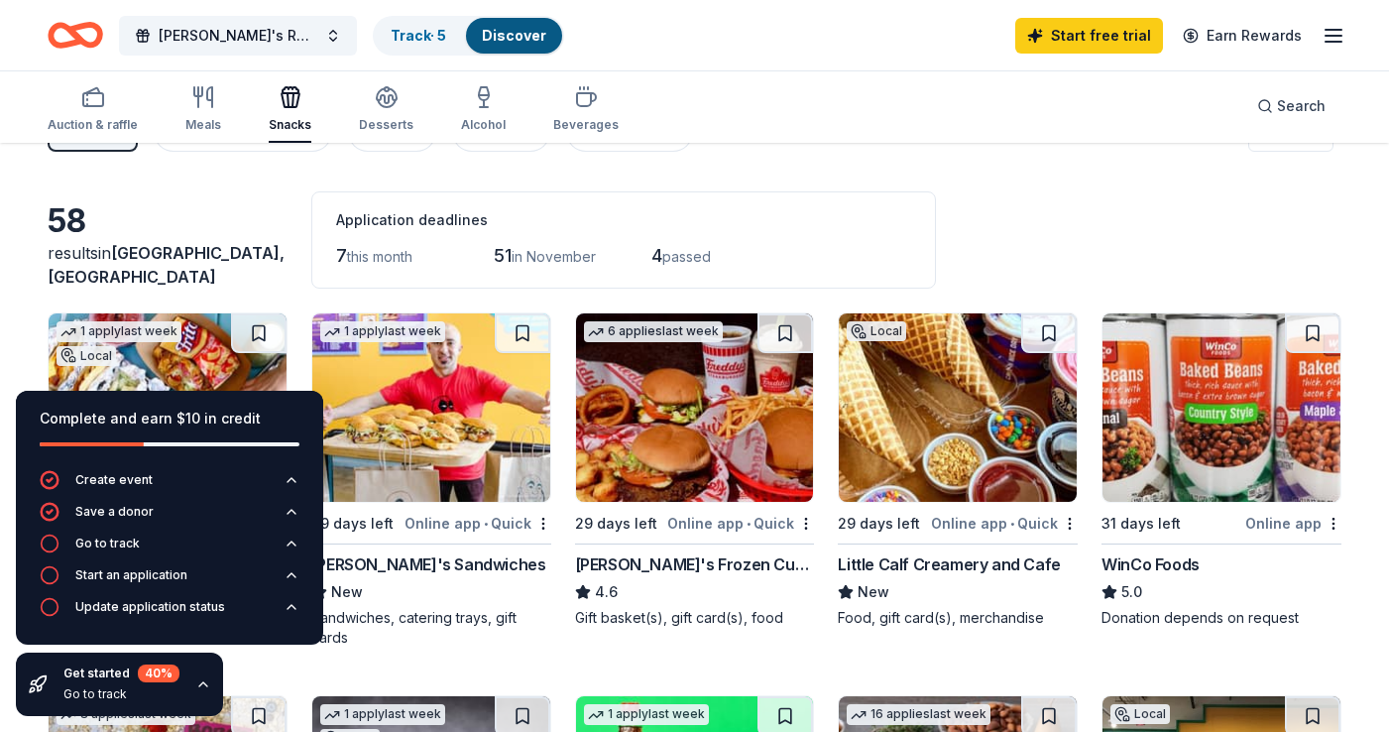
scroll to position [6, 0]
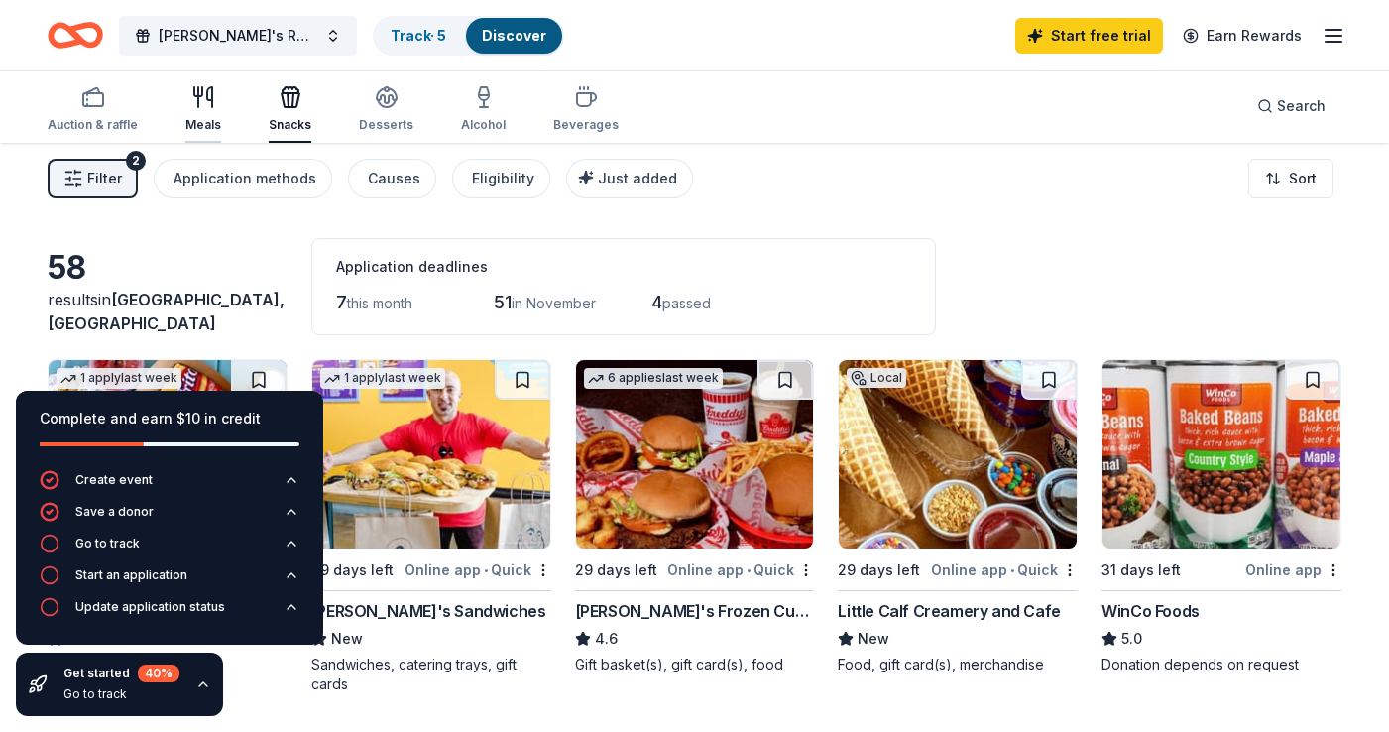
click at [191, 113] on div "Meals" at bounding box center [203, 109] width 36 height 48
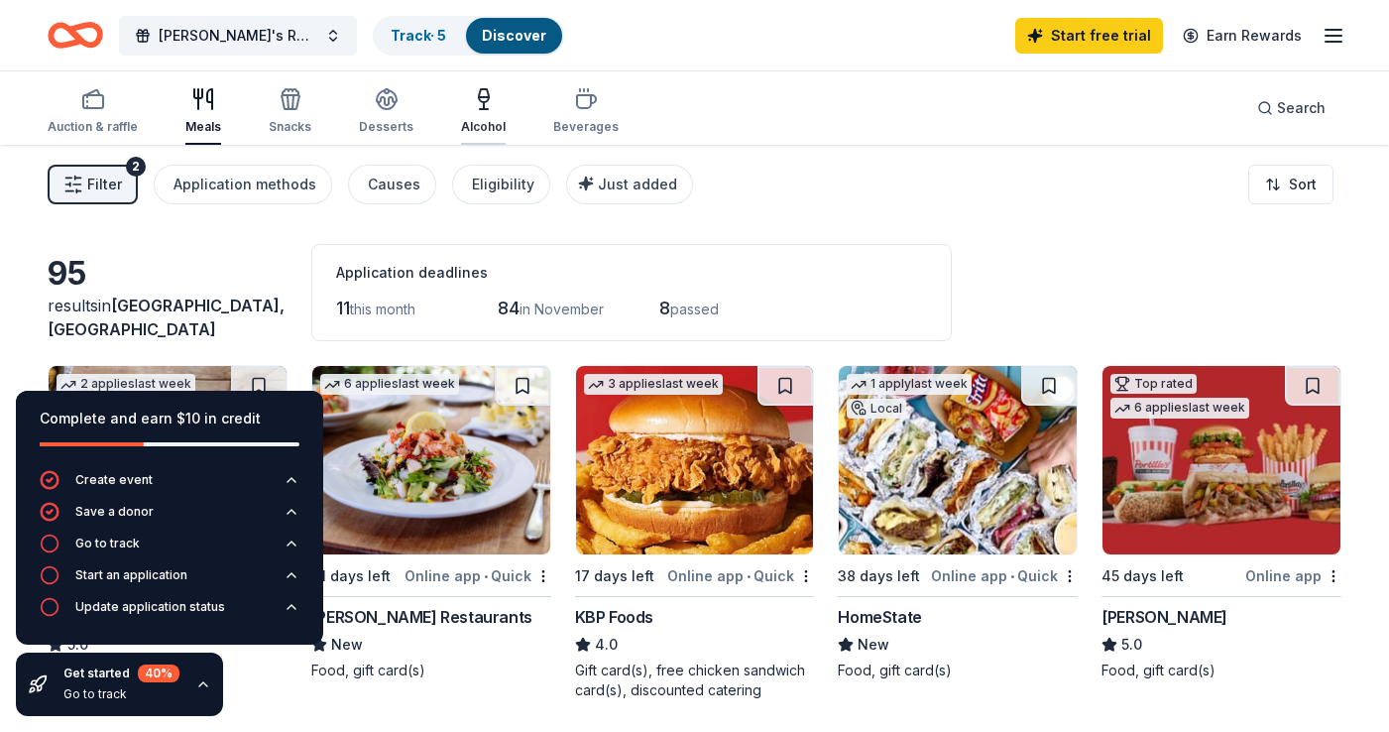
click at [472, 106] on icon "button" at bounding box center [484, 99] width 24 height 24
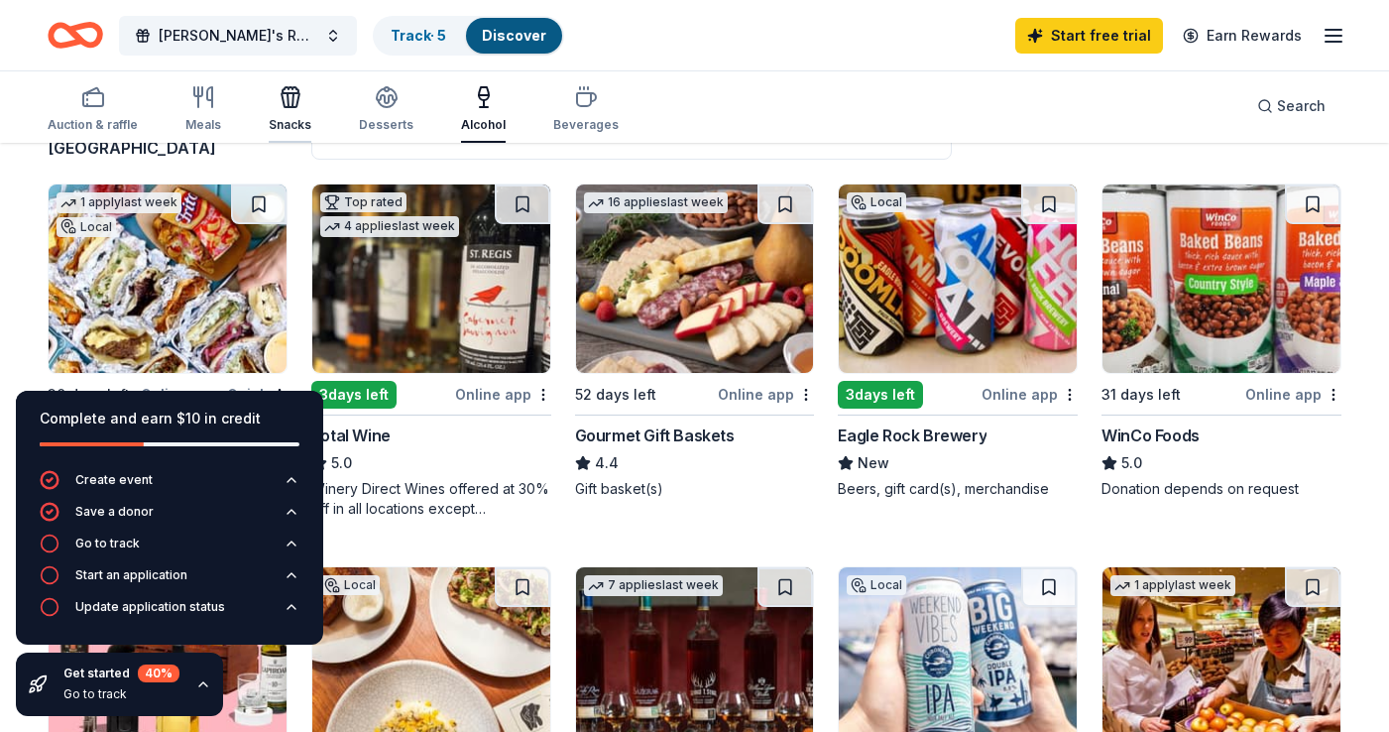
scroll to position [158, 0]
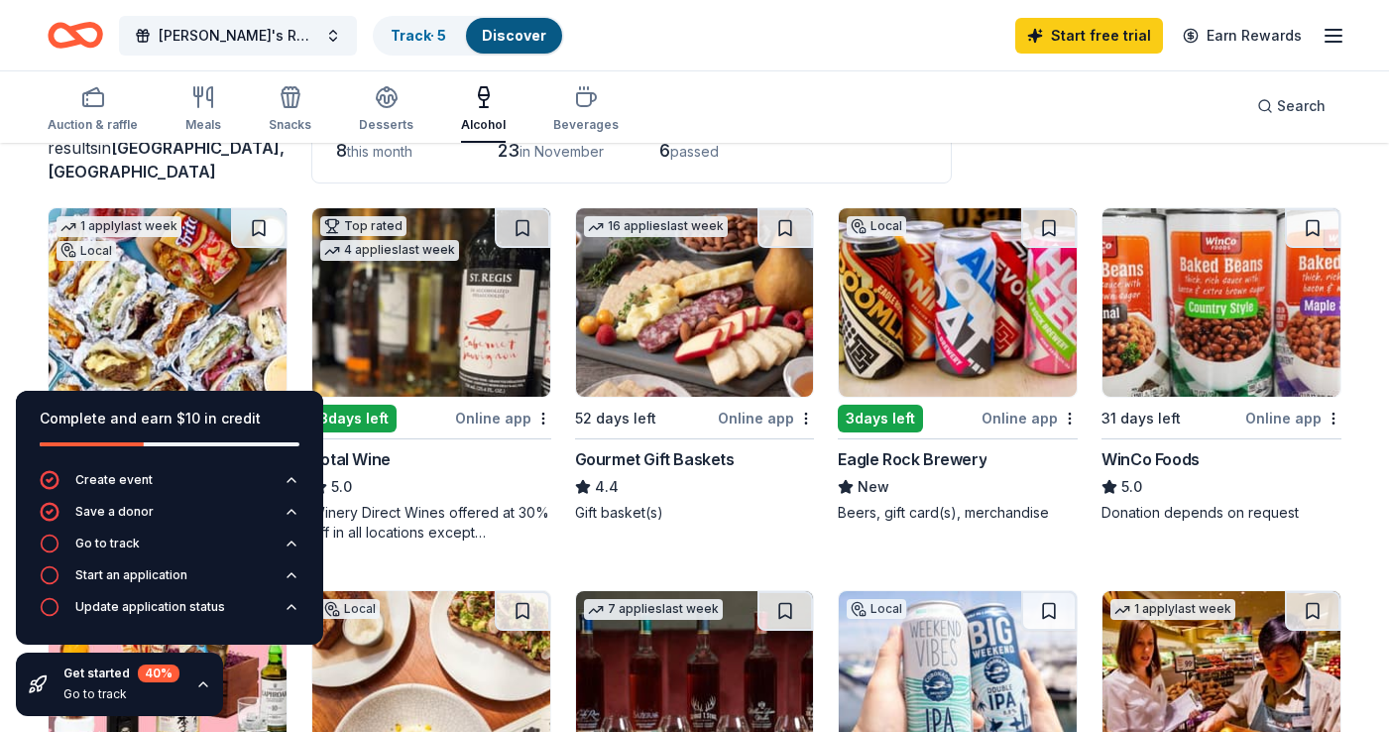
click at [151, 683] on div "Get started 40 % Go to track" at bounding box center [121, 684] width 116 height 40
click at [195, 685] on icon "button" at bounding box center [203, 684] width 16 height 16
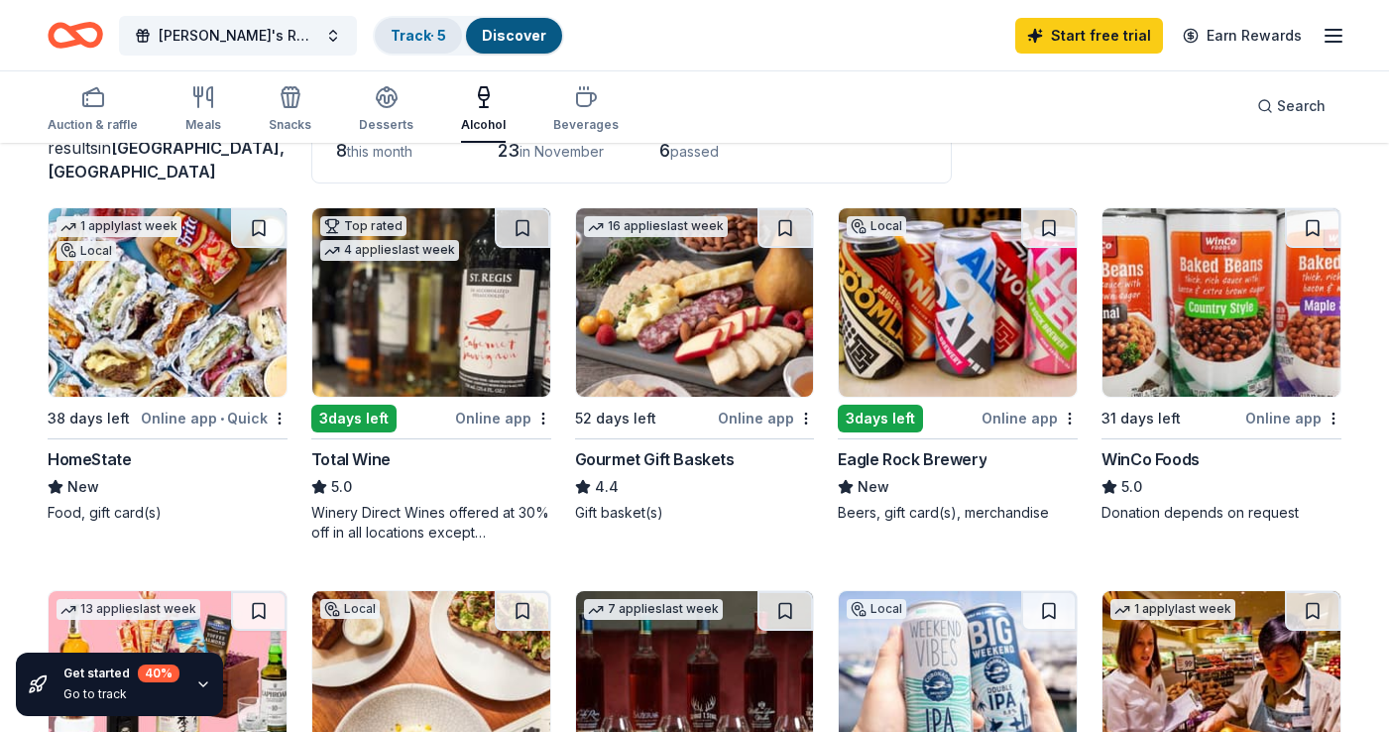
click at [416, 34] on link "Track · 5" at bounding box center [419, 35] width 56 height 17
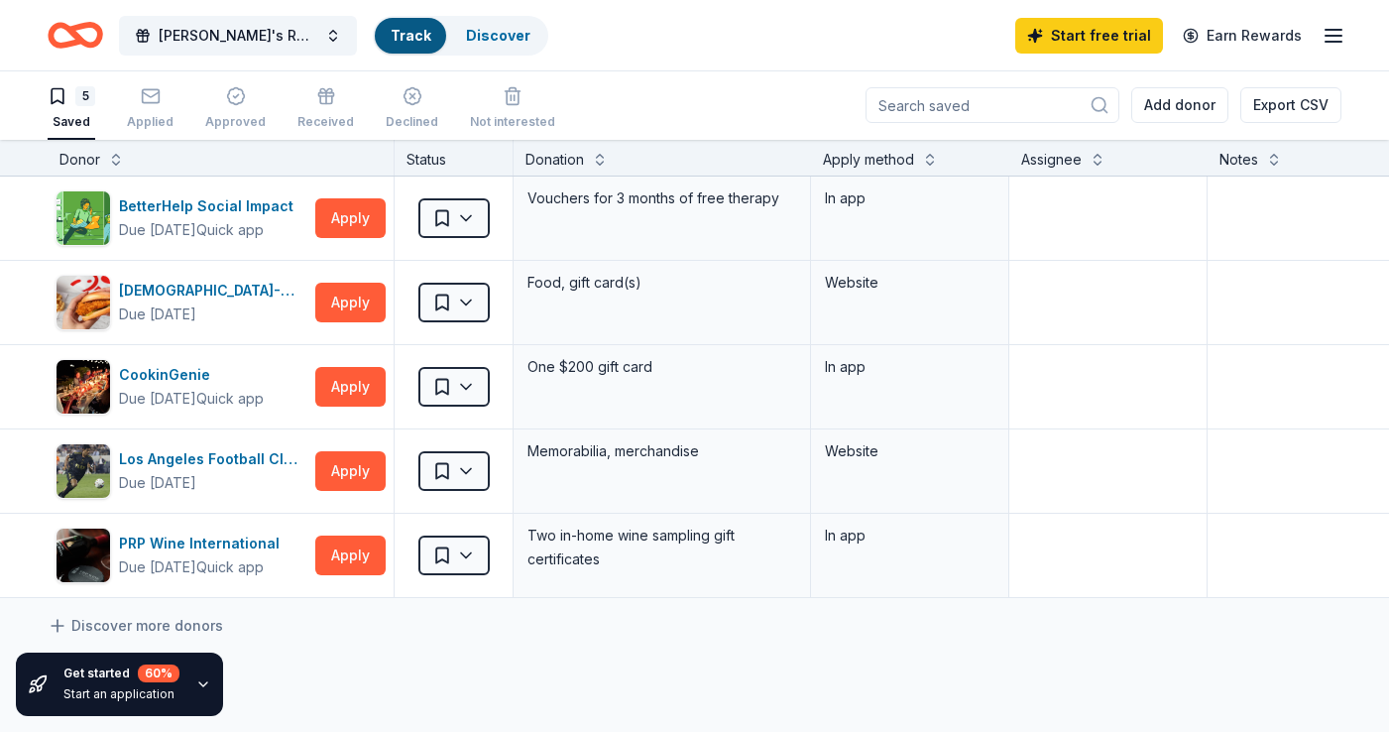
click at [420, 39] on link "Track" at bounding box center [411, 35] width 40 height 17
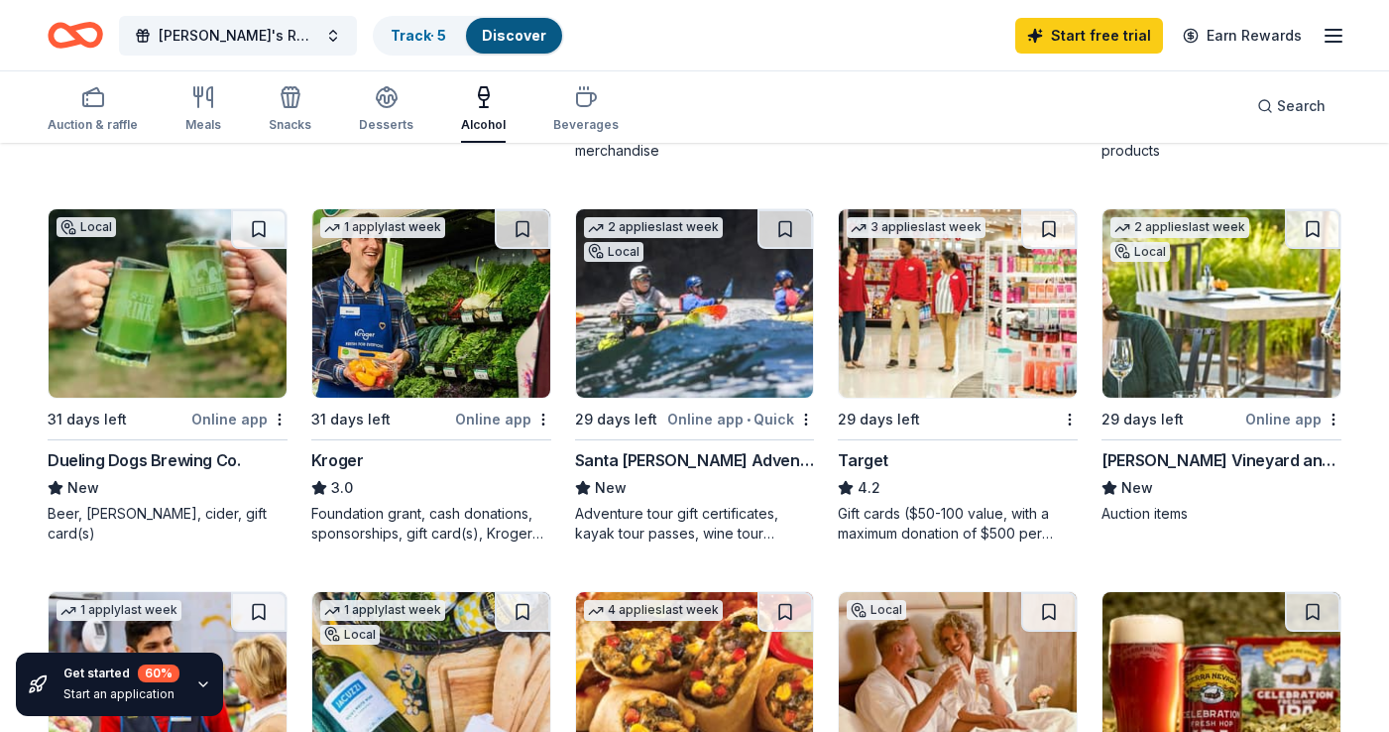
scroll to position [926, 0]
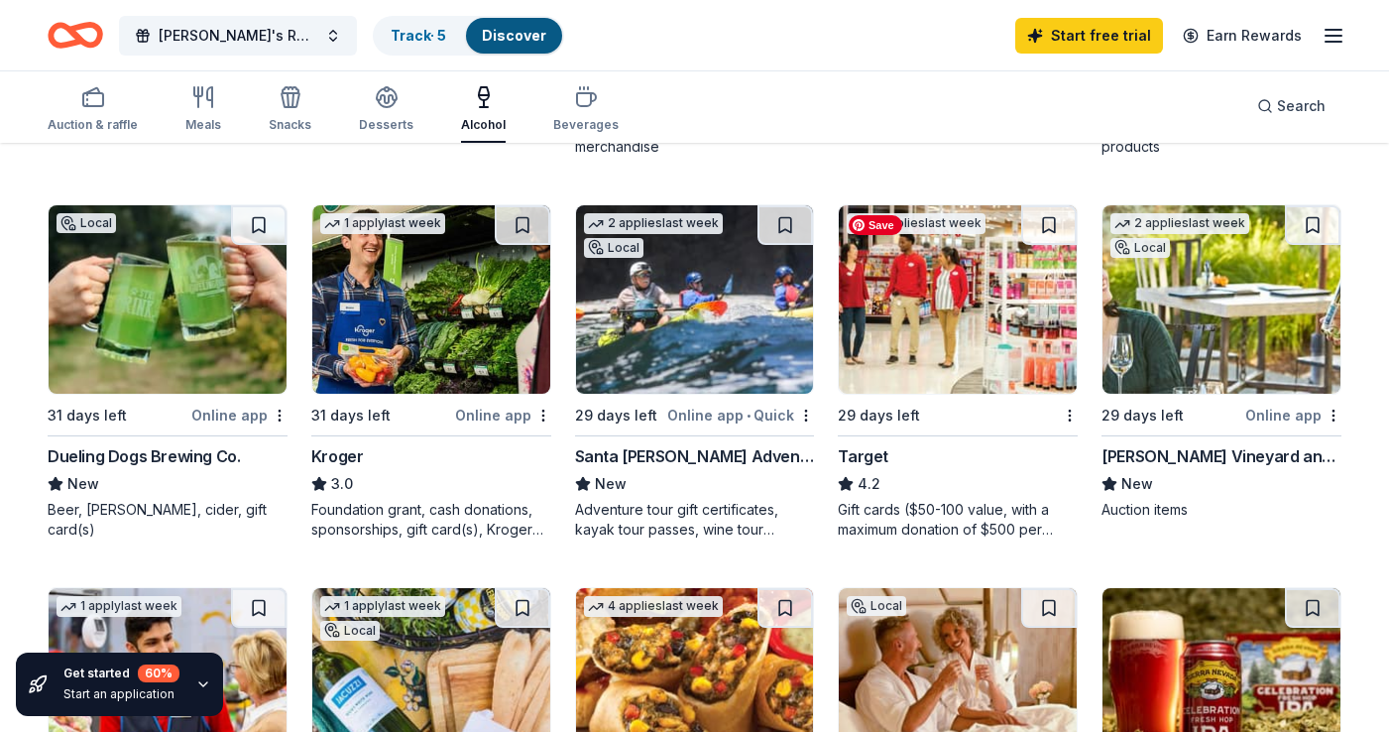
click at [921, 285] on img at bounding box center [958, 299] width 238 height 188
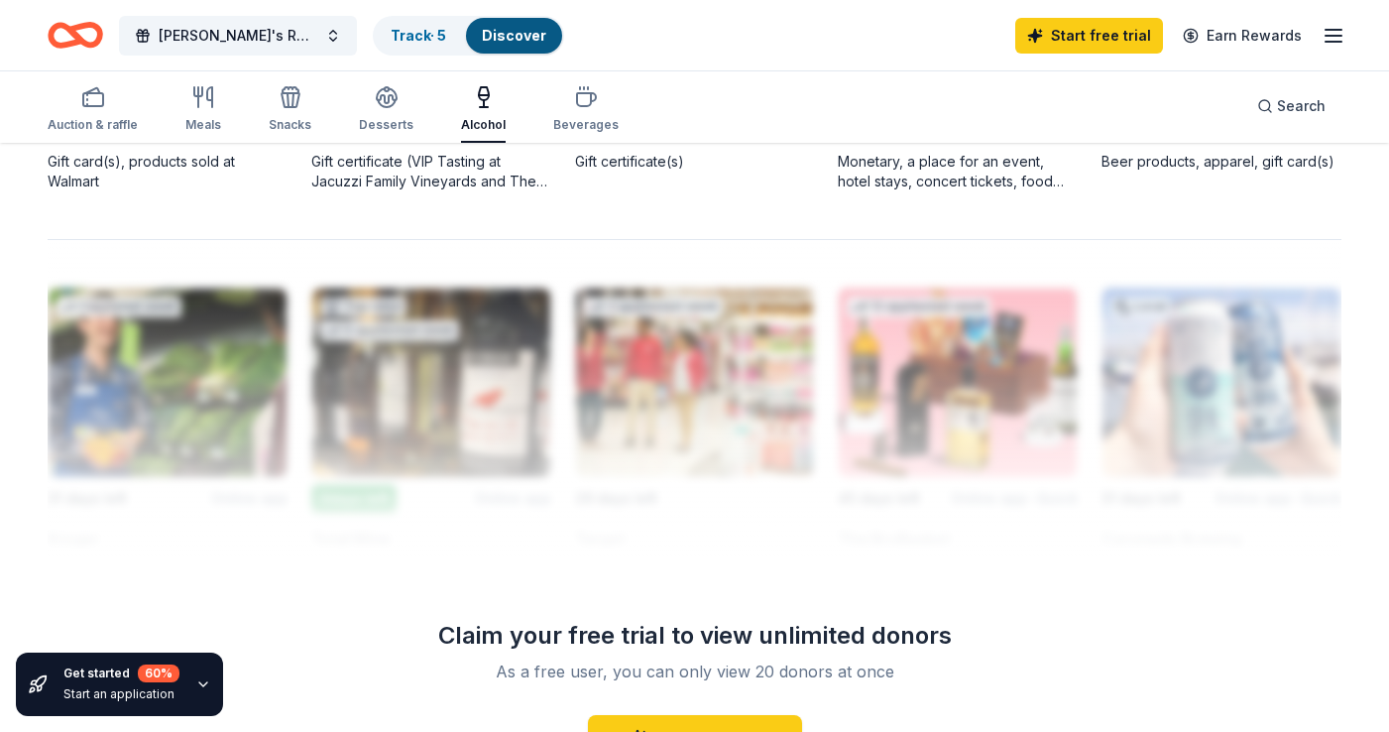
scroll to position [1813, 0]
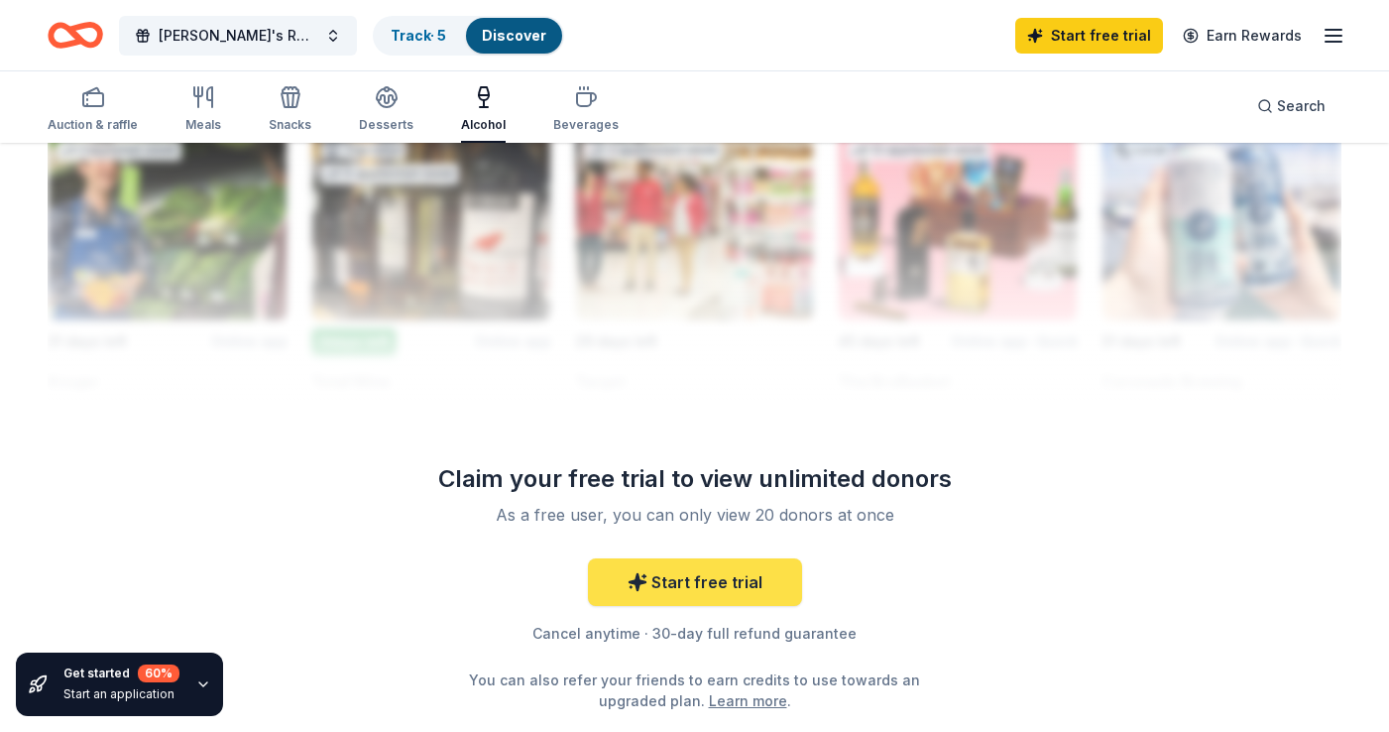
click at [673, 590] on link "Start free trial" at bounding box center [695, 582] width 214 height 48
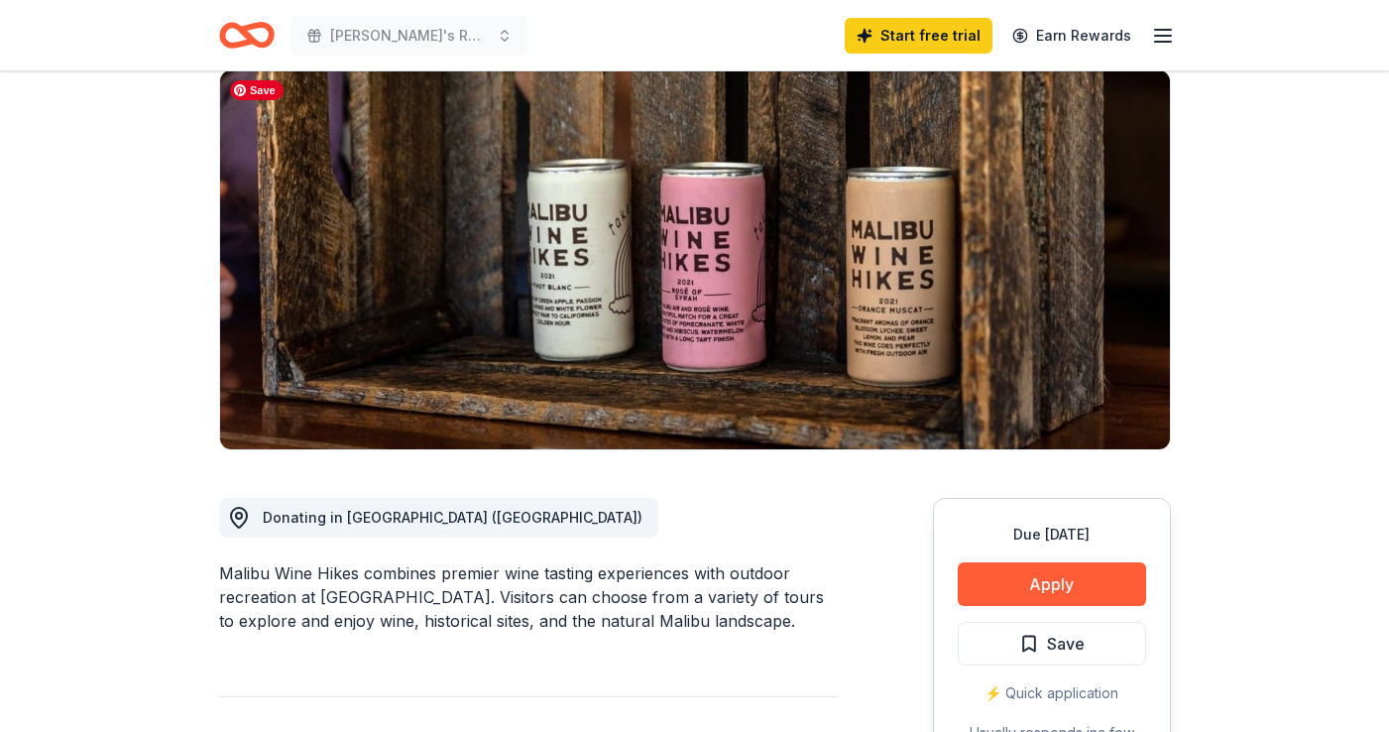
scroll to position [357, 0]
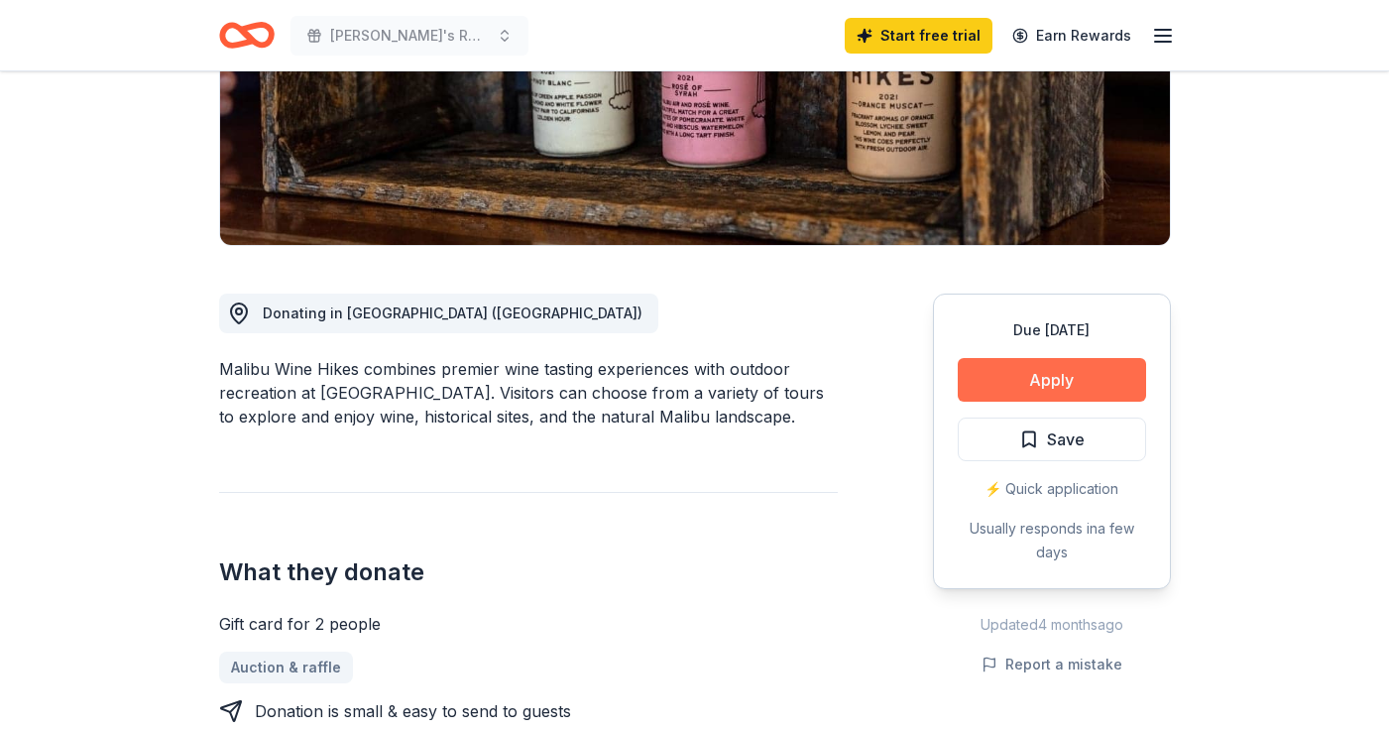
click at [1026, 372] on button "Apply" at bounding box center [1052, 380] width 188 height 44
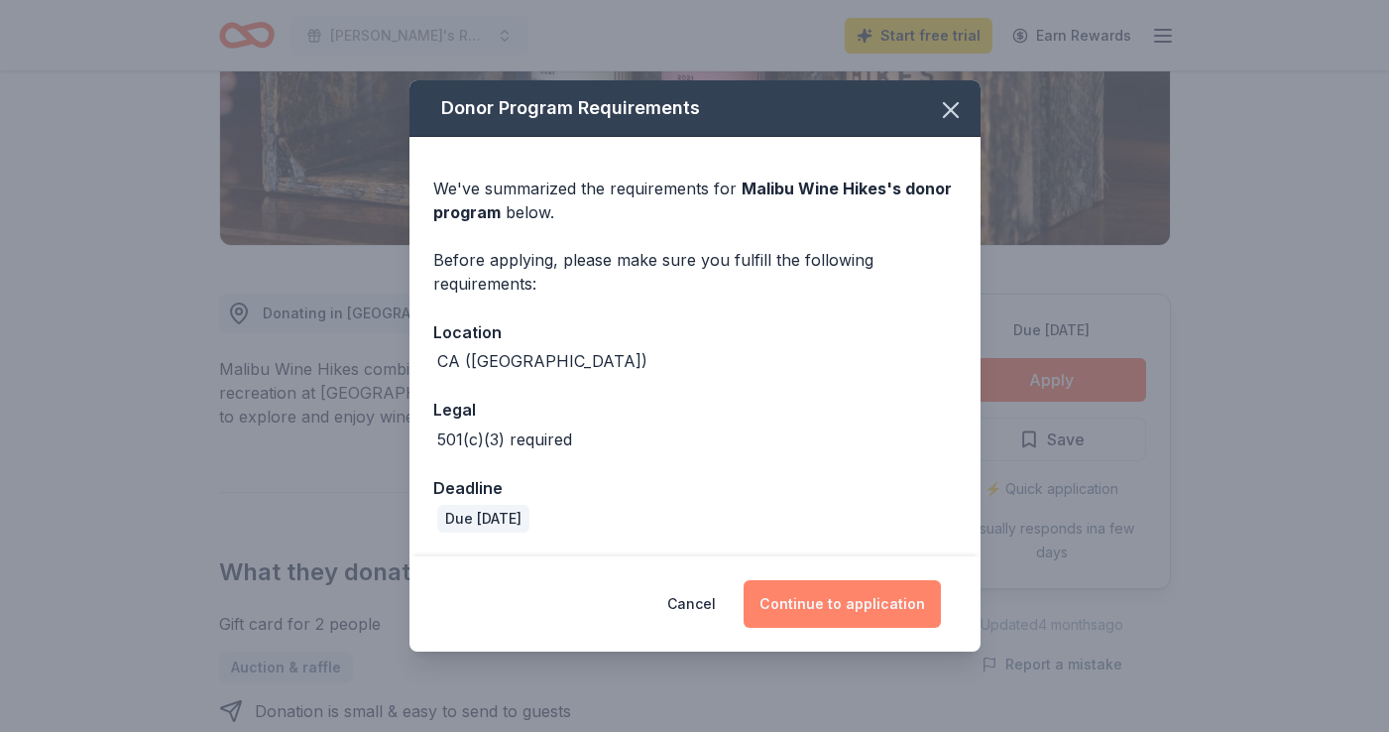
click at [837, 617] on button "Continue to application" at bounding box center [842, 604] width 197 height 48
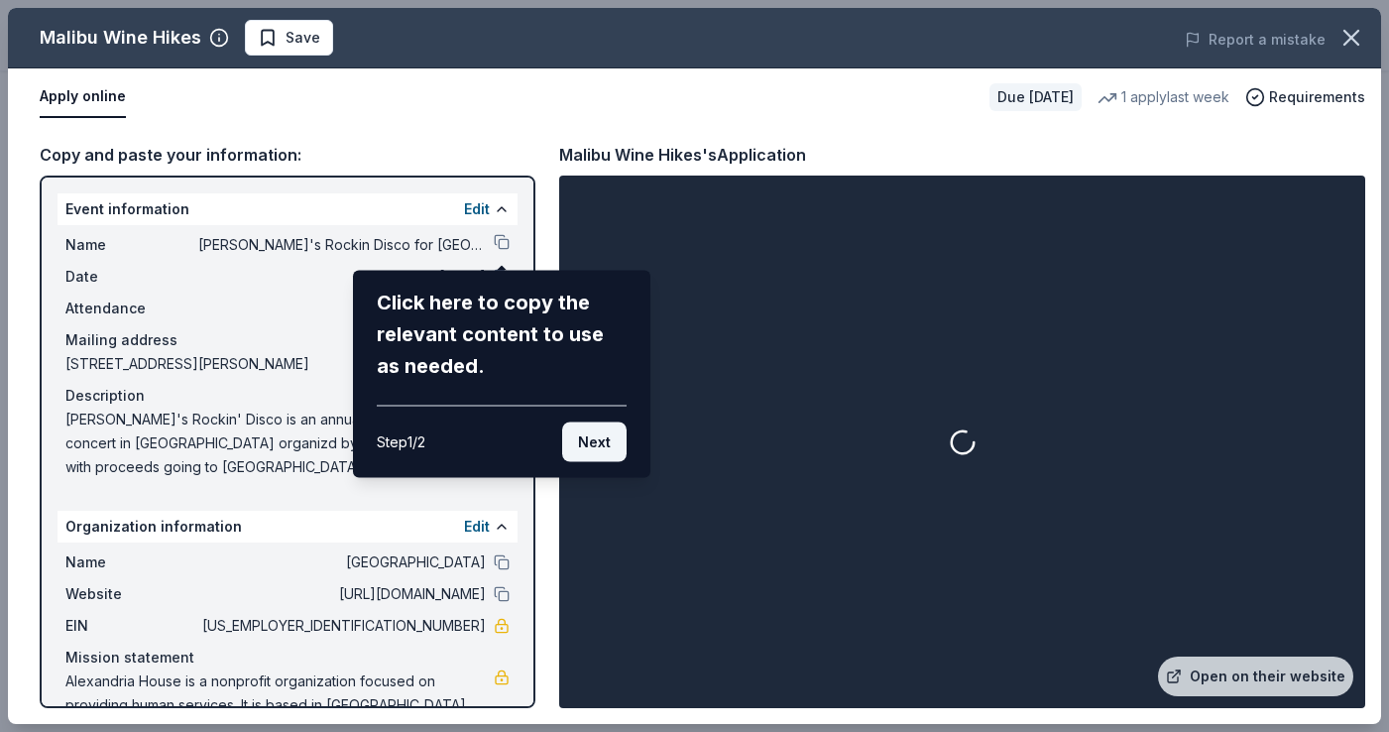
click at [586, 441] on button "Next" at bounding box center [594, 442] width 64 height 40
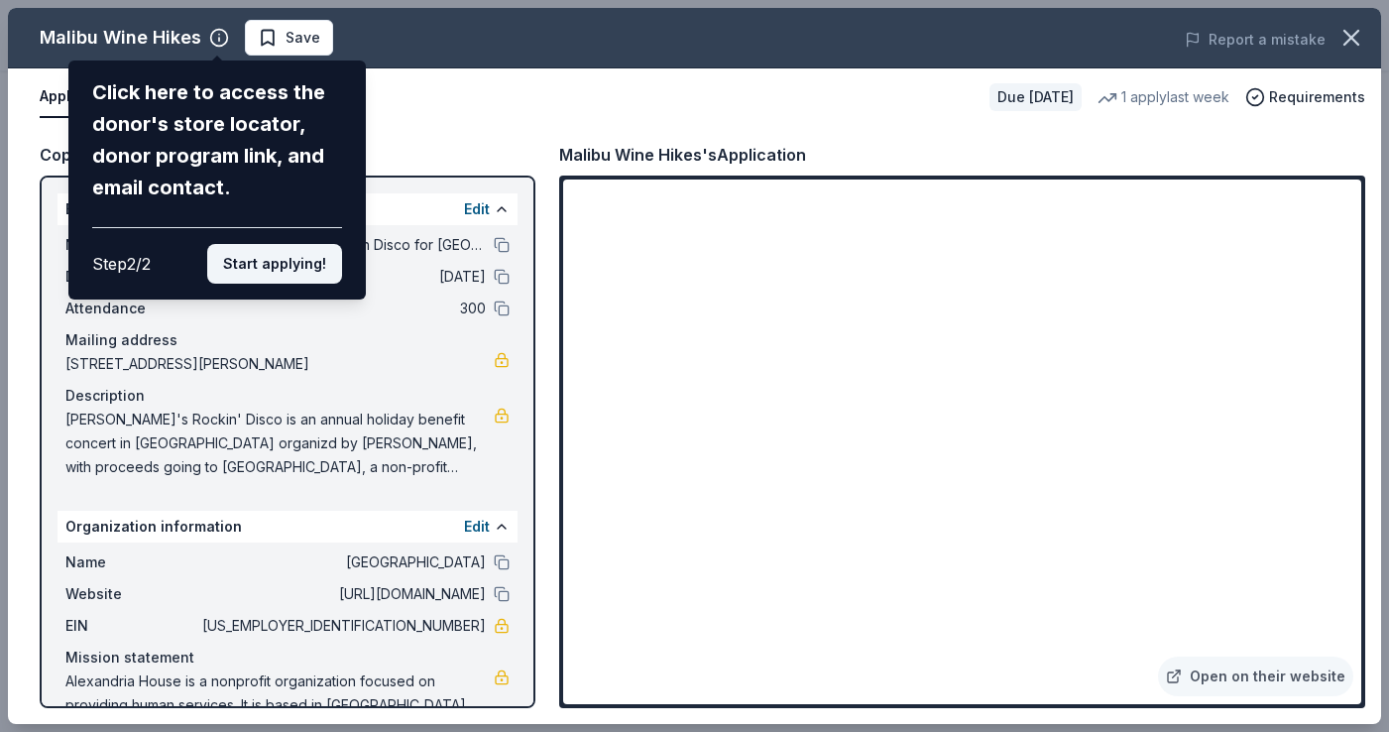
click at [282, 265] on button "Start applying!" at bounding box center [274, 264] width 135 height 40
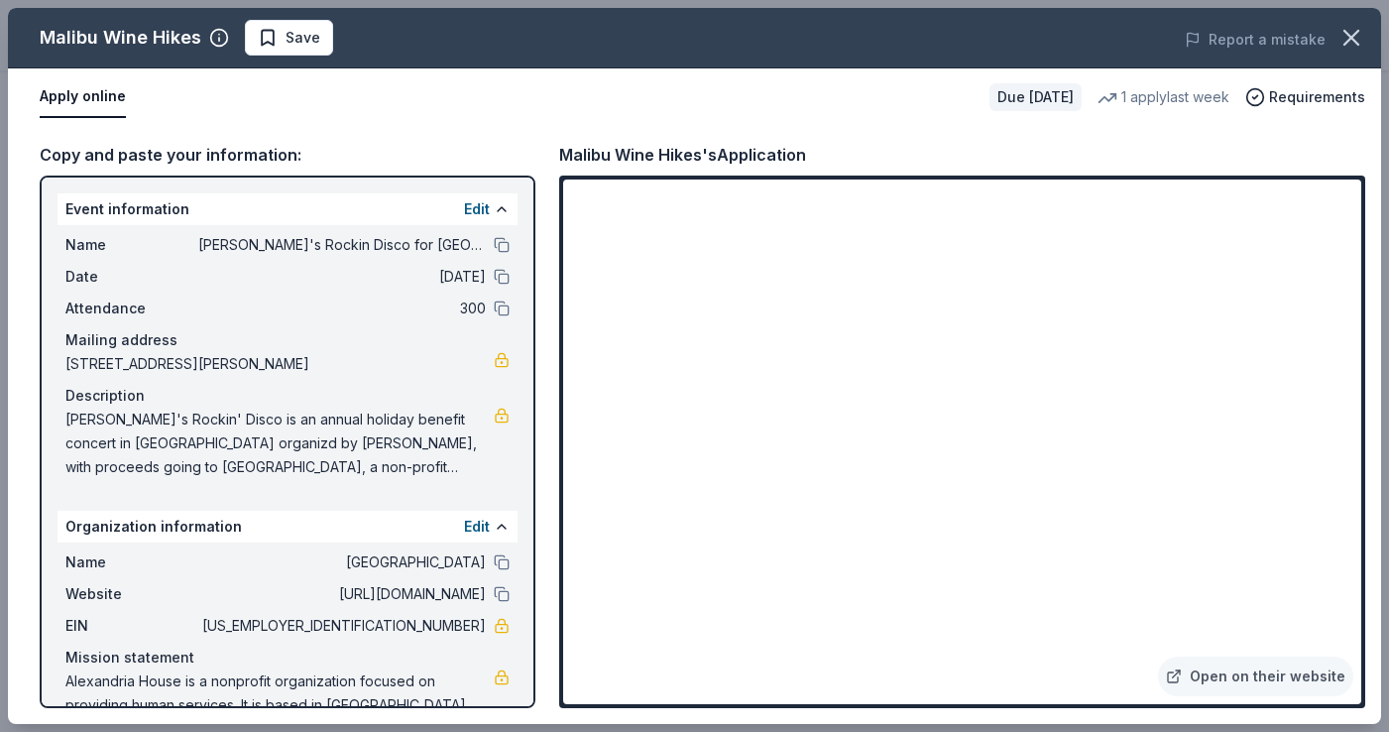
click at [724, 494] on div "Malibu Wine Hikes Save Report a mistake Apply online Due in 29 days 1 apply las…" at bounding box center [694, 366] width 1373 height 716
click at [725, 488] on div "Malibu Wine Hikes Save Report a mistake Apply online Due in 29 days 1 apply las…" at bounding box center [694, 366] width 1373 height 716
click at [754, 468] on div "Malibu Wine Hikes Save Report a mistake Apply online Due in 29 days 1 apply las…" at bounding box center [694, 366] width 1373 height 716
click at [237, 169] on div "Malibu Wine Hikes Save Report a mistake Apply online Due in 29 days 1 apply las…" at bounding box center [694, 366] width 1373 height 716
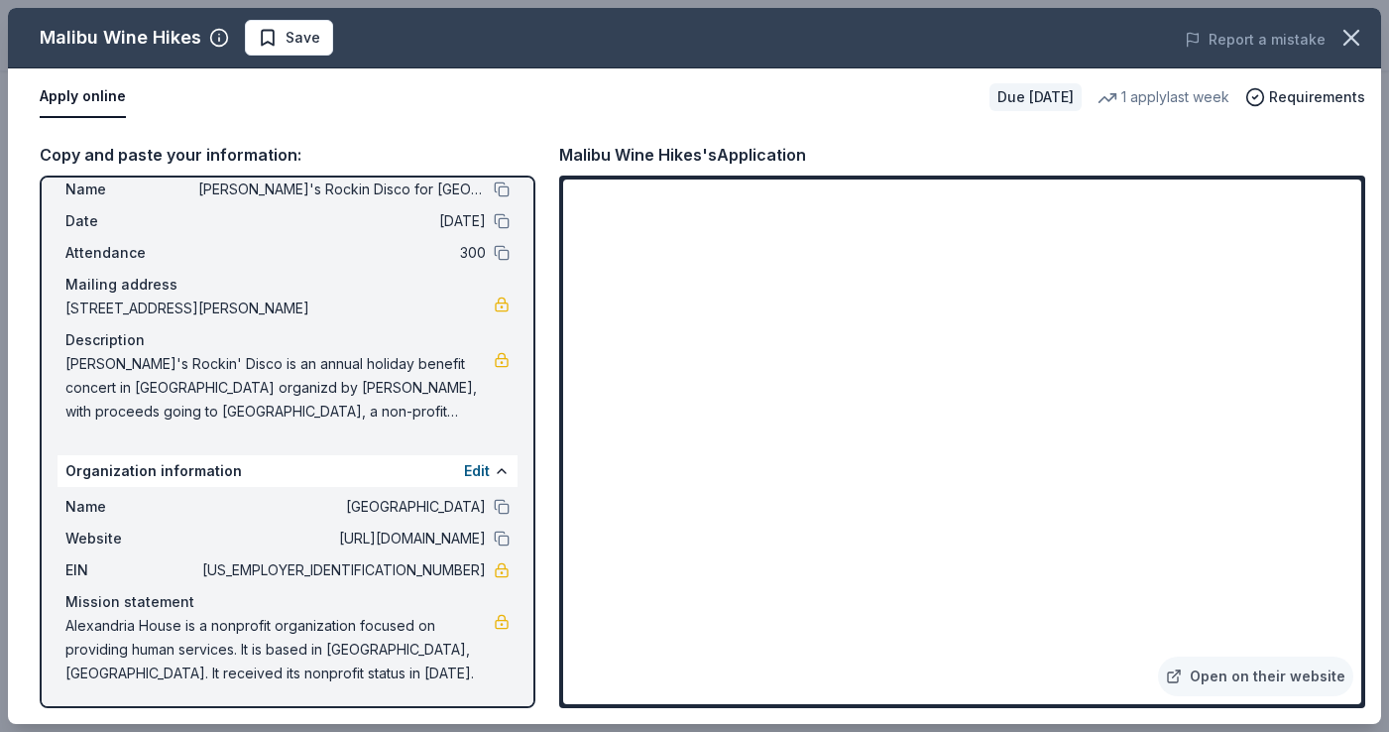
scroll to position [58, 0]
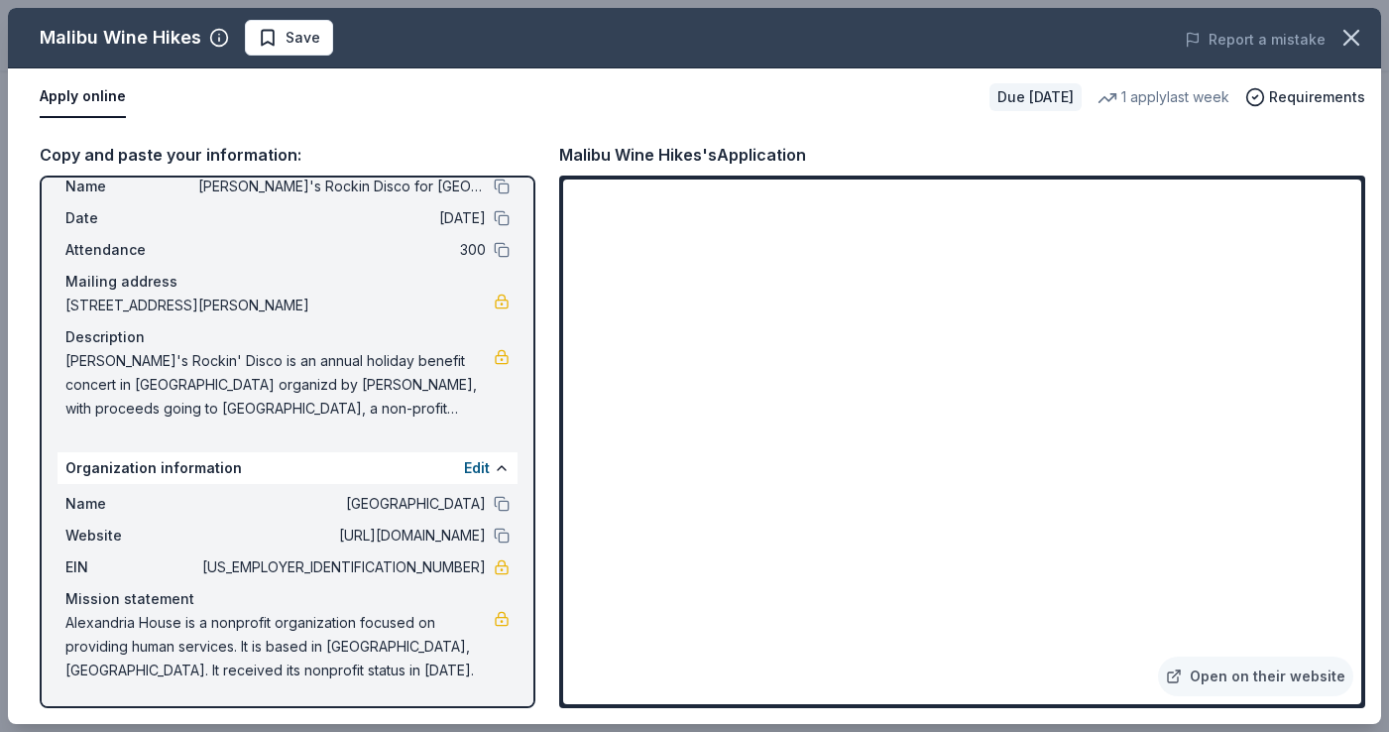
click at [437, 571] on span "95-4809755" at bounding box center [342, 567] width 288 height 24
drag, startPoint x: 407, startPoint y: 567, endPoint x: 489, endPoint y: 568, distance: 81.3
click at [489, 568] on div "EIN 95-4809755" at bounding box center [287, 567] width 444 height 24
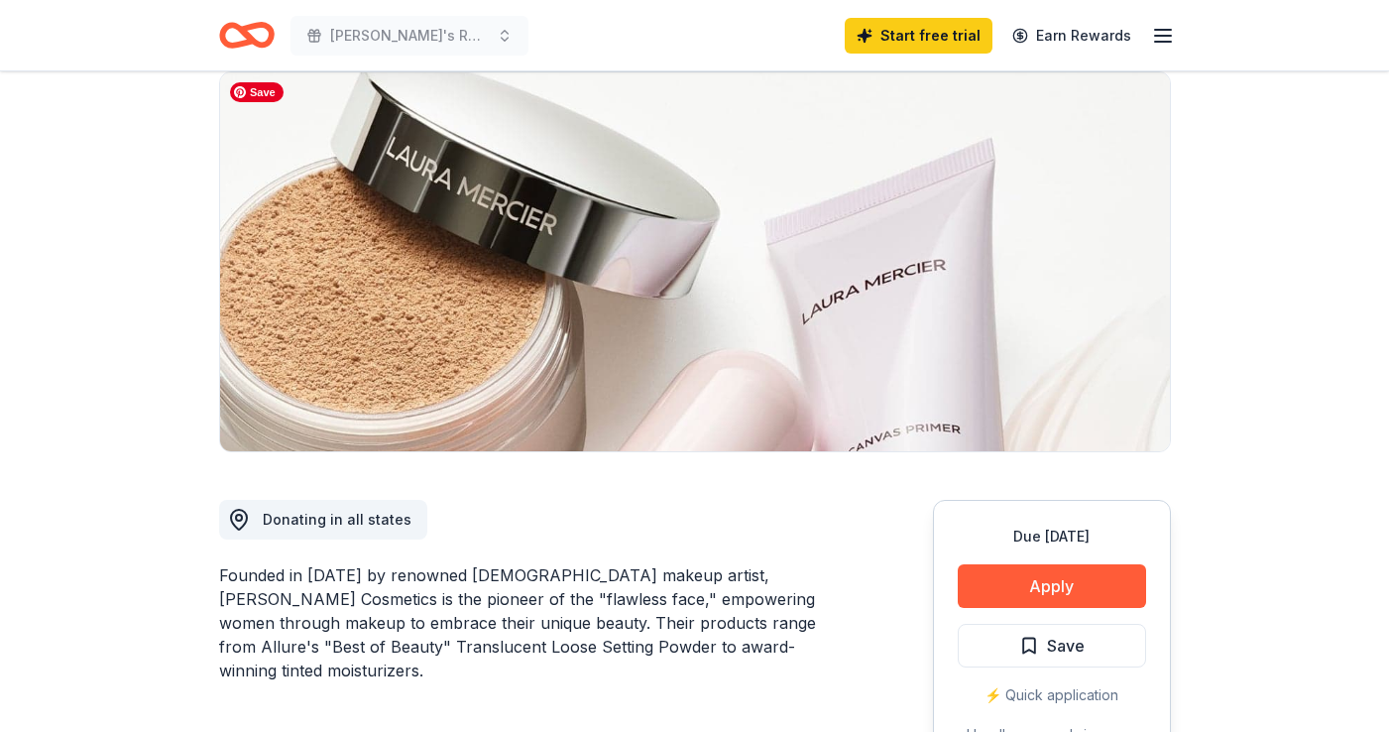
scroll to position [201, 0]
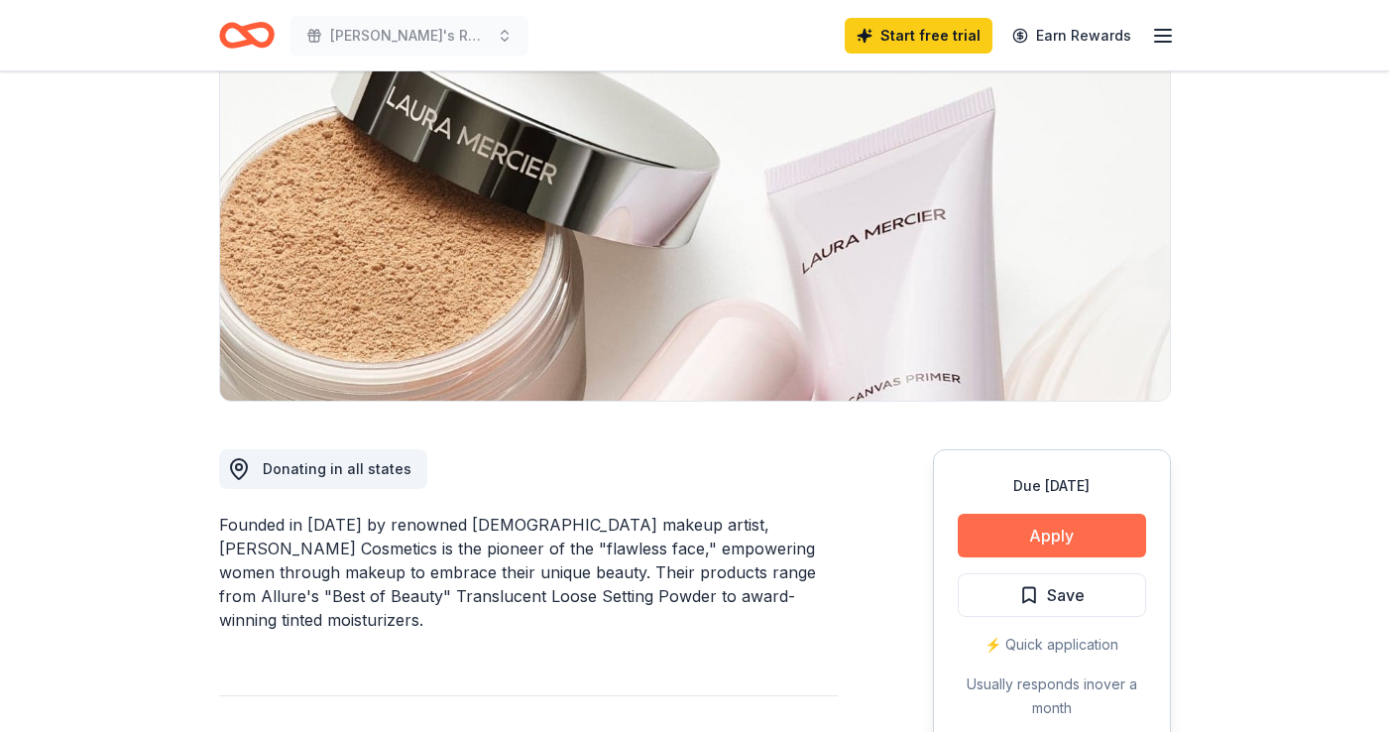
click at [1005, 520] on button "Apply" at bounding box center [1052, 536] width 188 height 44
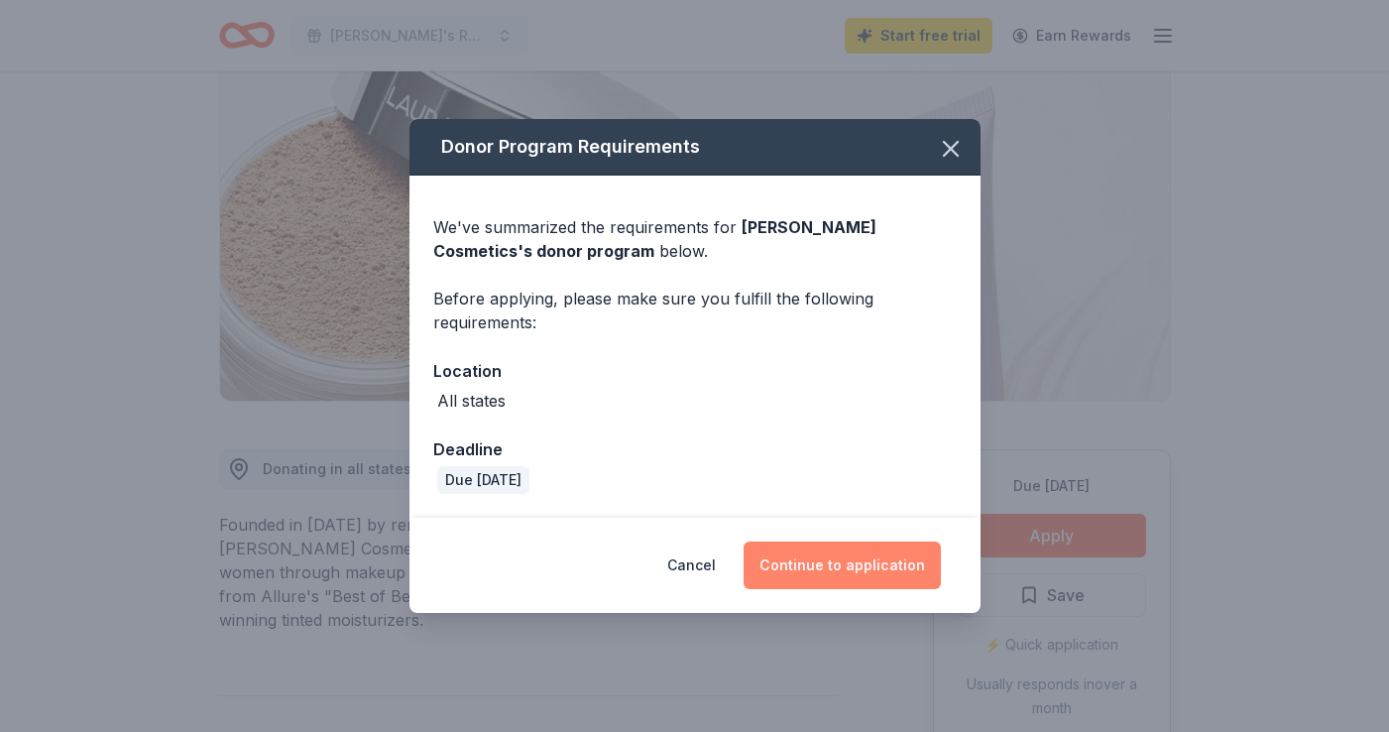
click at [793, 556] on button "Continue to application" at bounding box center [842, 565] width 197 height 48
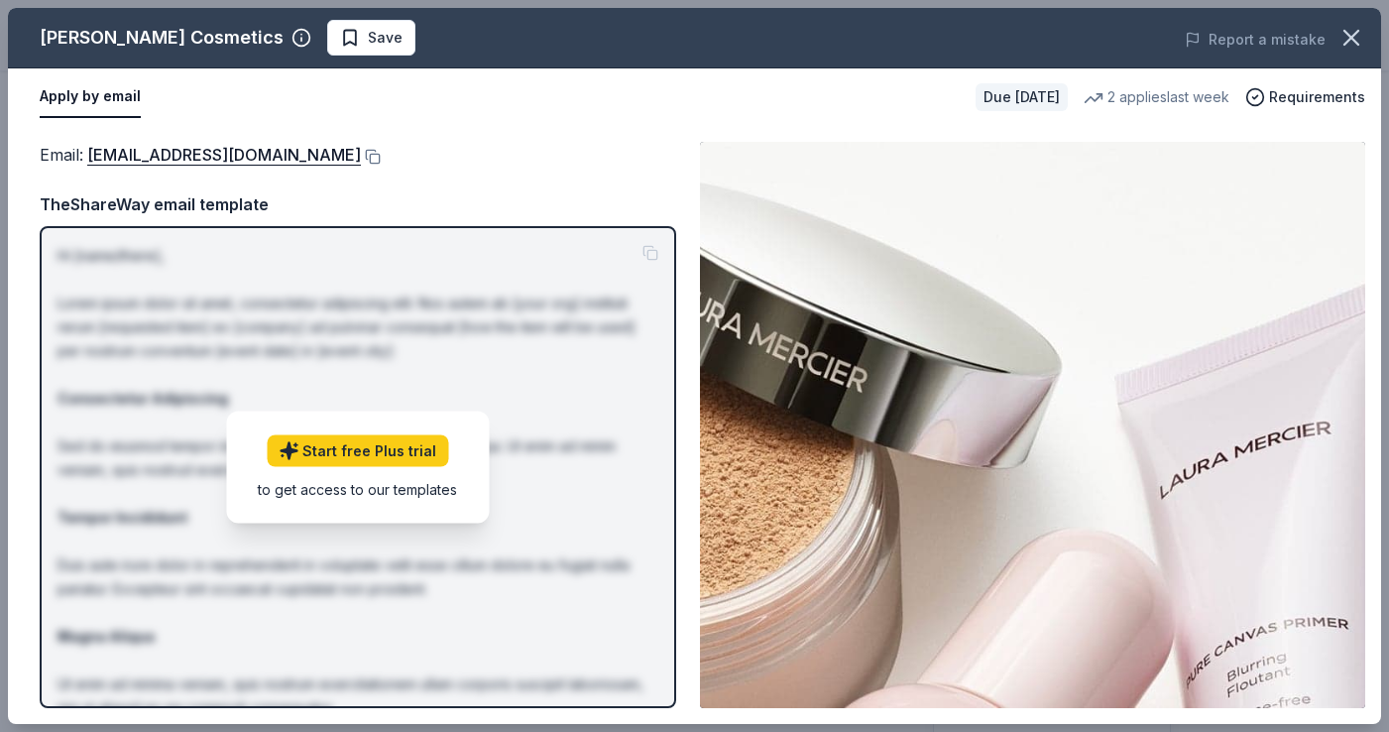
click at [565, 281] on p "Hi [name/there], Lorem ipsum dolor sit amet, consectetur adipiscing elit. Nos a…" at bounding box center [358, 541] width 601 height 595
click at [448, 167] on div "Email : [EMAIL_ADDRESS][DOMAIN_NAME]" at bounding box center [358, 155] width 636 height 26
click at [587, 334] on p "Hi [name/there], Lorem ipsum dolor sit amet, consectetur adipiscing elit. Nos a…" at bounding box center [358, 541] width 601 height 595
click at [361, 155] on button at bounding box center [371, 157] width 20 height 16
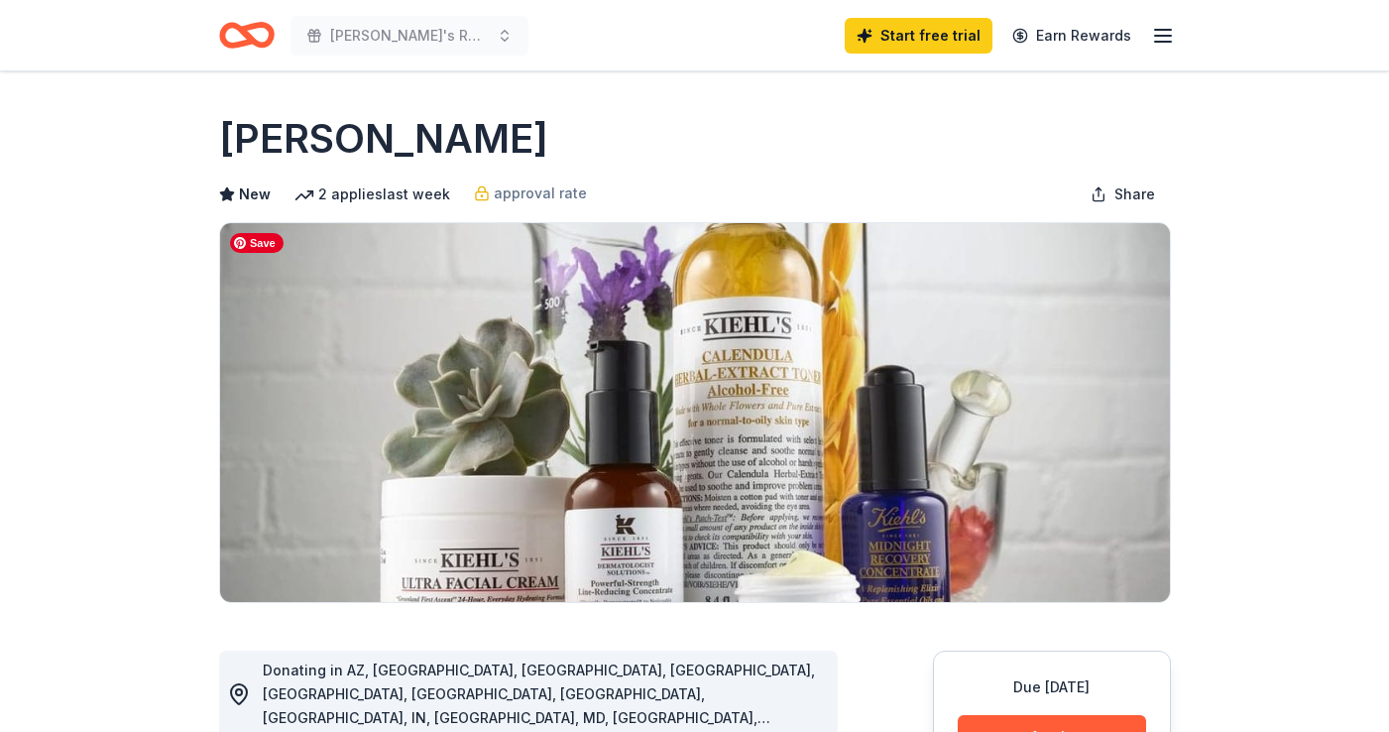
scroll to position [340, 0]
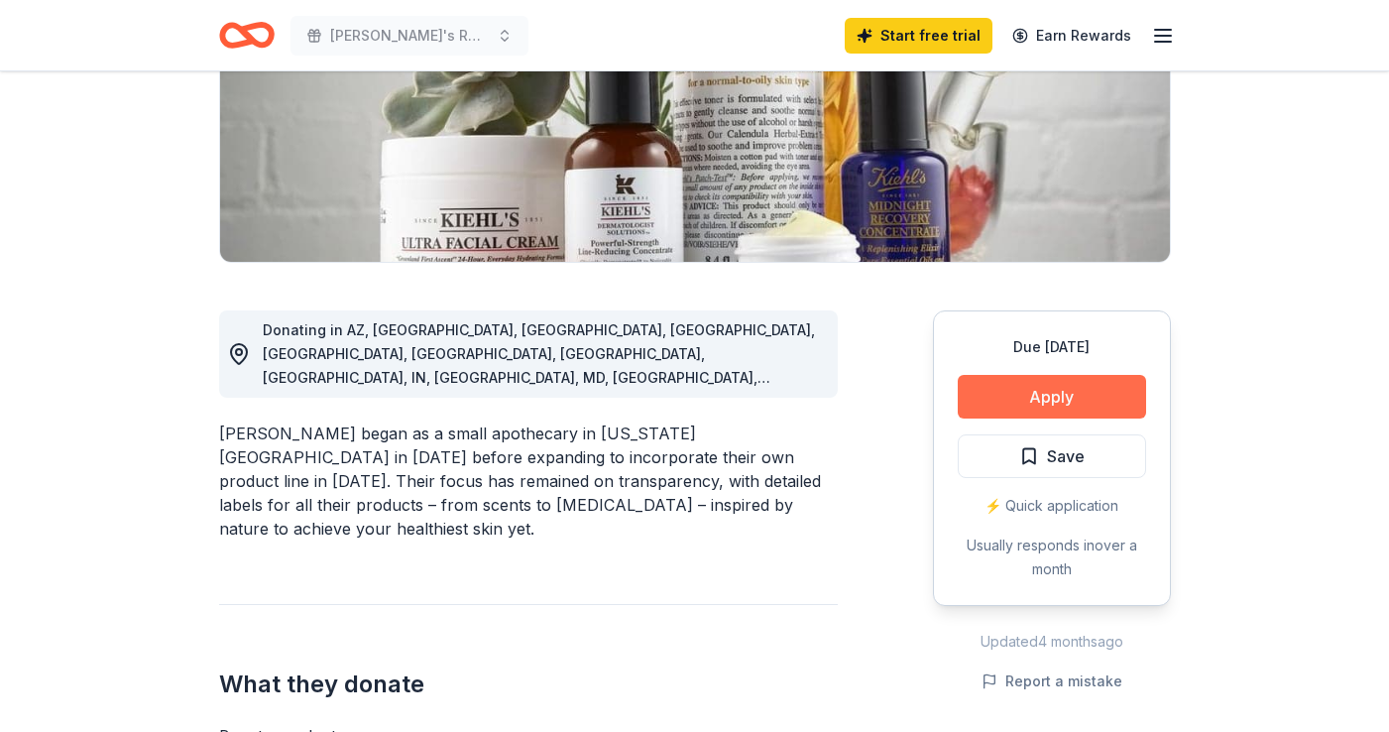
click at [988, 394] on button "Apply" at bounding box center [1052, 397] width 188 height 44
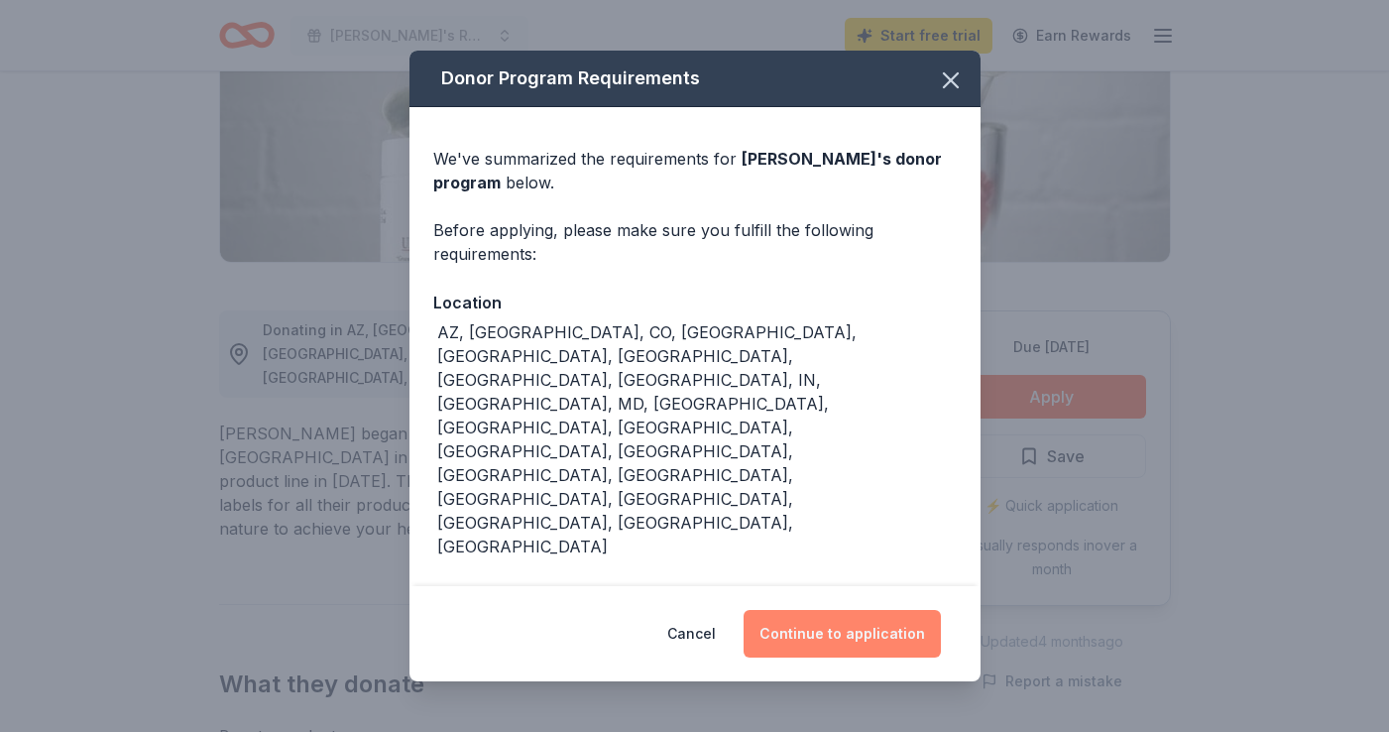
click at [825, 633] on button "Continue to application" at bounding box center [842, 634] width 197 height 48
